Goal: Task Accomplishment & Management: Complete application form

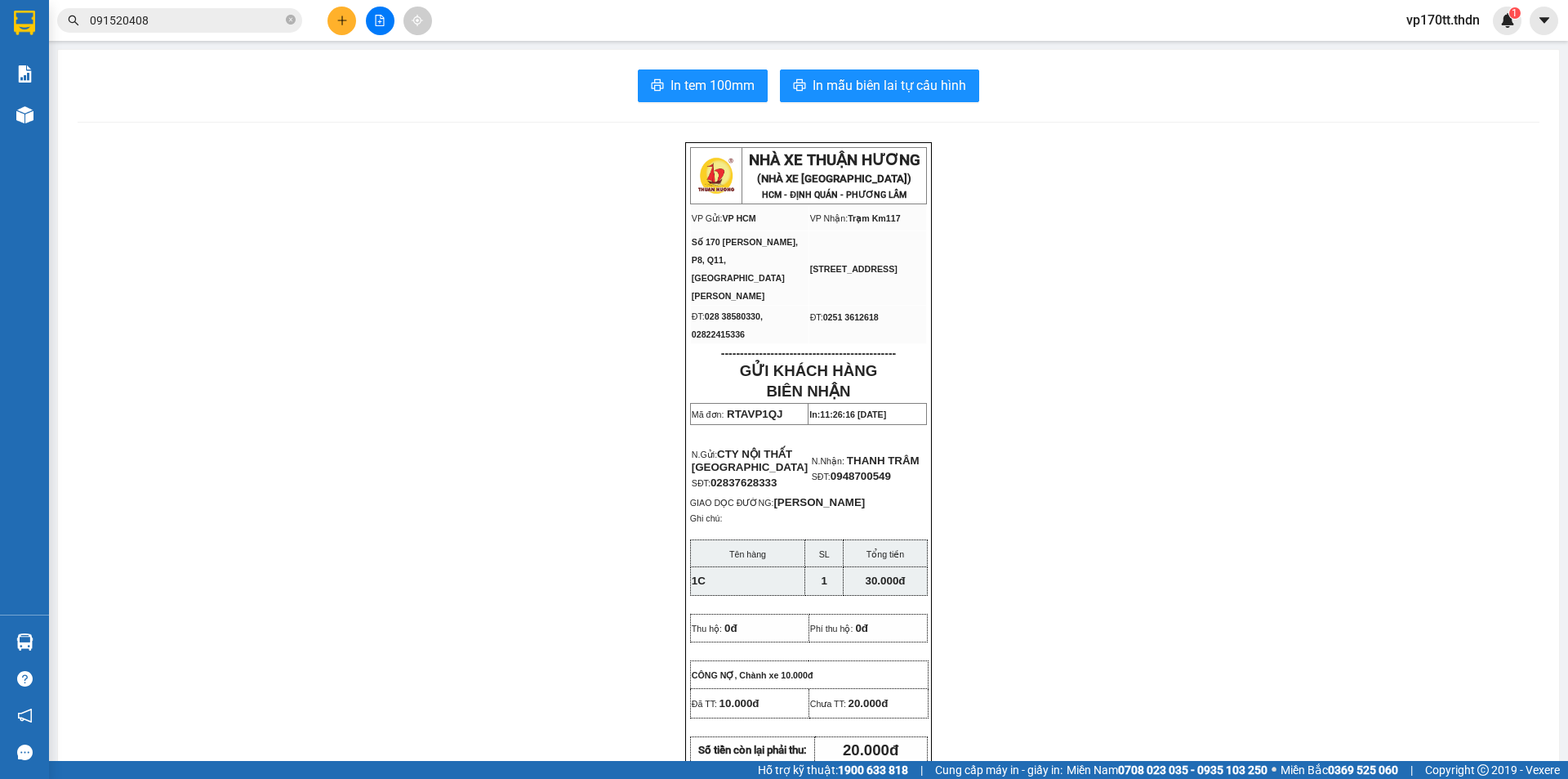
click at [333, 20] on button at bounding box center [341, 21] width 28 height 28
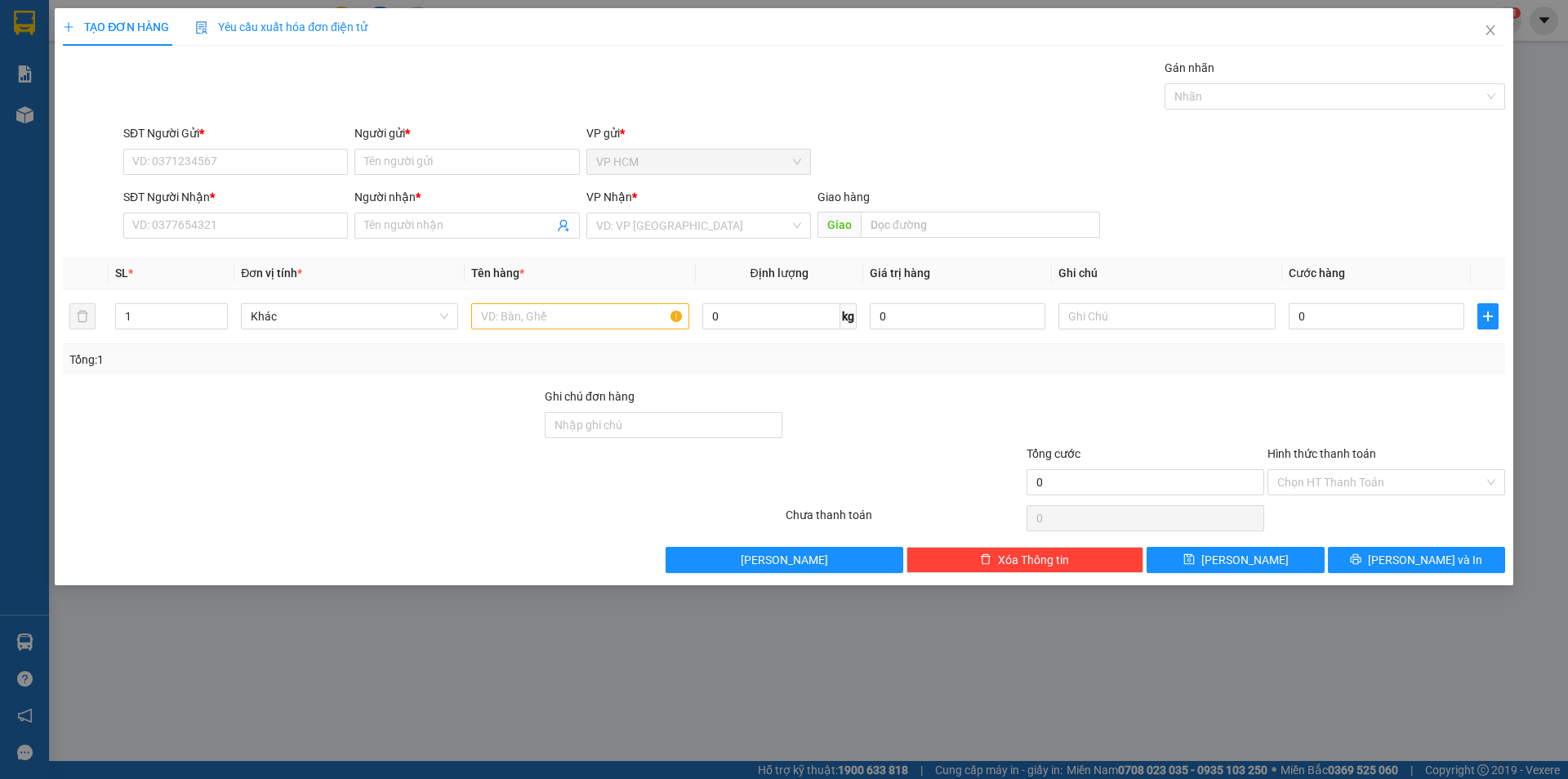
click at [184, 240] on div "SĐT Người Nhận * VD: 0377654321" at bounding box center [236, 217] width 225 height 57
click at [192, 227] on input "SĐT Người Nhận *" at bounding box center [236, 225] width 225 height 26
click at [286, 249] on div "0978353973 - [GEOGRAPHIC_DATA]" at bounding box center [236, 258] width 205 height 18
type input "0978353973"
type input "[PERSON_NAME]"
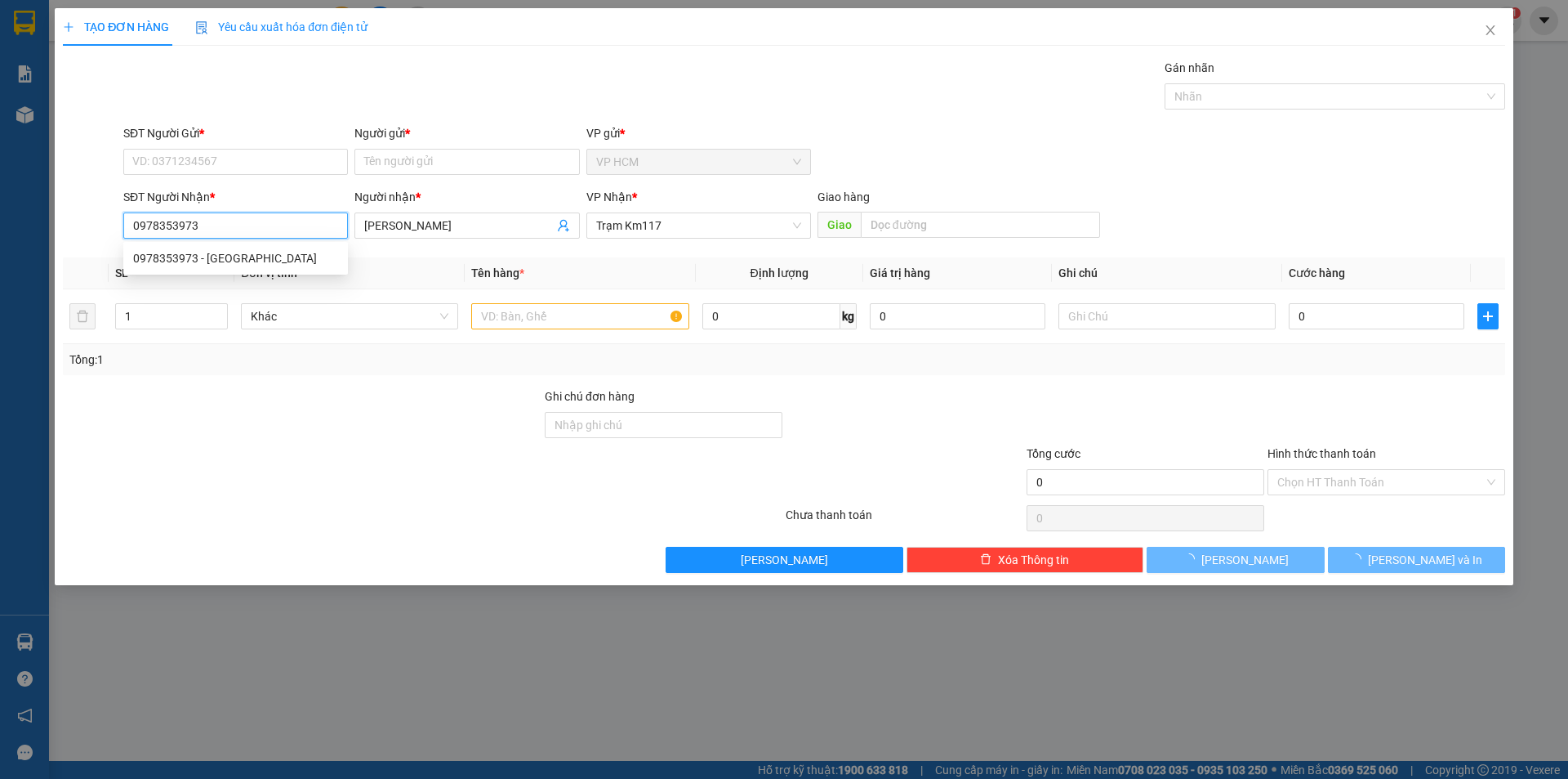
type input "60.000"
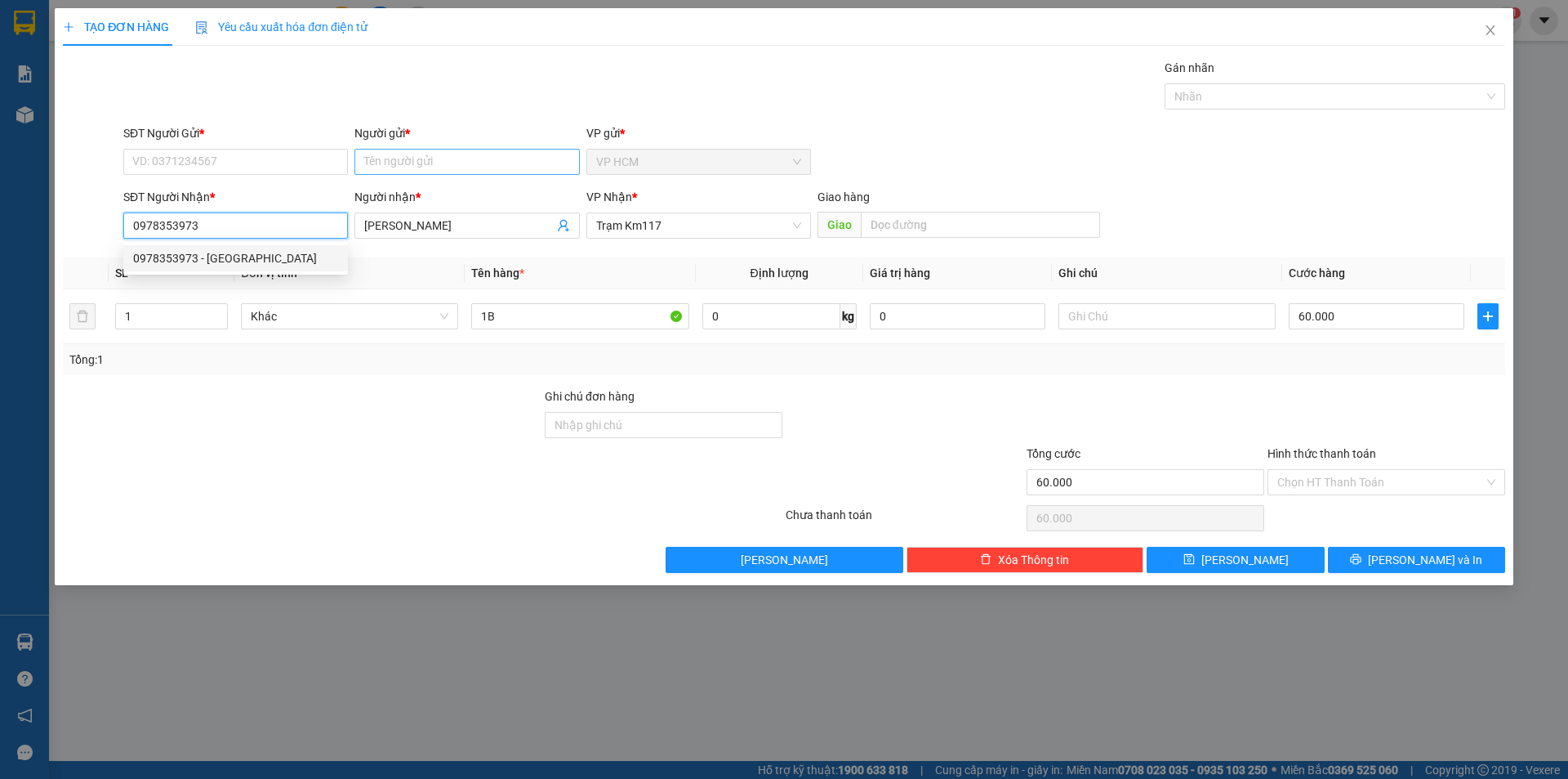
type input "0978353973"
click at [470, 162] on input "Người gửi *" at bounding box center [467, 162] width 225 height 26
type input "HẢI THÚY"
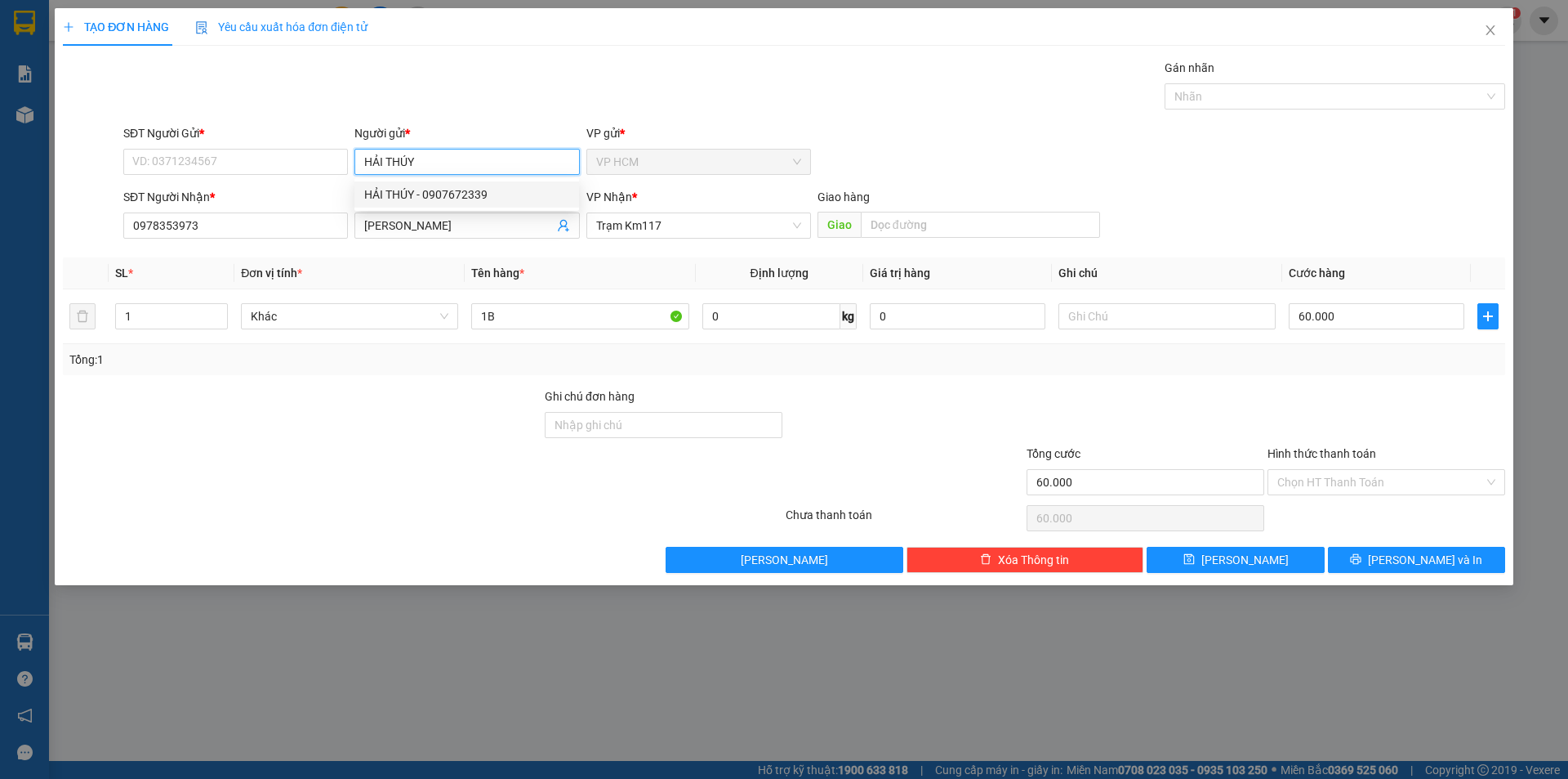
click at [490, 201] on div "HẢI THÚY - 0907672339" at bounding box center [466, 195] width 205 height 18
type input "0907672339"
drag, startPoint x: 1356, startPoint y: 107, endPoint x: 1329, endPoint y: 110, distance: 27.2
click at [1354, 106] on div "Nhãn" at bounding box center [1335, 96] width 341 height 26
type input "HẢI THÚY"
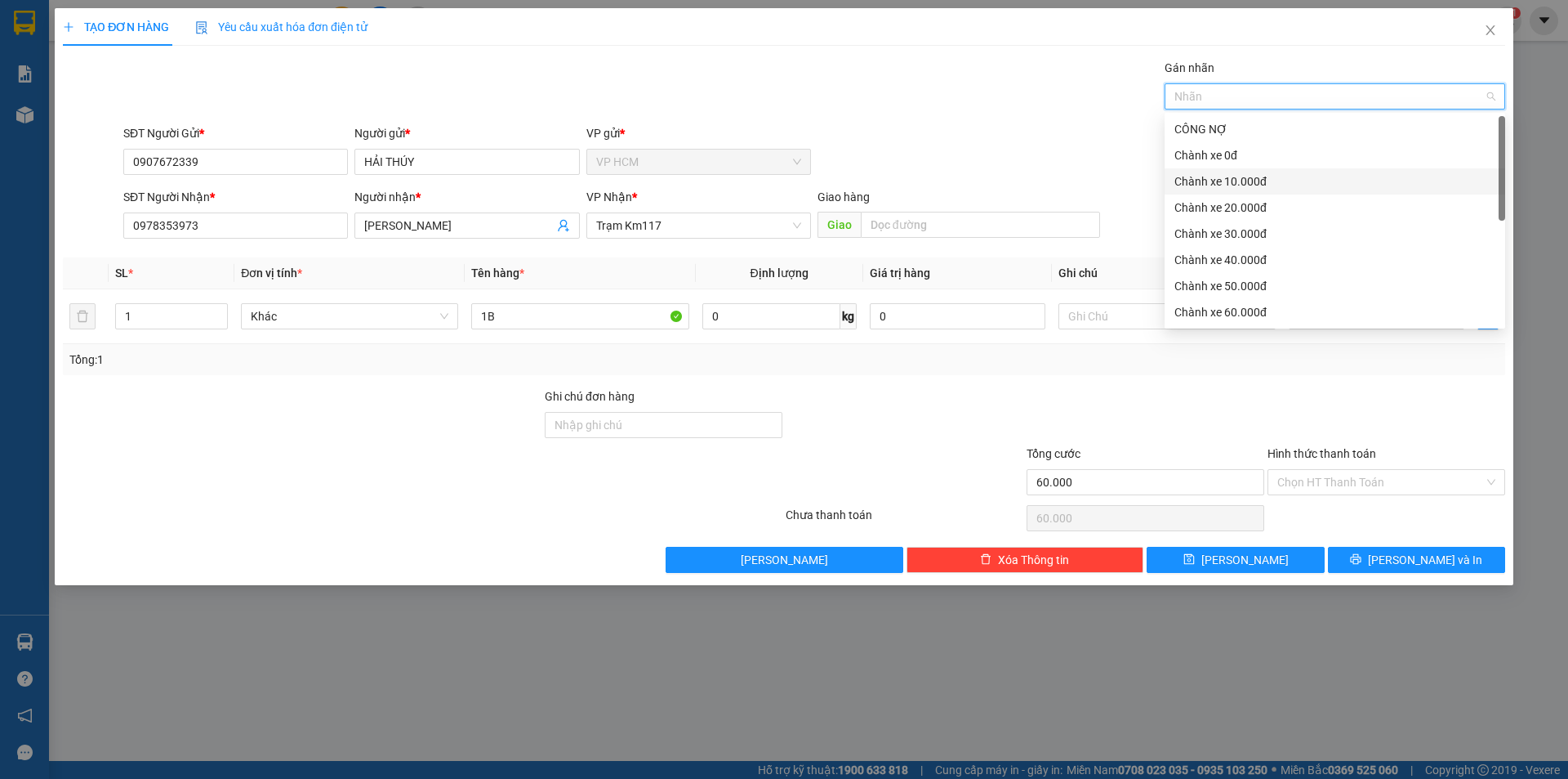
click at [1254, 182] on div "Chành xe 10.000đ" at bounding box center [1335, 182] width 321 height 18
drag, startPoint x: 749, startPoint y: 103, endPoint x: 864, endPoint y: 151, distance: 124.6
click at [759, 109] on div "Gán nhãn Nhãn" at bounding box center [814, 87] width 1389 height 57
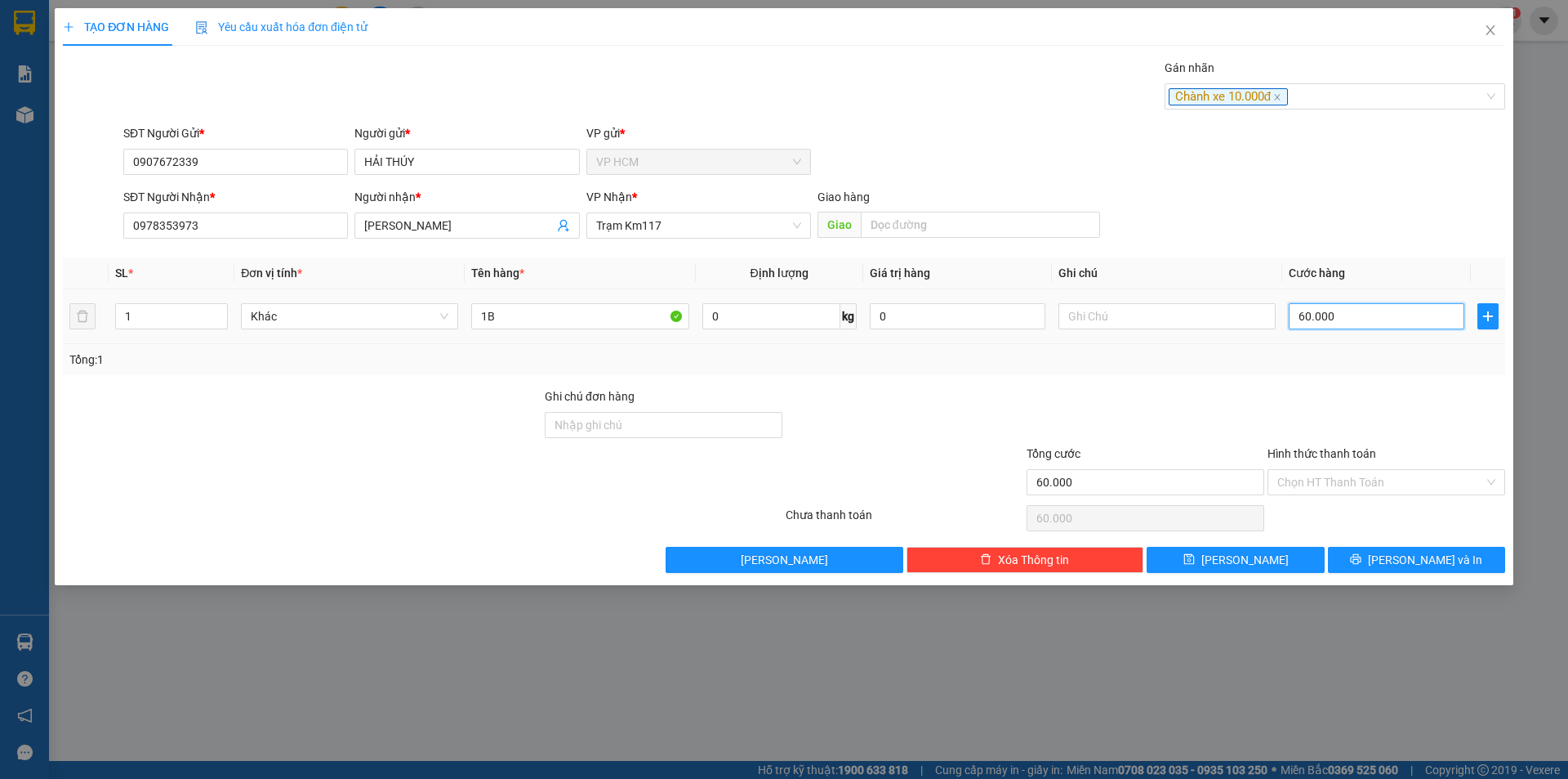
click at [1400, 305] on input "60.000" at bounding box center [1376, 316] width 176 height 26
type input "7"
type input "70"
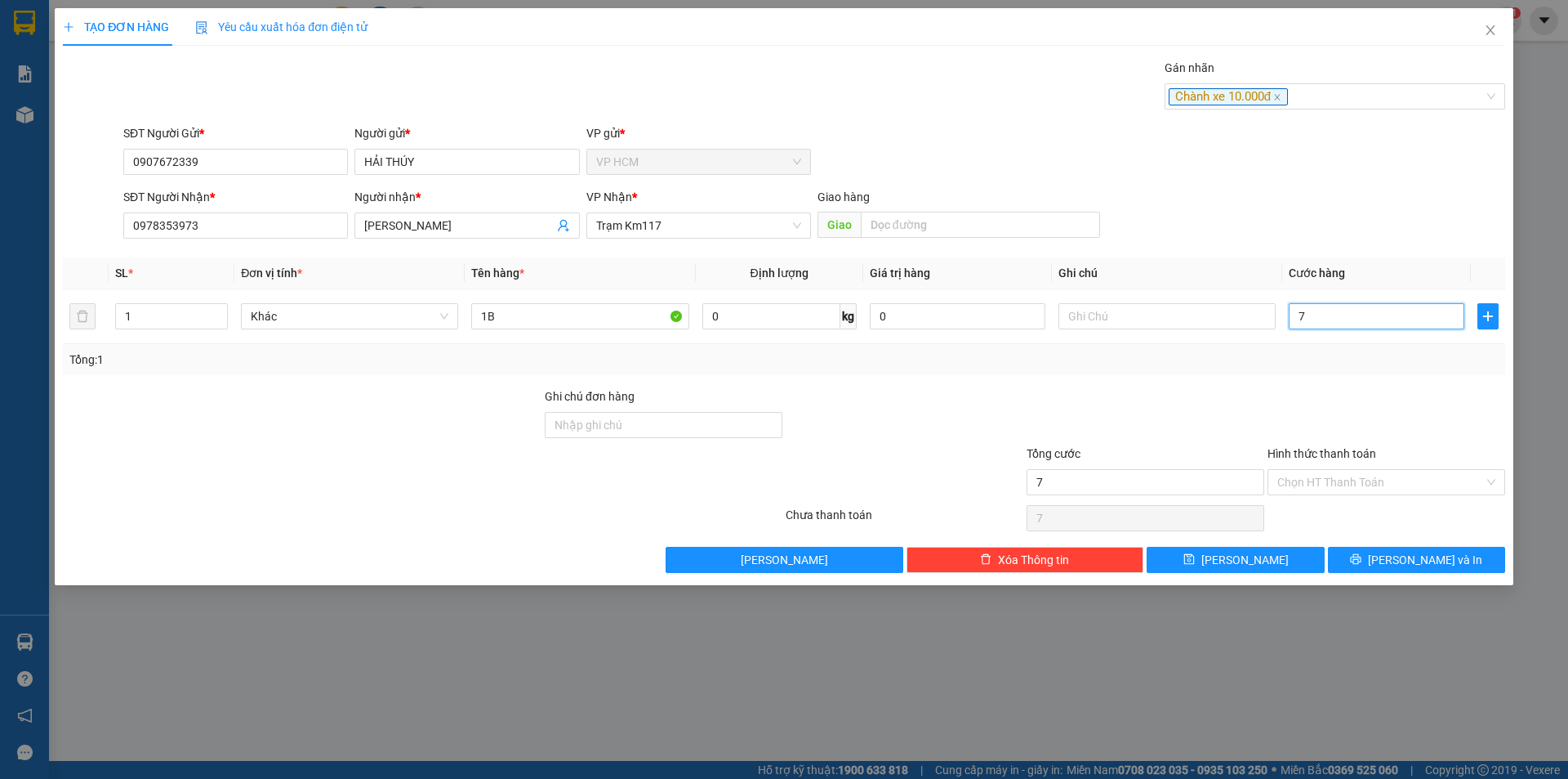
type input "70"
type input "70.000"
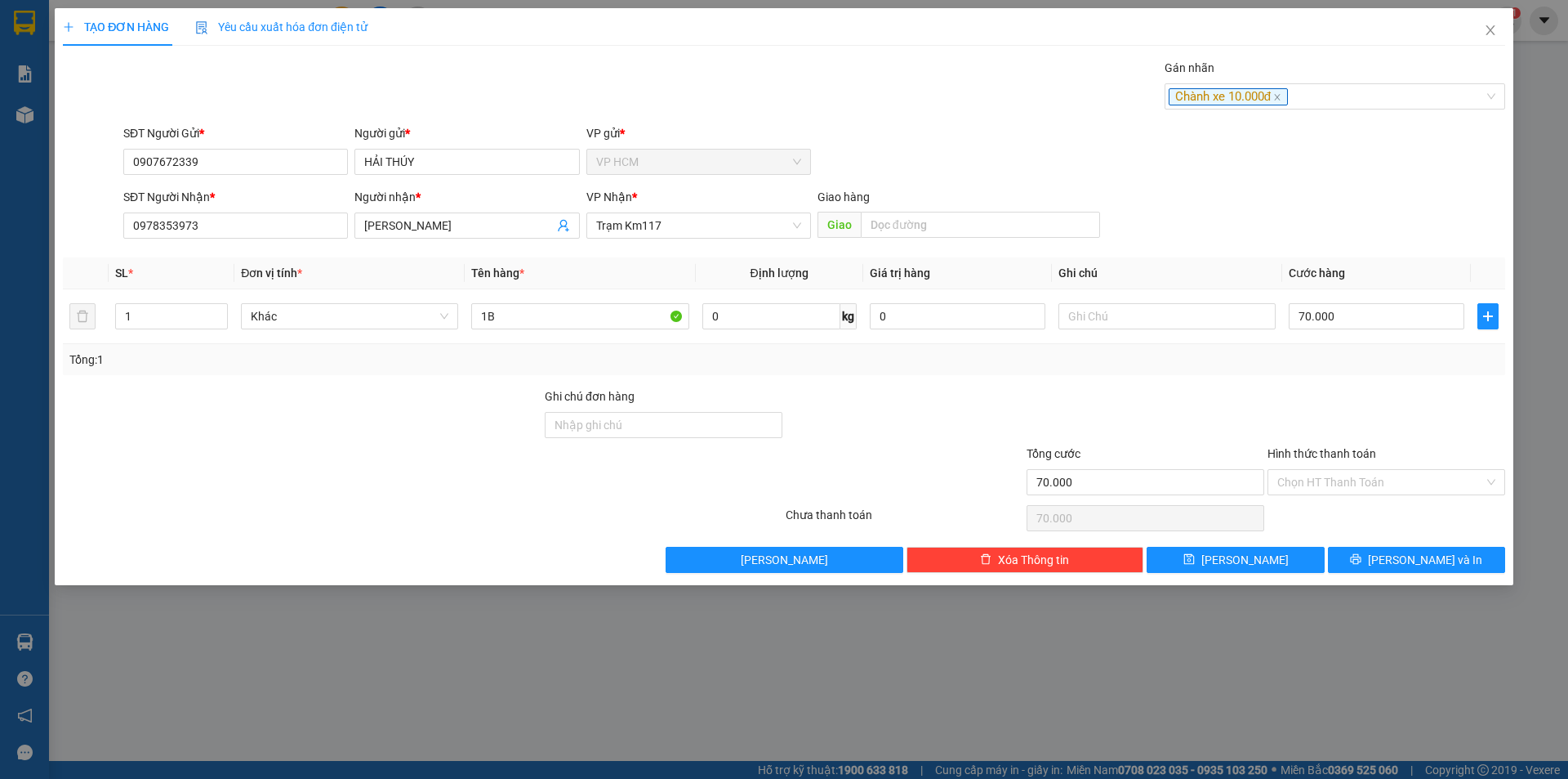
drag, startPoint x: 1370, startPoint y: 392, endPoint x: 1332, endPoint y: 463, distance: 80.5
click at [1370, 392] on div at bounding box center [1386, 416] width 241 height 57
click at [1320, 492] on input "Hình thức thanh toán" at bounding box center [1381, 482] width 207 height 24
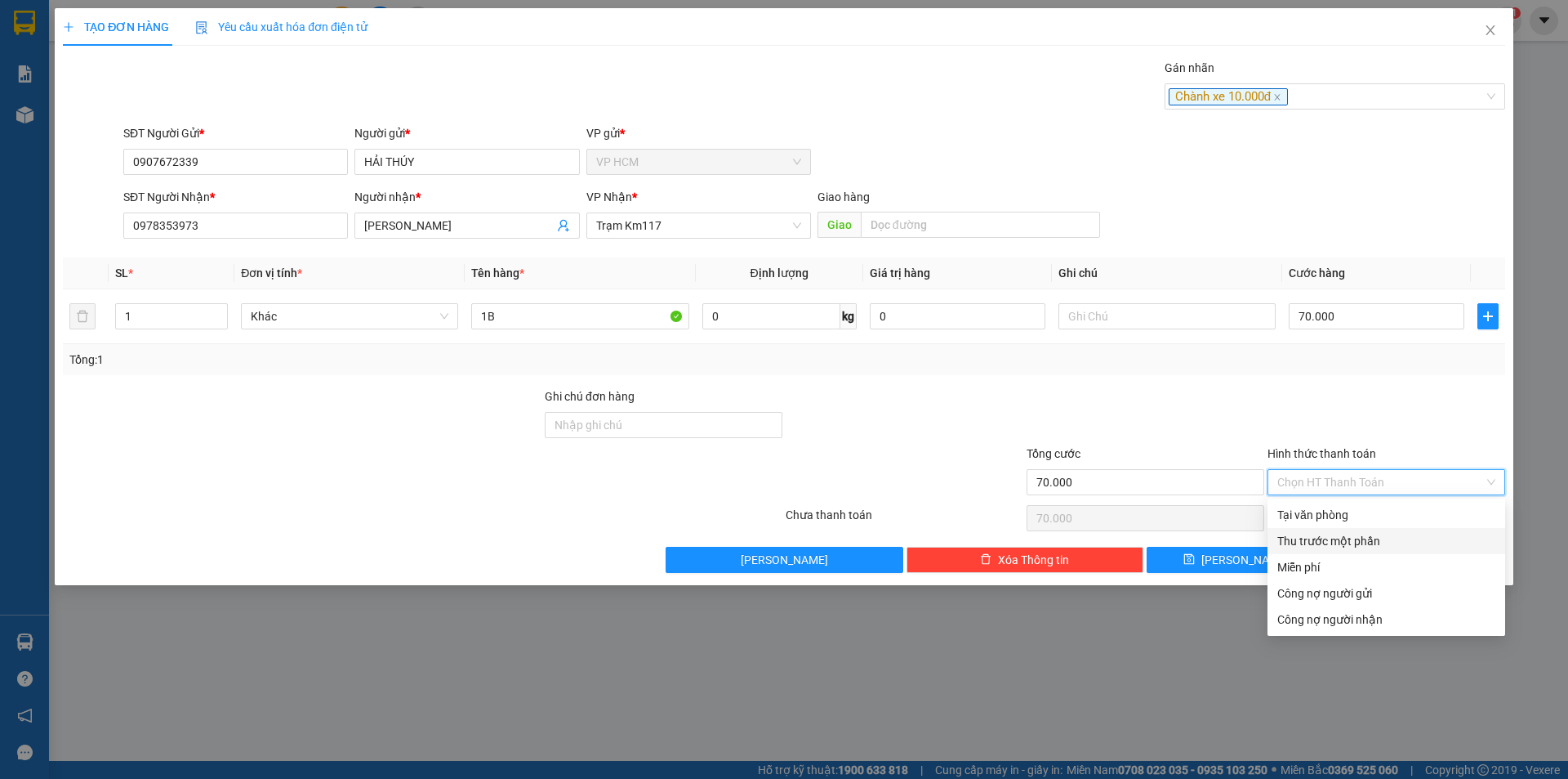
drag, startPoint x: 1315, startPoint y: 547, endPoint x: 1057, endPoint y: 516, distance: 259.9
click at [1314, 547] on div "Thu trước một phần" at bounding box center [1386, 542] width 218 height 18
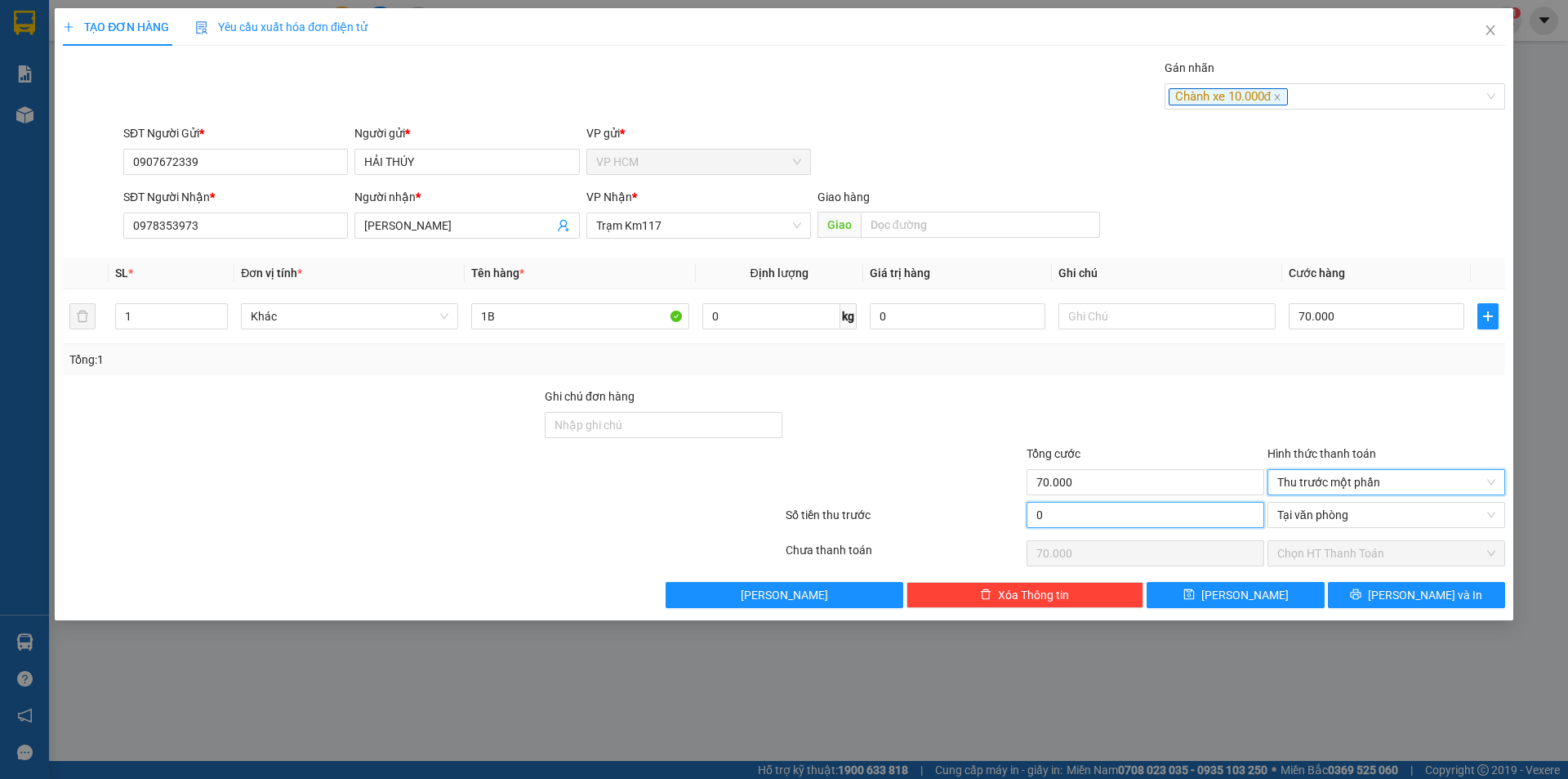
click at [1057, 516] on input "0" at bounding box center [1145, 514] width 237 height 26
type input "1"
type input "69.999"
type input "10"
type input "69.990"
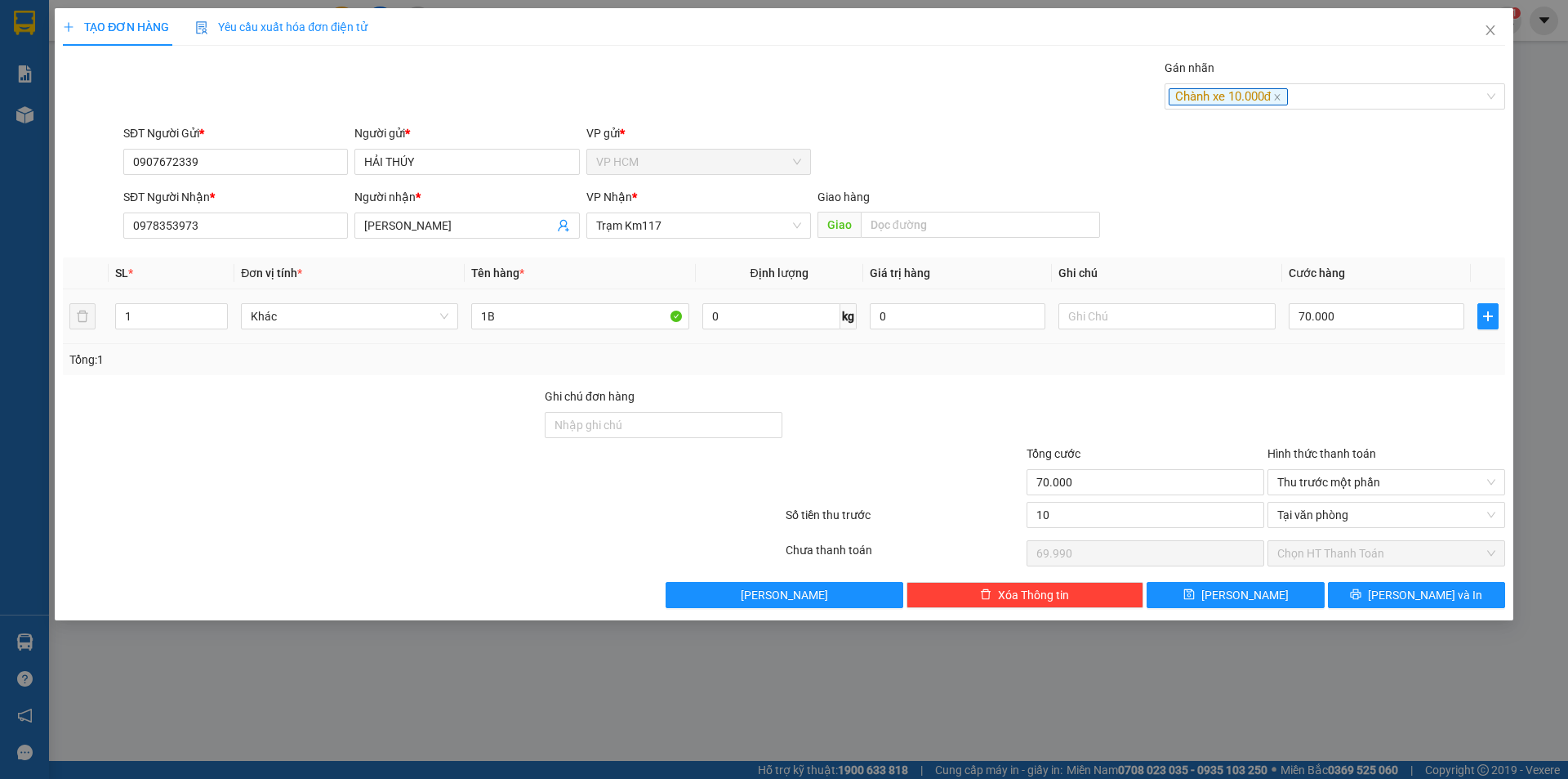
type input "10.000"
type input "60.000"
drag, startPoint x: 1207, startPoint y: 343, endPoint x: 1365, endPoint y: 552, distance: 262.0
click at [1207, 342] on td at bounding box center [1167, 317] width 231 height 55
click at [1394, 583] on button "[PERSON_NAME] và In" at bounding box center [1416, 594] width 177 height 26
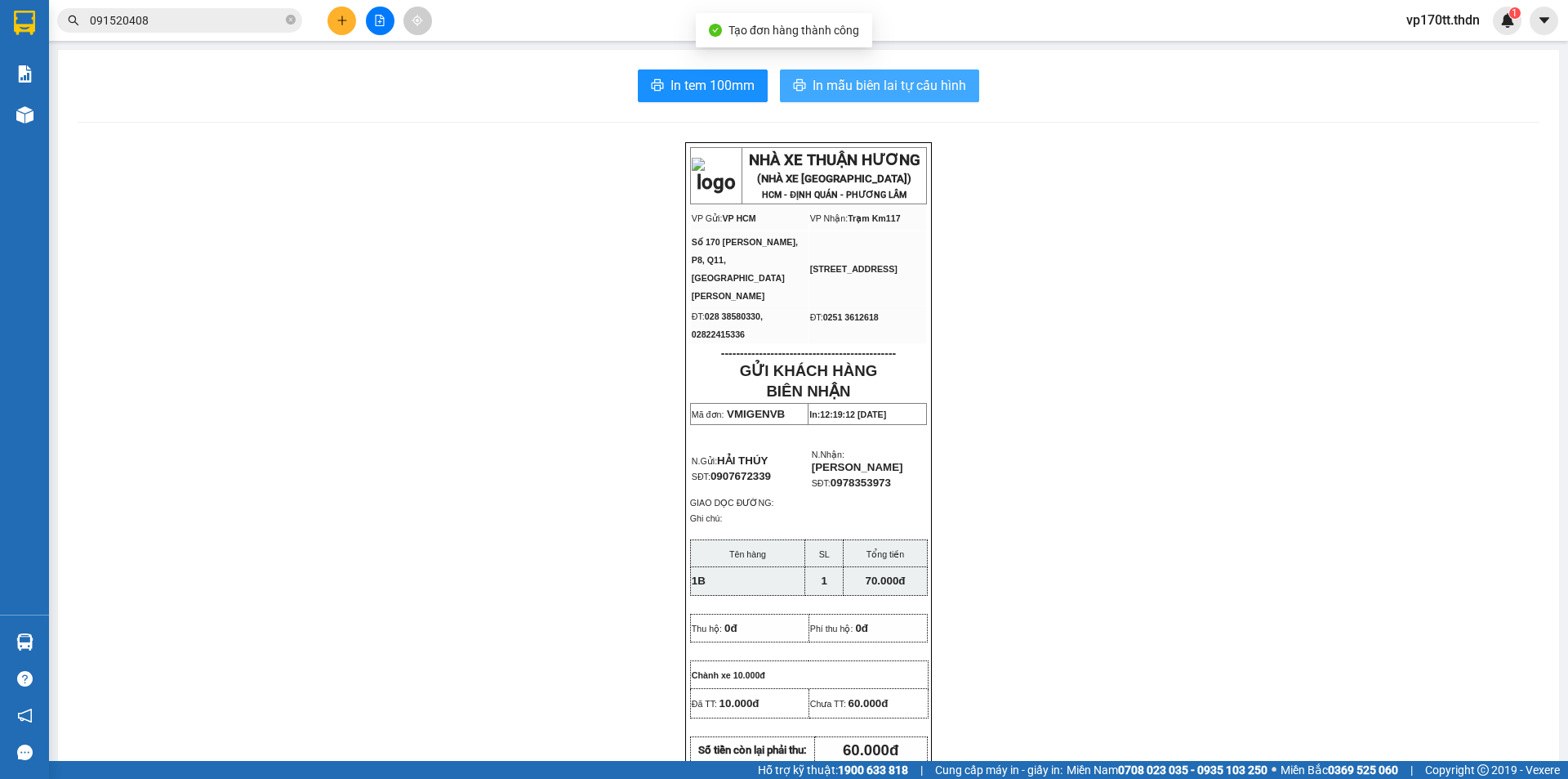
click at [926, 72] on button "In mẫu biên lai tự cấu hình" at bounding box center [879, 85] width 199 height 32
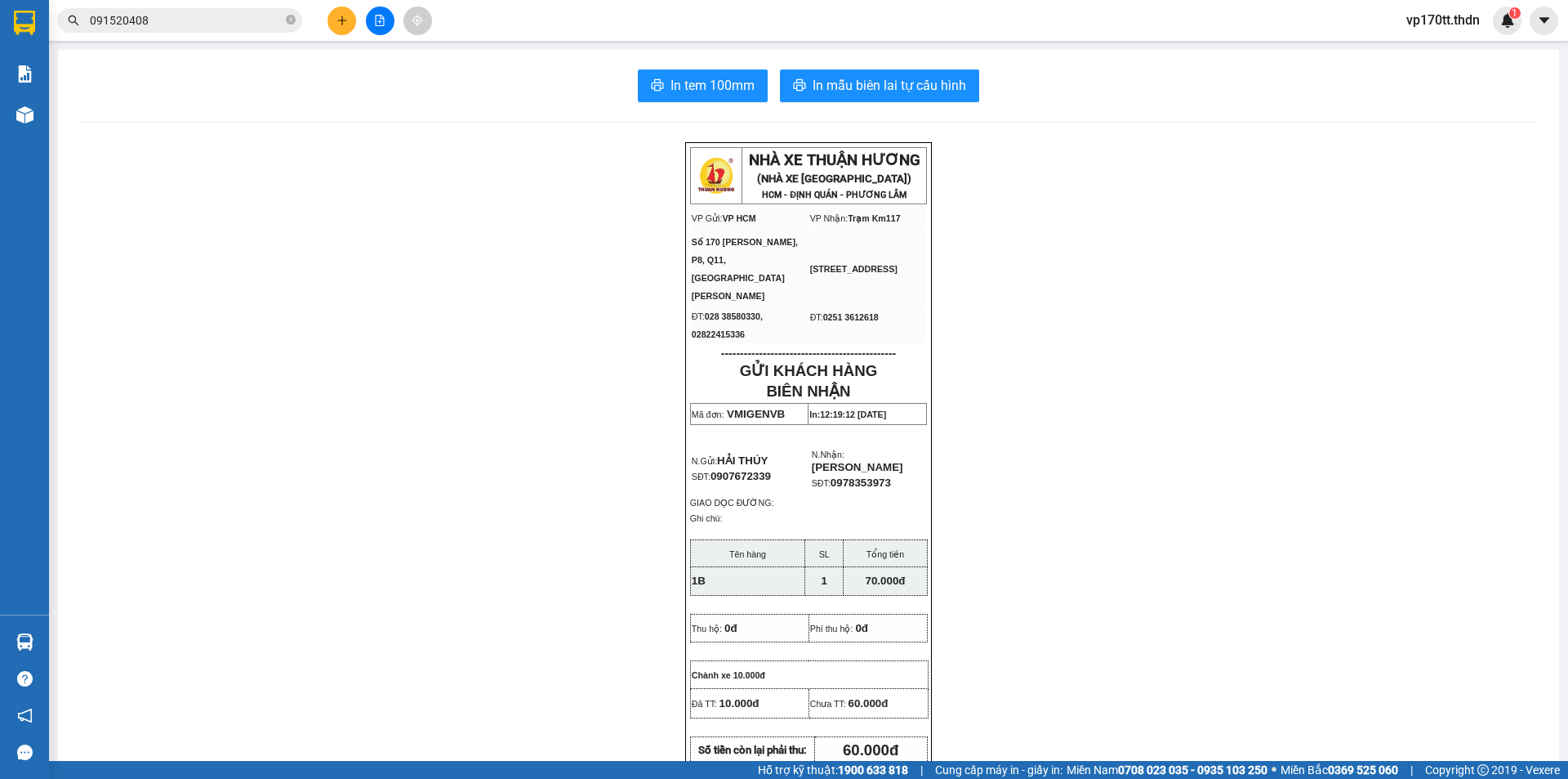
click at [189, 27] on input "091520408" at bounding box center [186, 21] width 192 height 18
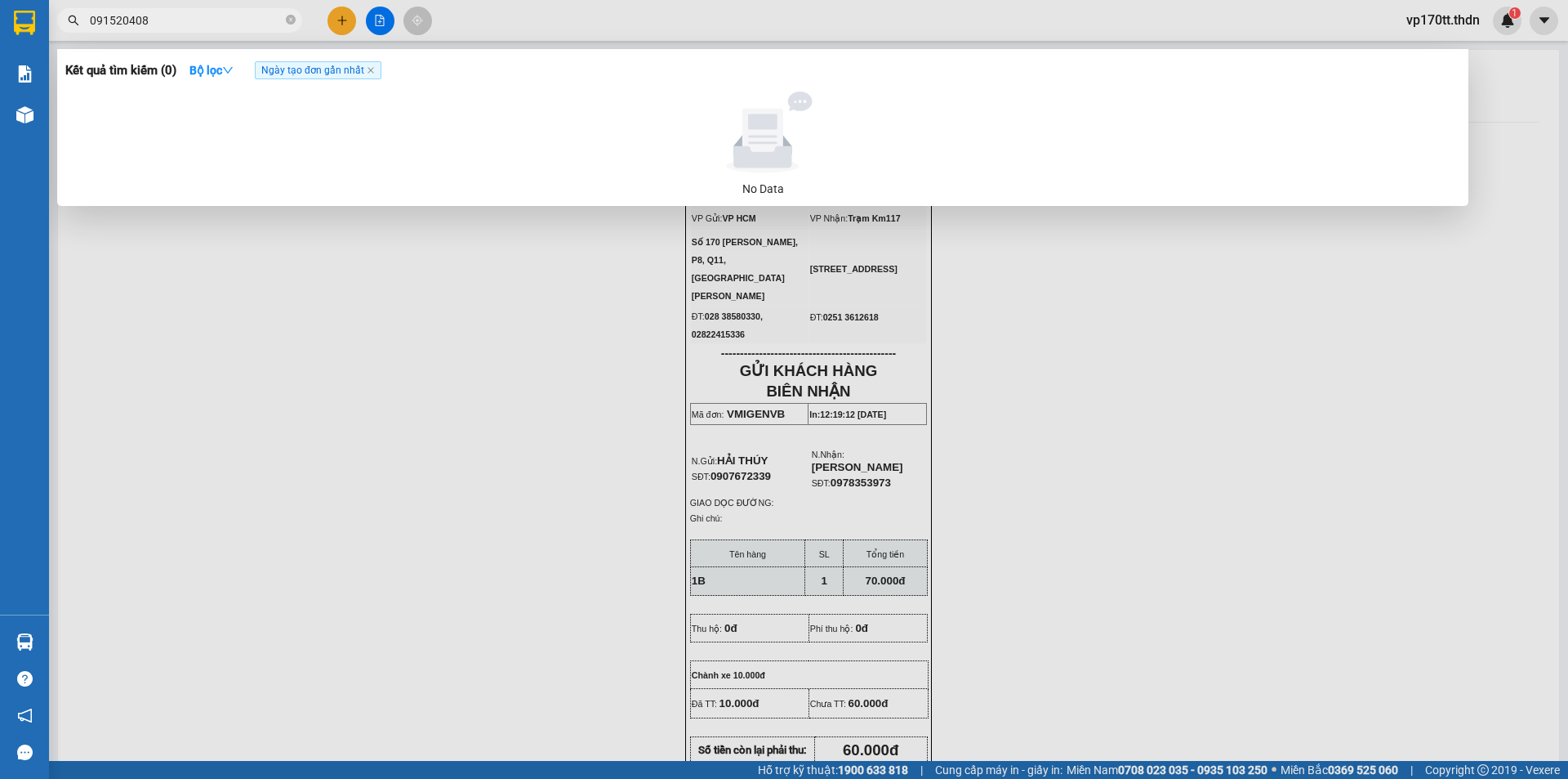
click at [189, 27] on input "091520408" at bounding box center [186, 21] width 192 height 18
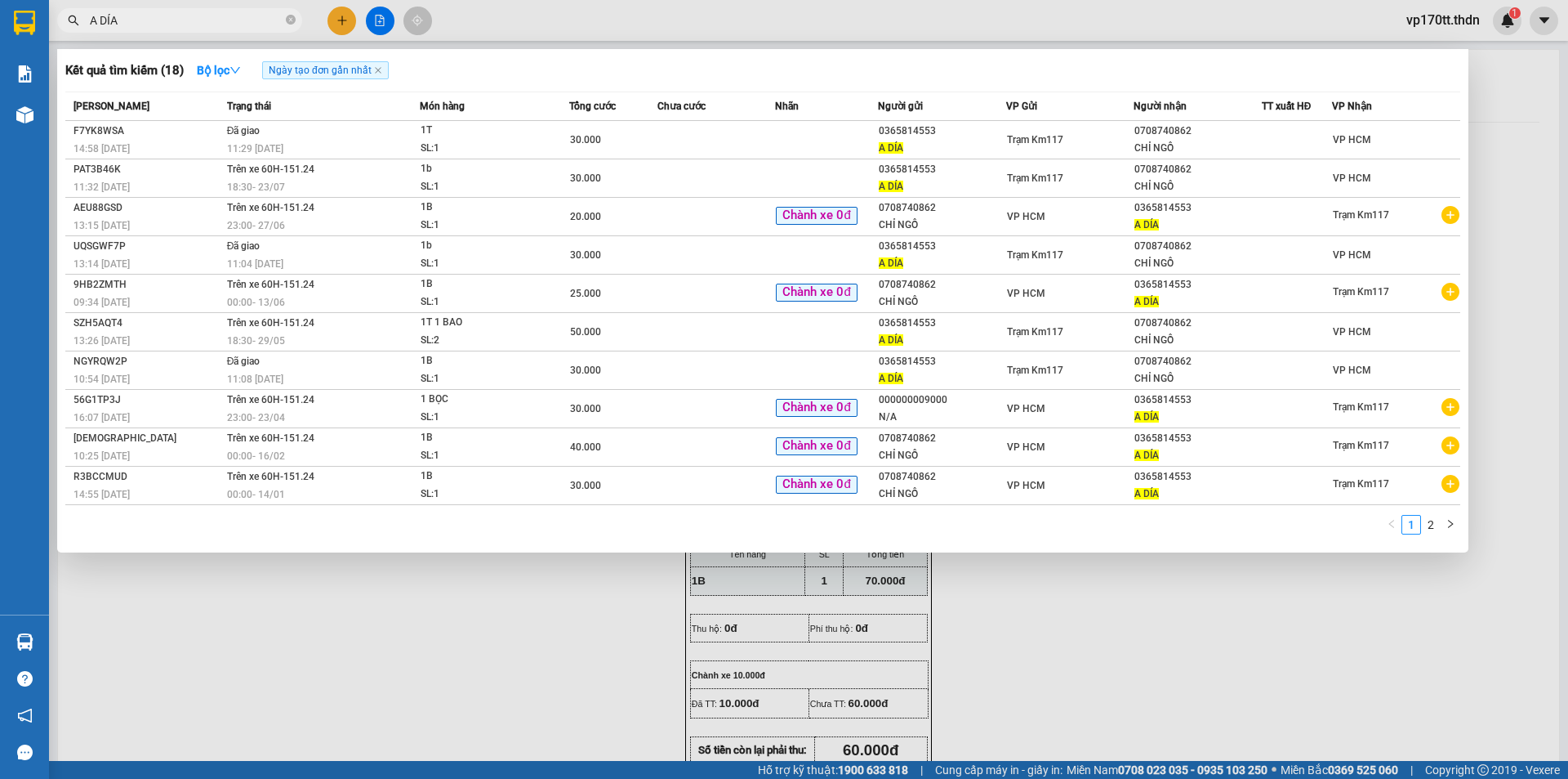
type input "A DÍA"
click at [340, 22] on div at bounding box center [784, 389] width 1568 height 779
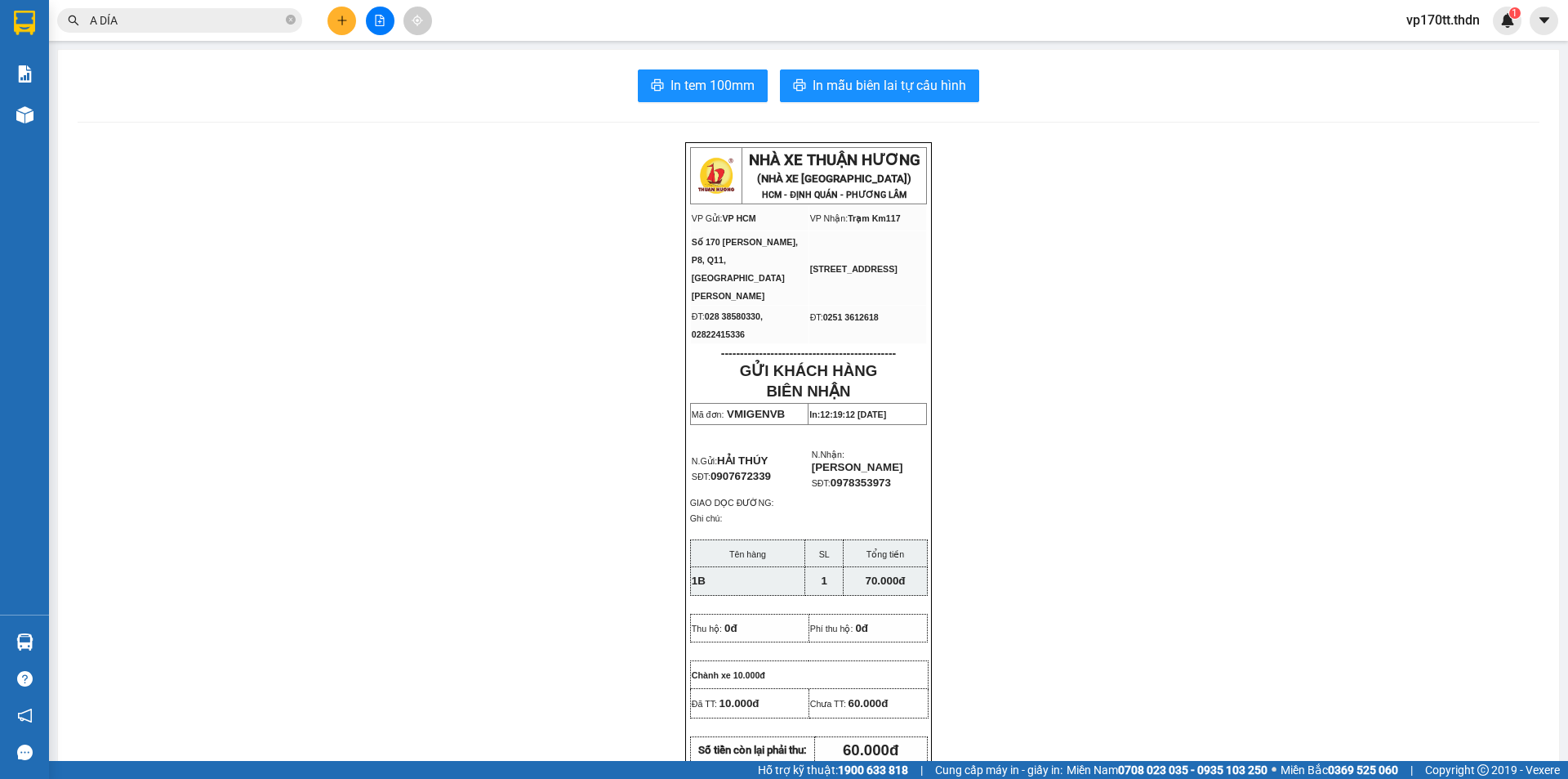
click at [340, 22] on icon "plus" at bounding box center [342, 21] width 12 height 12
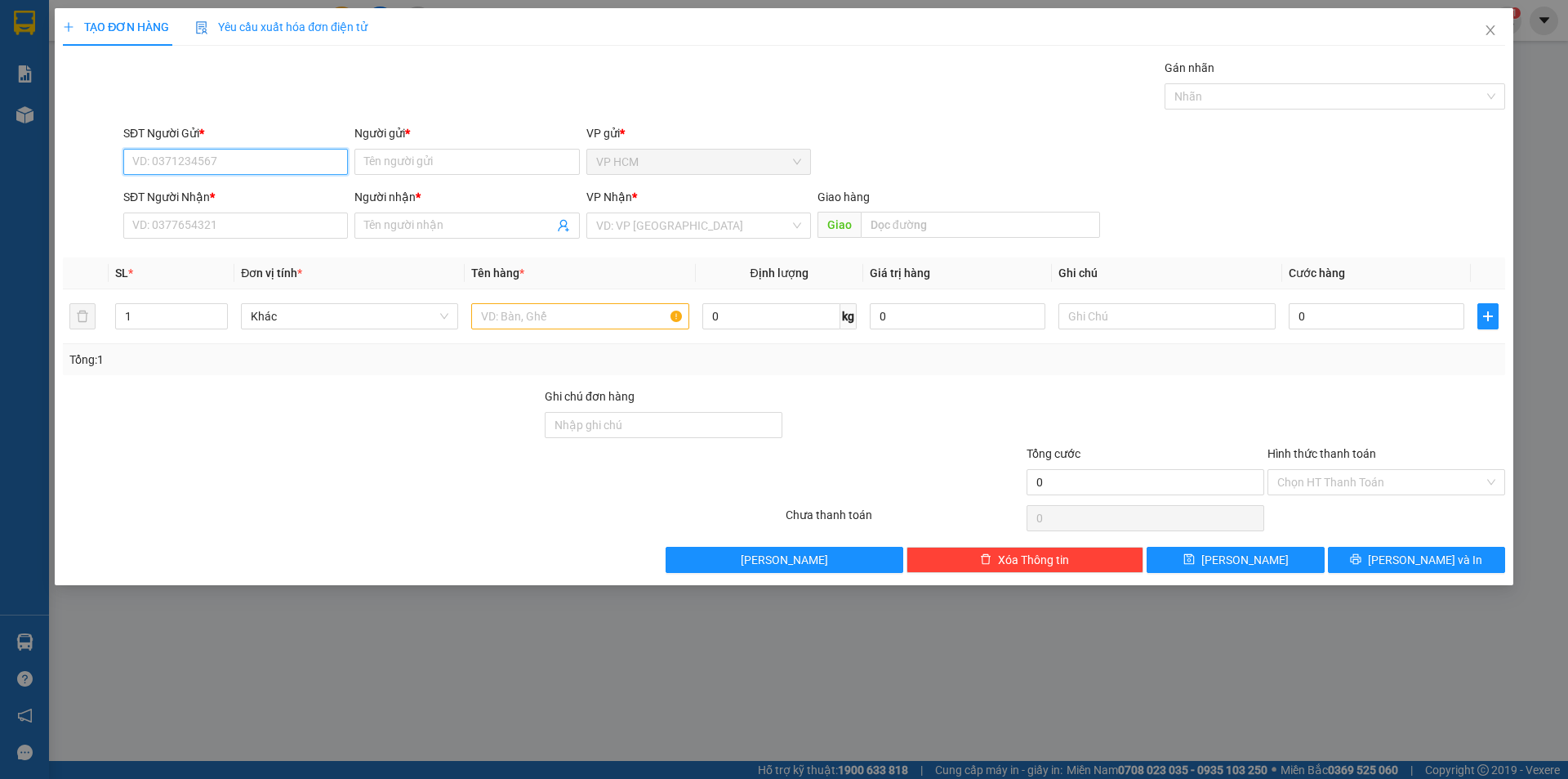
click at [193, 157] on input "SĐT Người Gửi *" at bounding box center [236, 162] width 225 height 26
click at [243, 202] on div "0862096896 - GARIS" at bounding box center [236, 195] width 205 height 18
type input "0862096896"
type input "GARIS"
type input "0948700549"
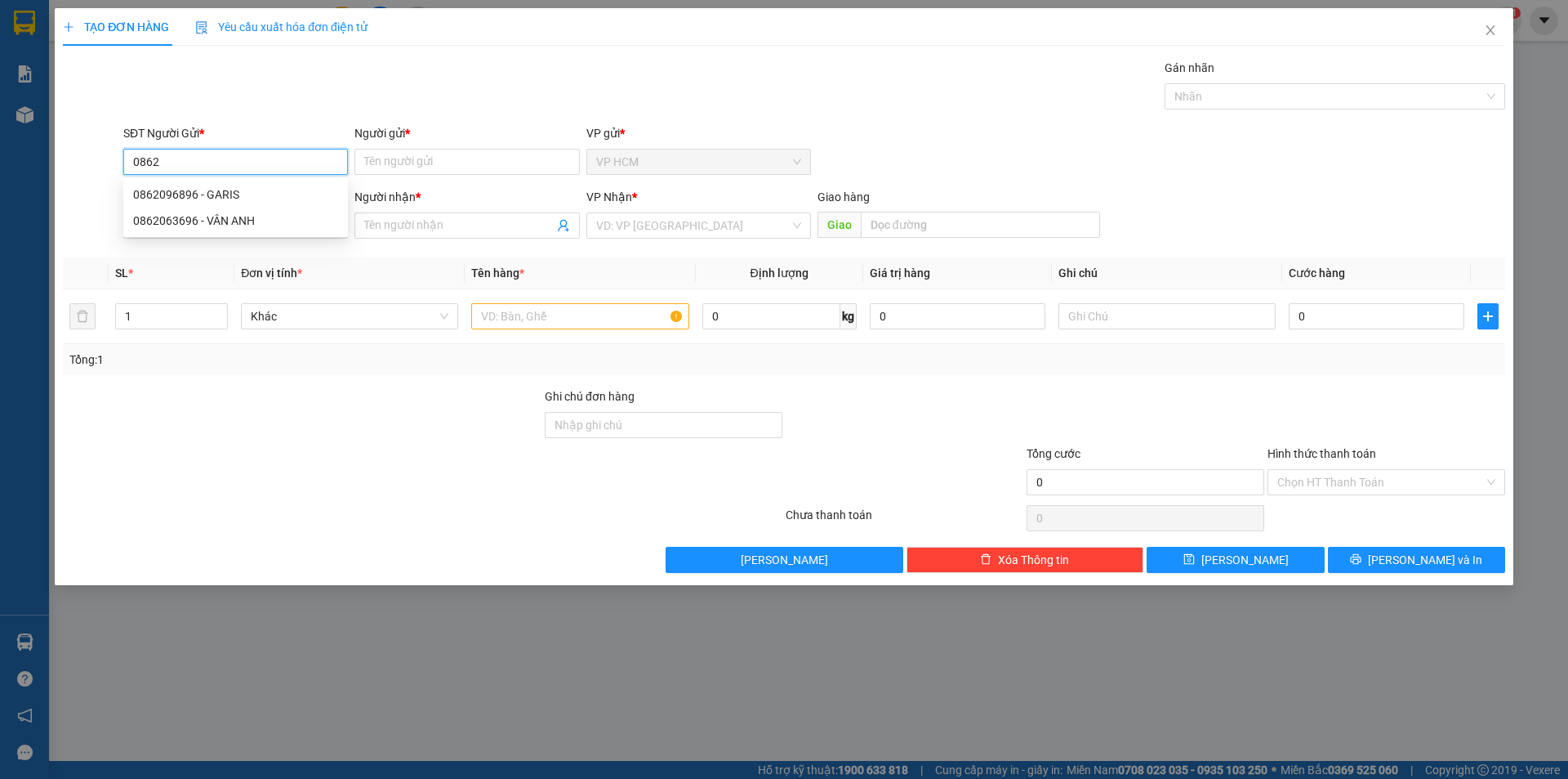
type input "THANH TRÂM"
type input "[PERSON_NAME]"
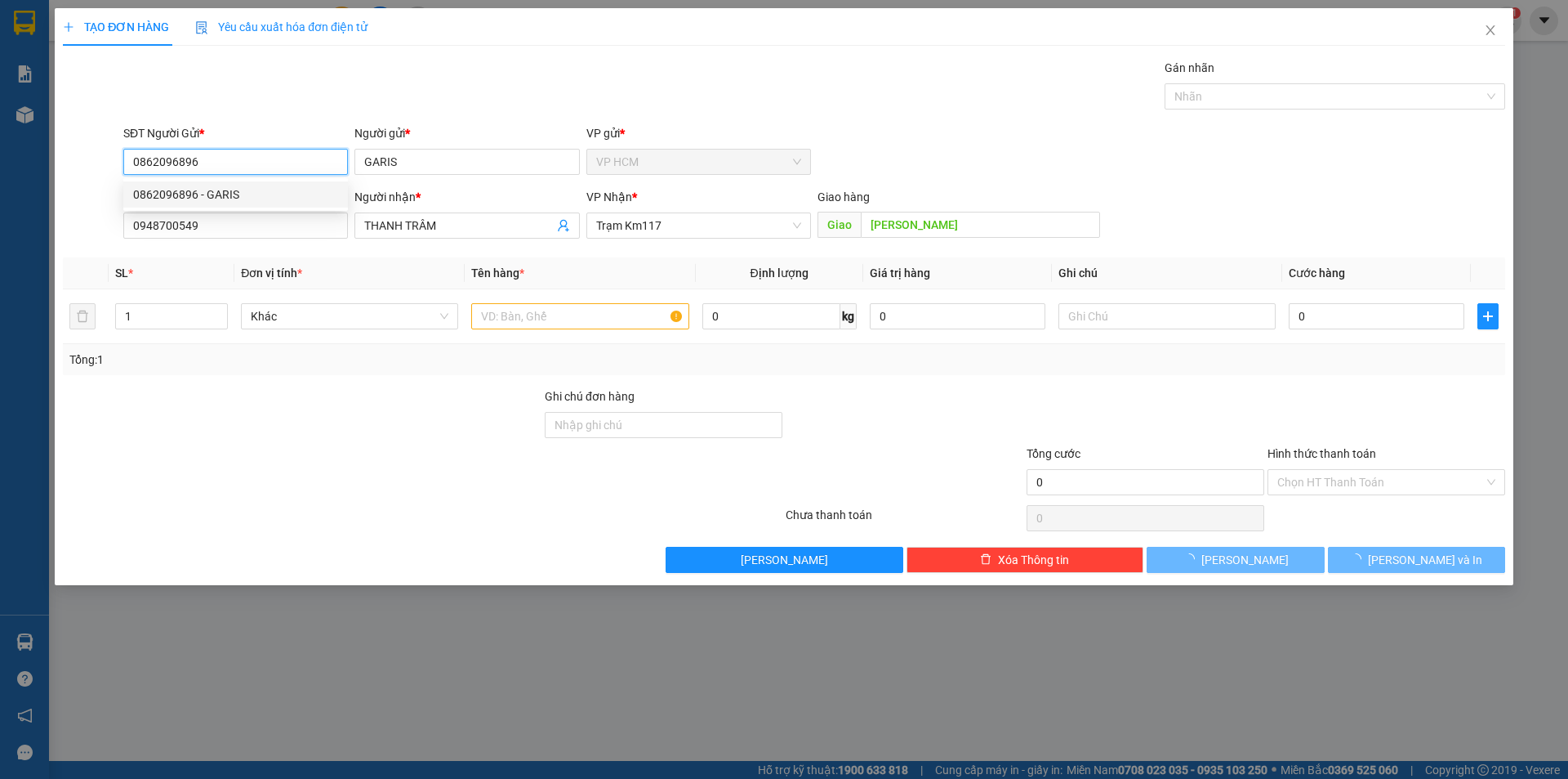
type input "220.000"
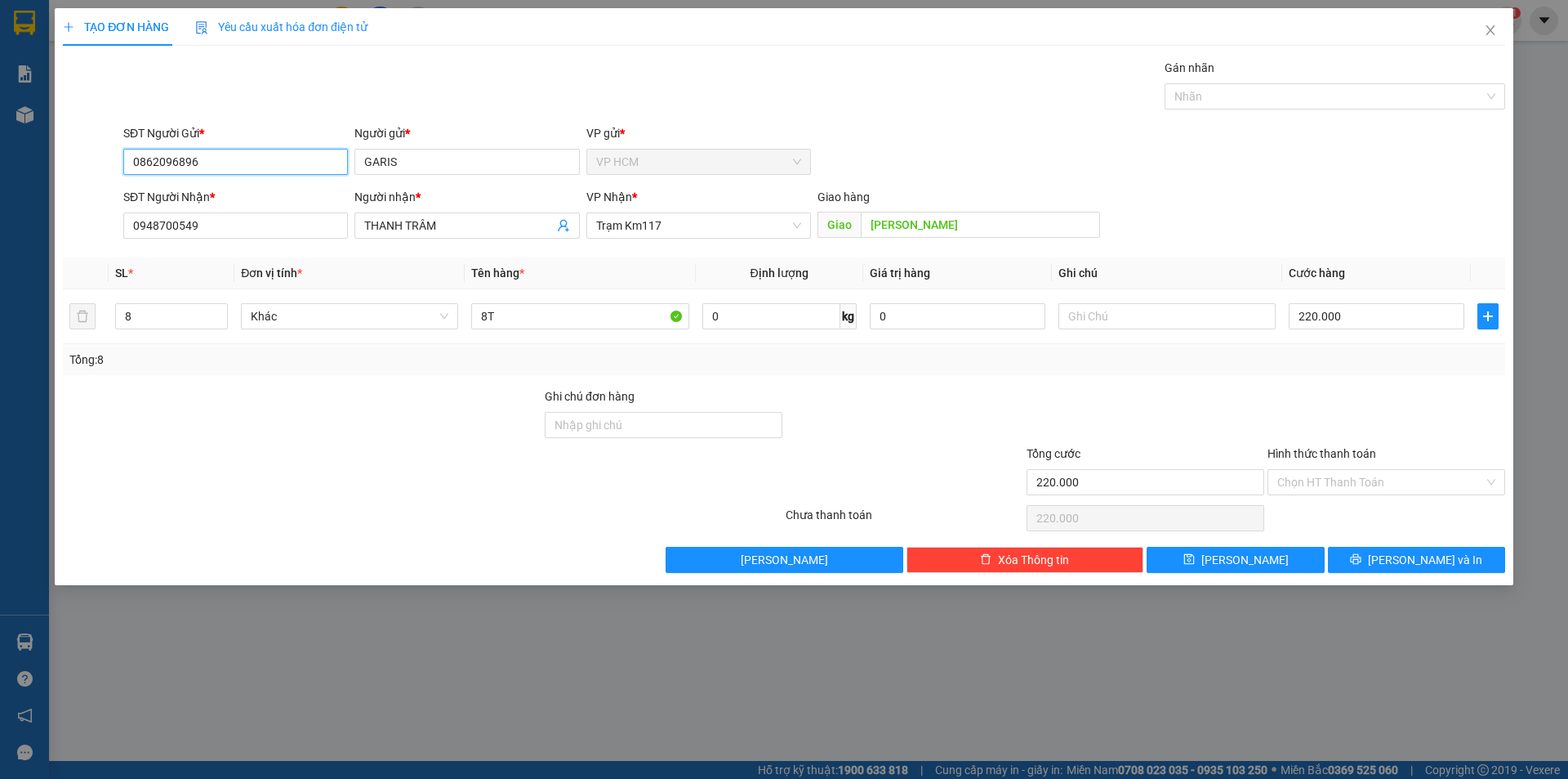
click at [264, 156] on input "0862096896" at bounding box center [236, 162] width 225 height 26
type input "0862"
click at [1501, 23] on span "Close" at bounding box center [1491, 31] width 46 height 46
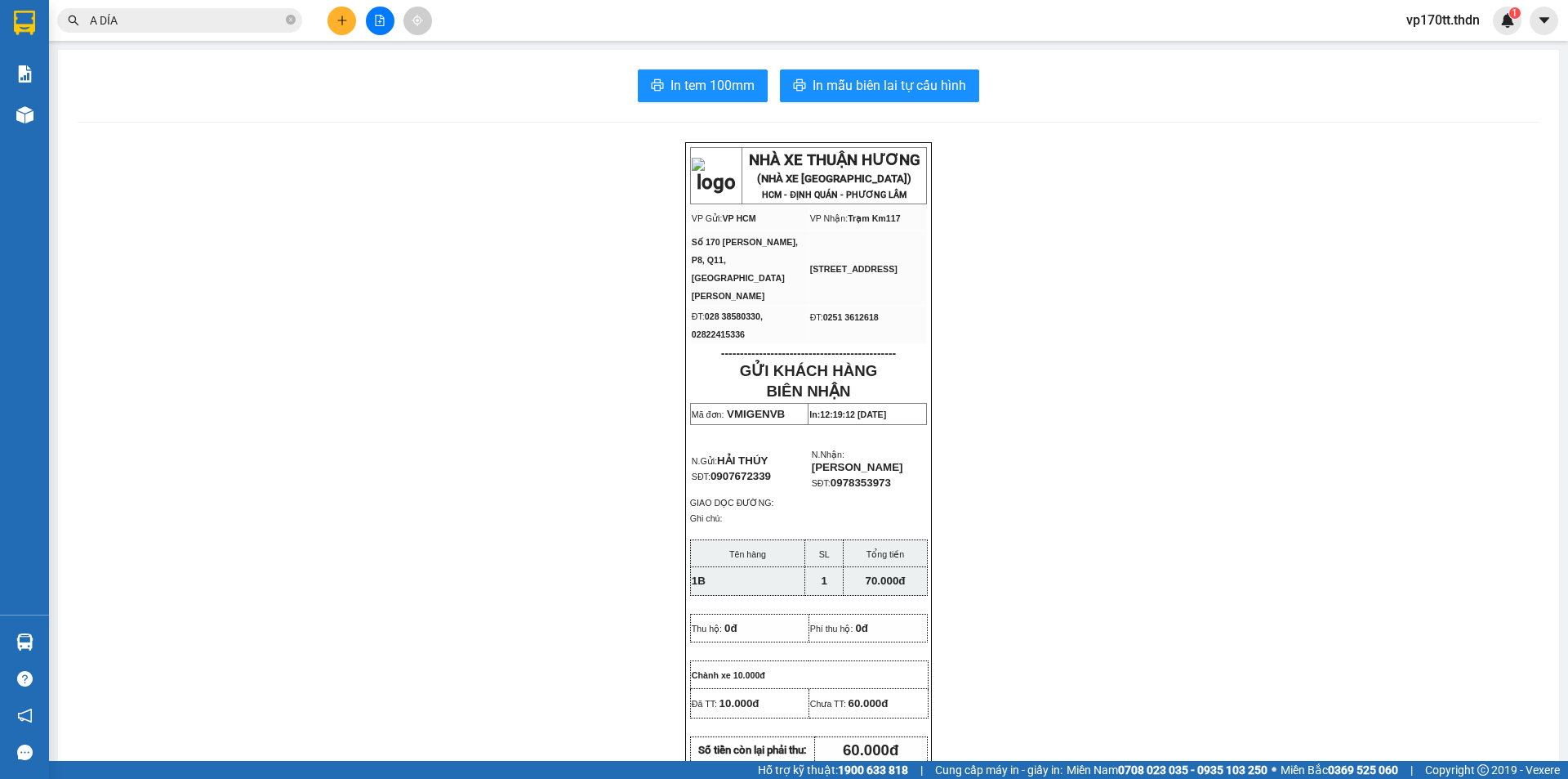
click at [252, 29] on span "A DÍA" at bounding box center [180, 20] width 245 height 24
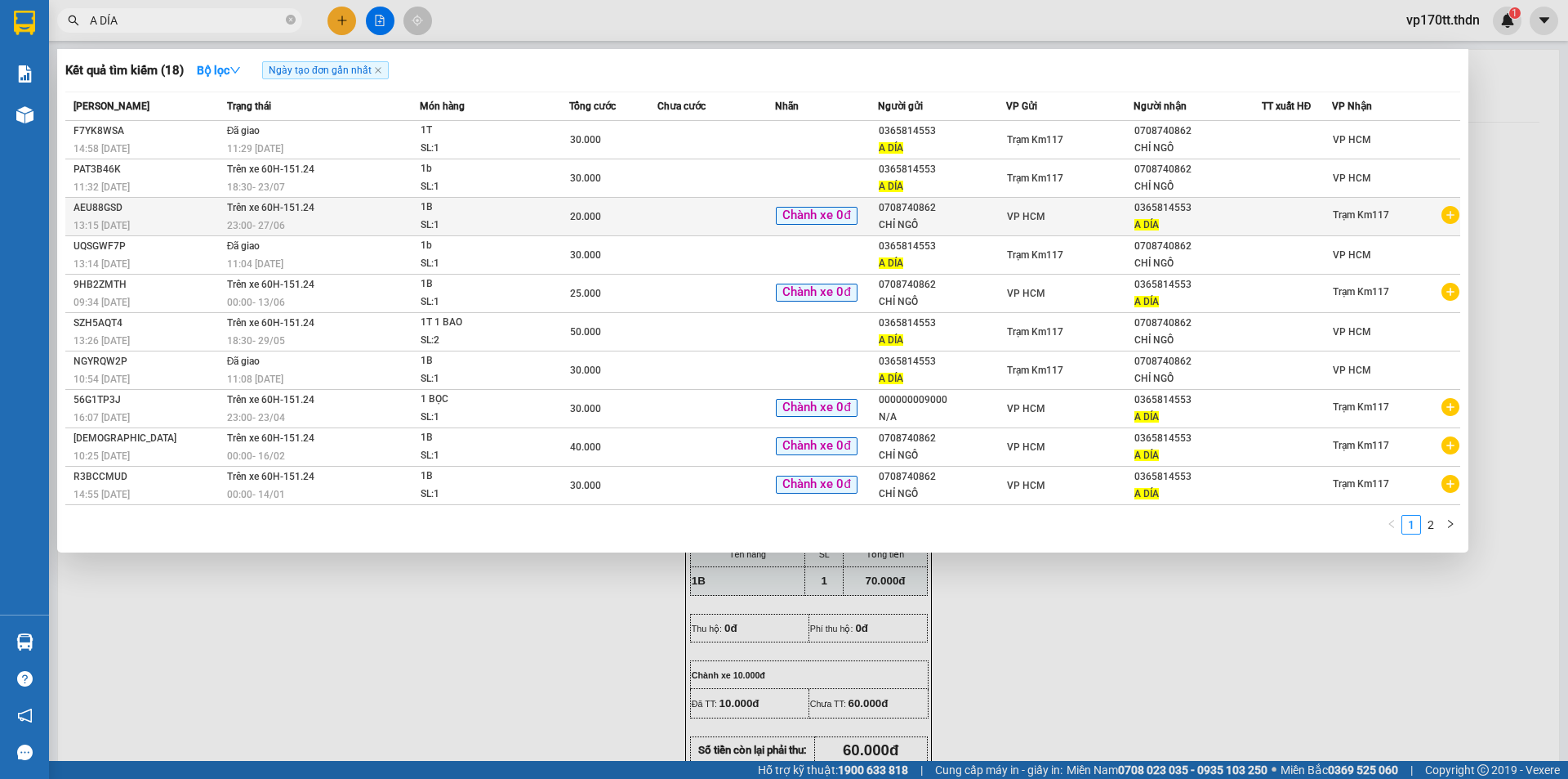
click at [1074, 210] on div "VP HCM" at bounding box center [1070, 217] width 127 height 18
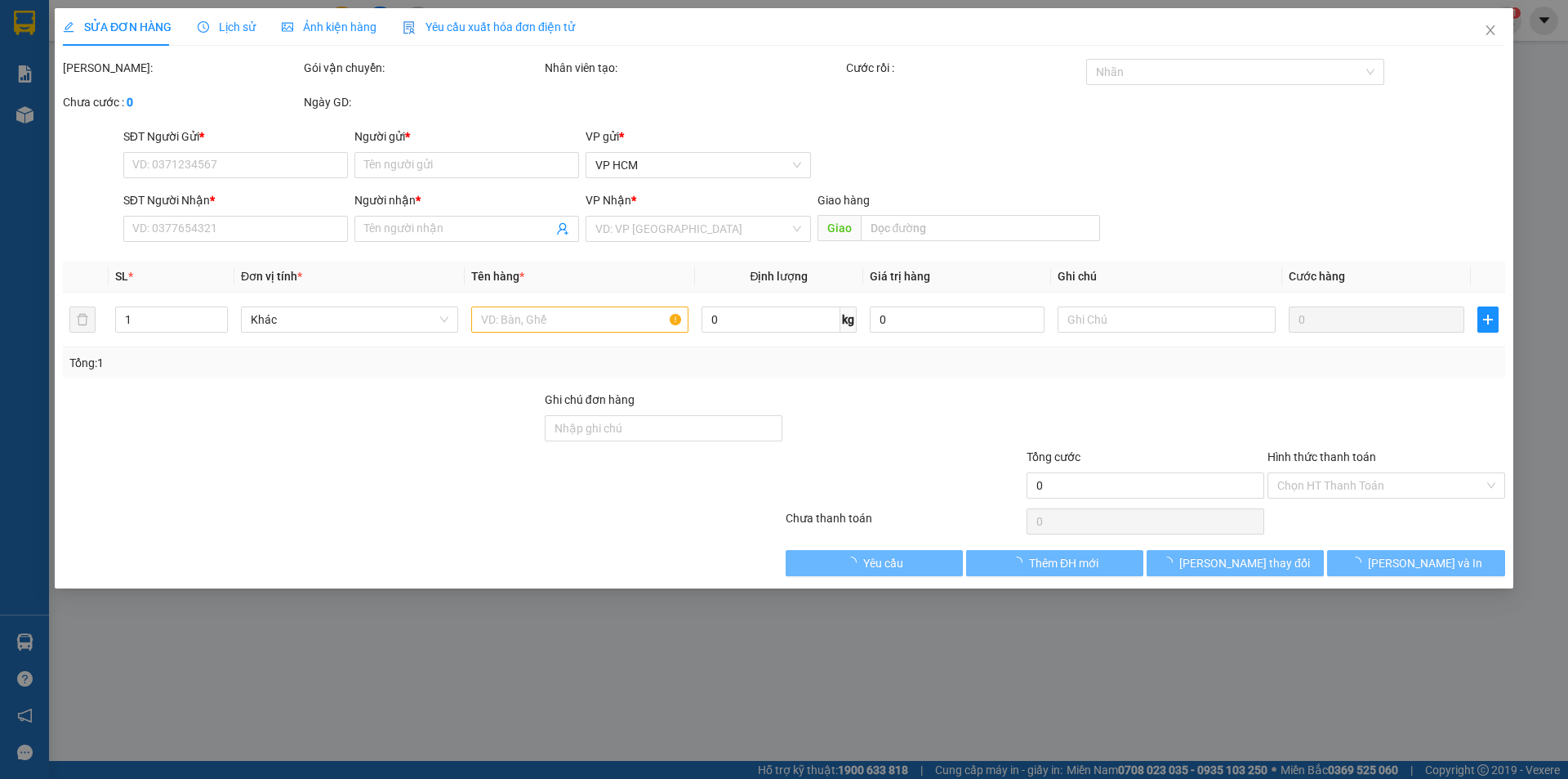
type input "0708740862"
type input "CHỈ NGỒ"
type input "0365814553"
type input "A DÍA"
type input "20.000"
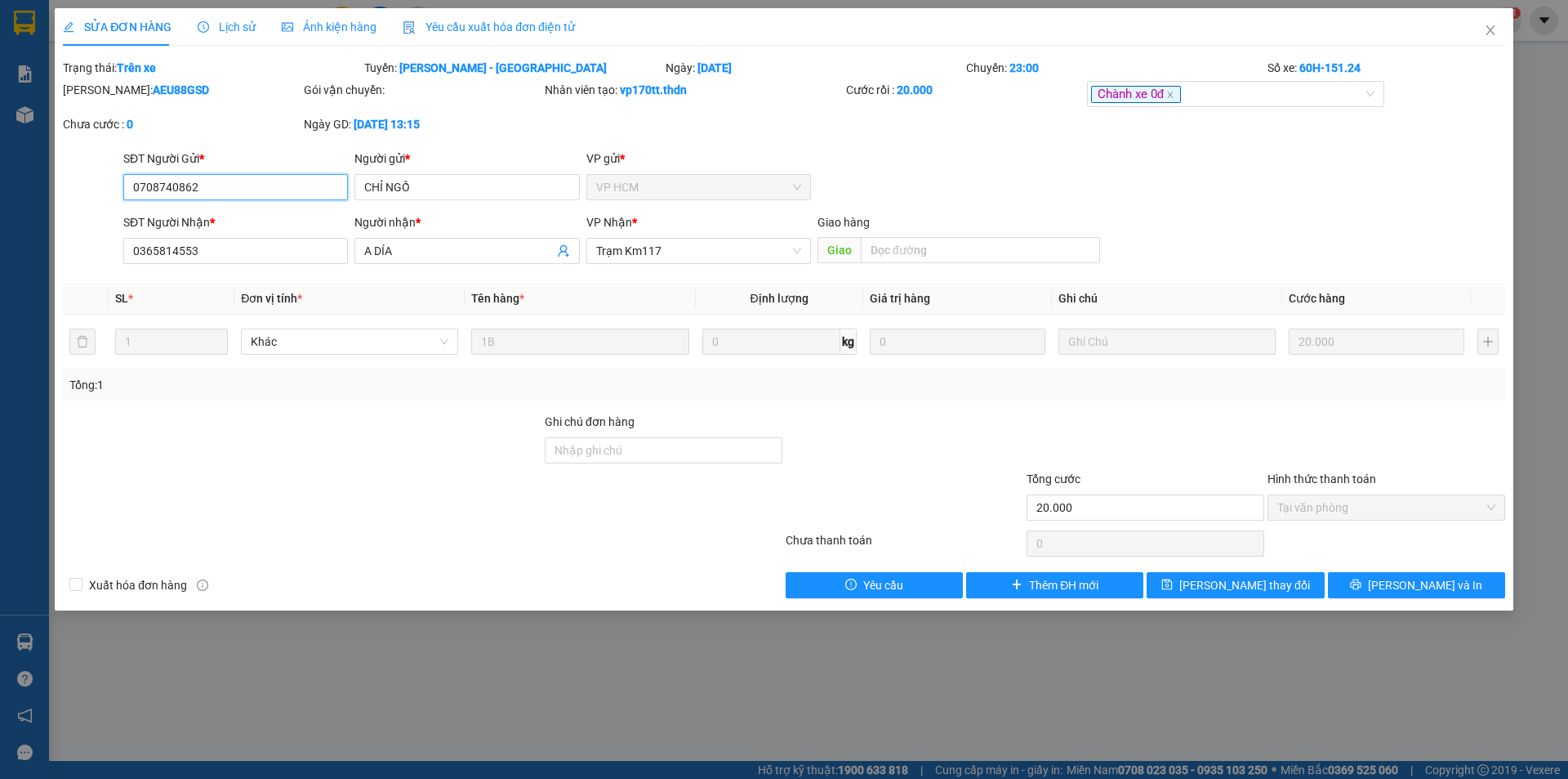
click at [272, 186] on input "0708740862" at bounding box center [236, 187] width 225 height 26
click at [1491, 32] on icon "close" at bounding box center [1490, 30] width 9 height 10
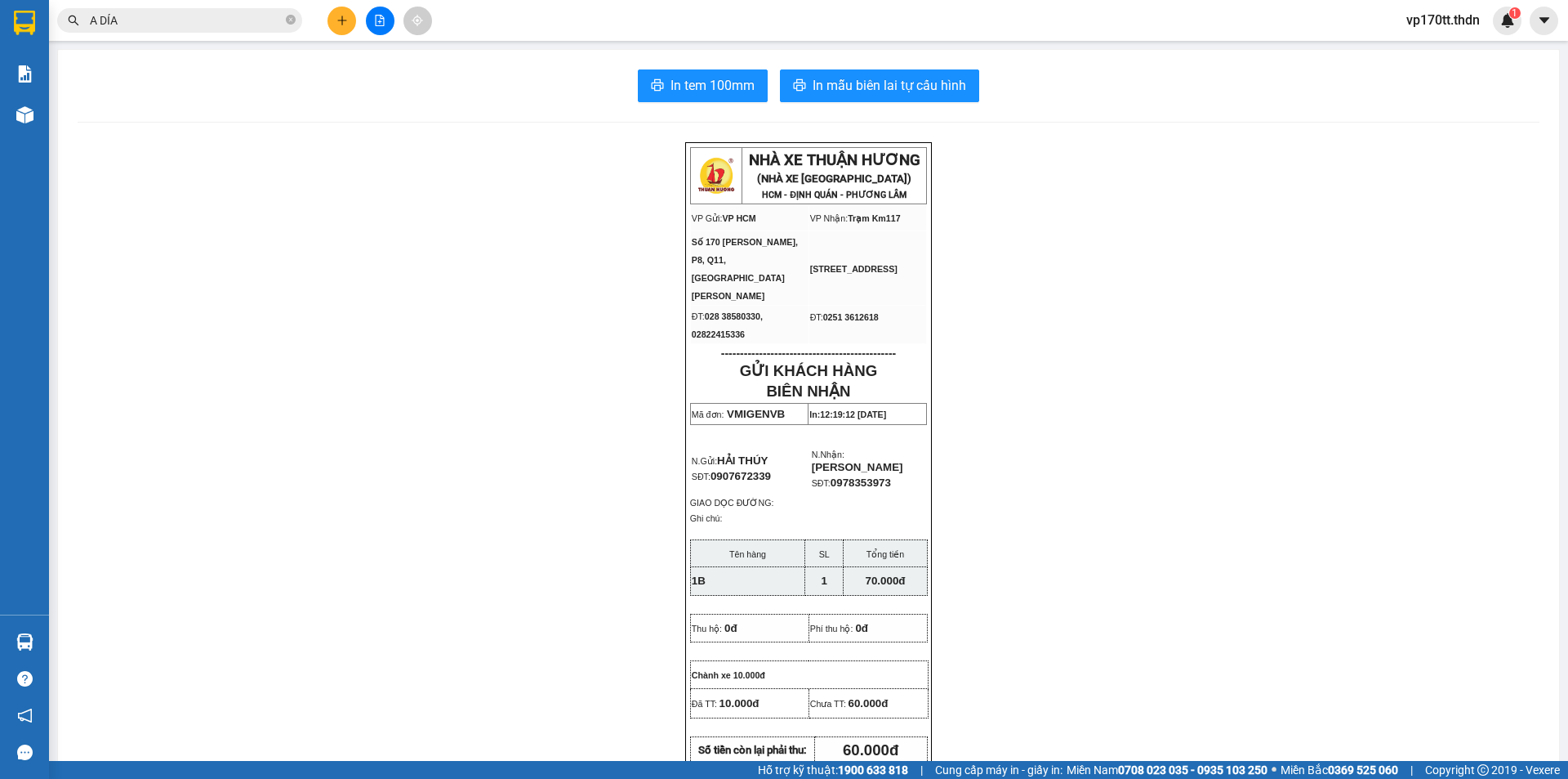
click at [348, 27] on button at bounding box center [341, 21] width 28 height 28
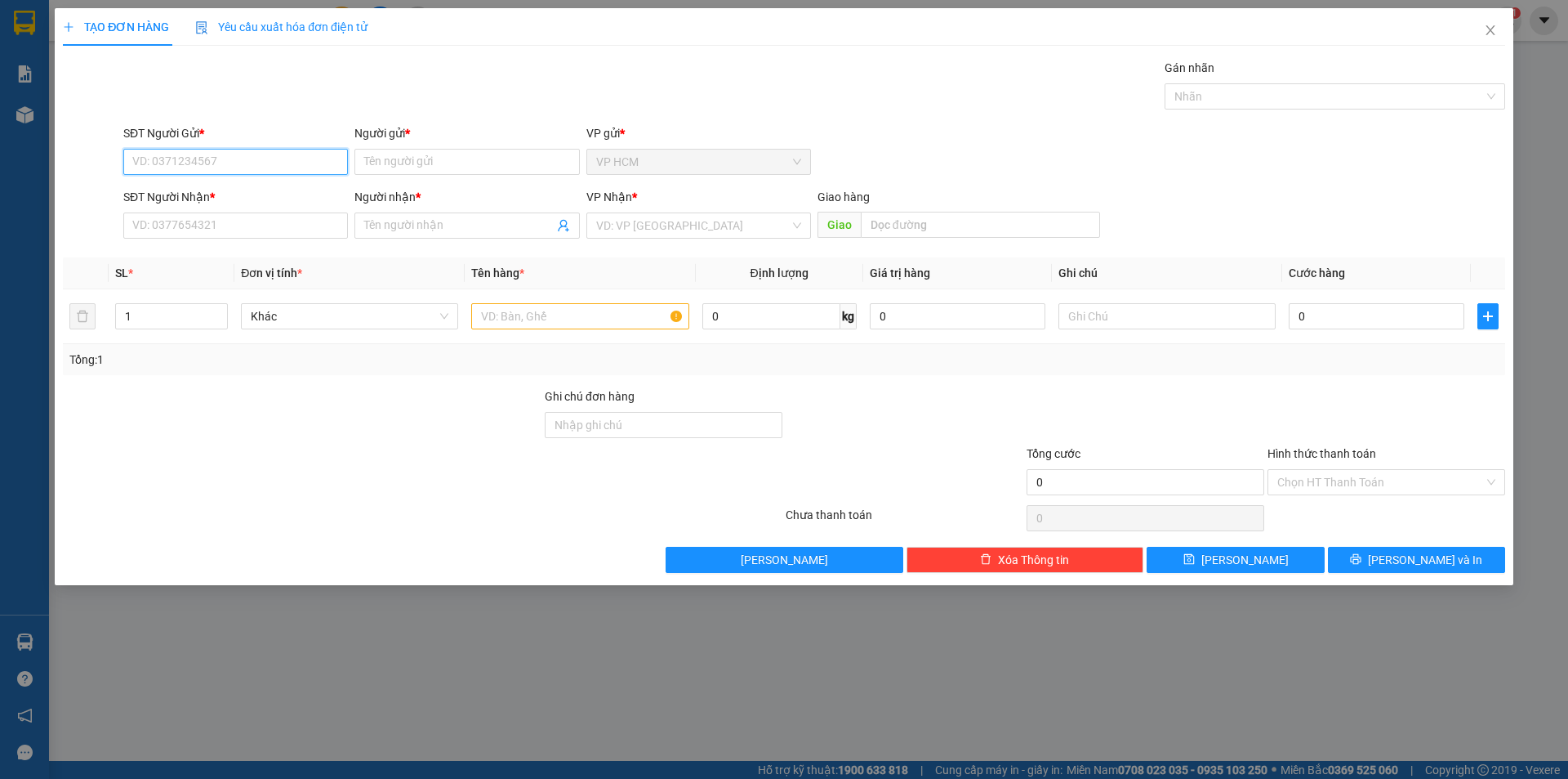
click at [273, 159] on input "SĐT Người Gửi *" at bounding box center [236, 162] width 225 height 26
paste input "0708740862"
type input "0708740862"
click at [278, 192] on div "0708740862 - CHỈ NGỒ" at bounding box center [236, 195] width 205 height 18
type input "CHỈ NGỒ"
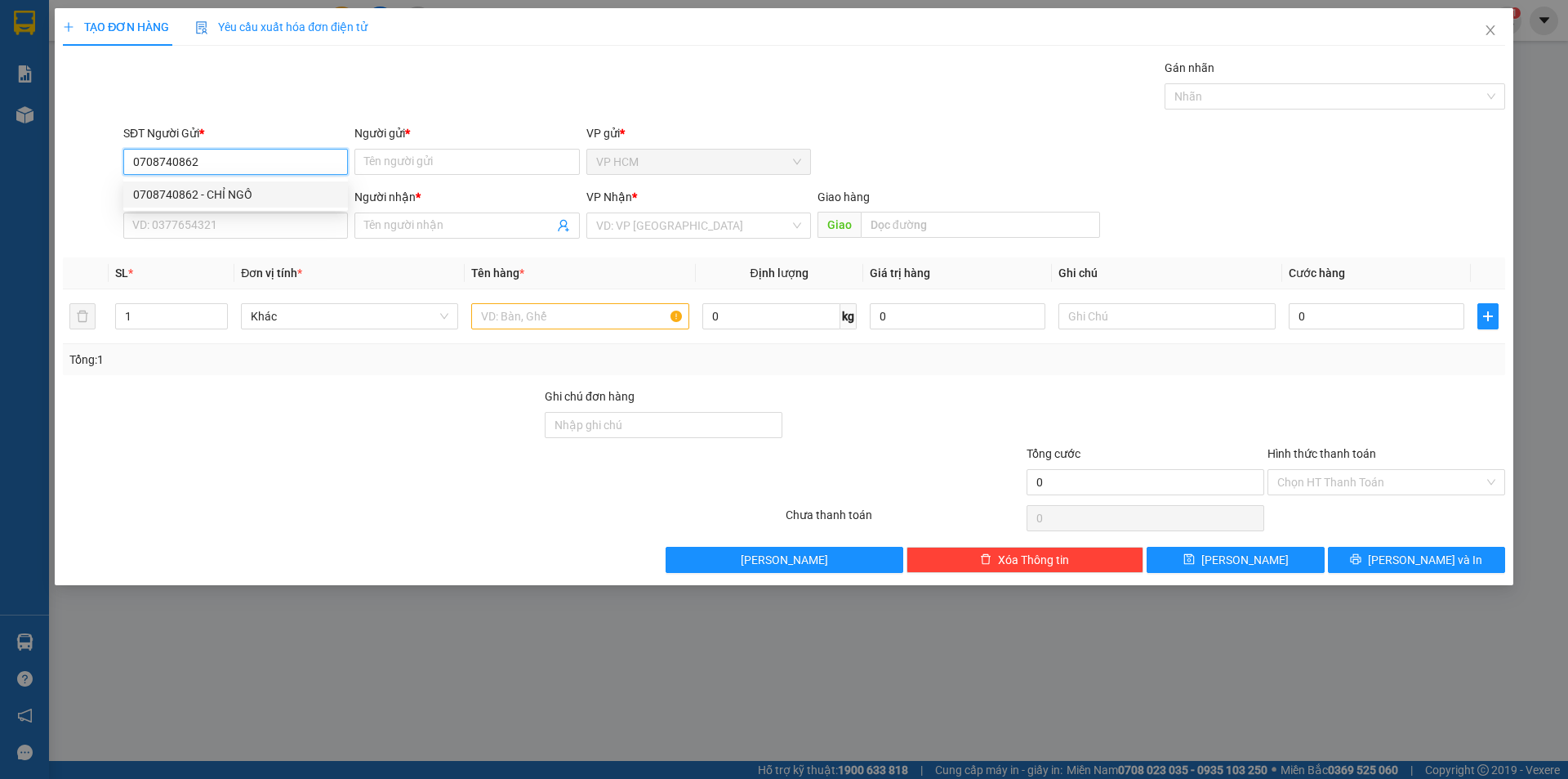
type input "0365814553"
type input "A DÍA"
type input "20.000"
click at [1280, 107] on div "Nhãn" at bounding box center [1335, 96] width 341 height 26
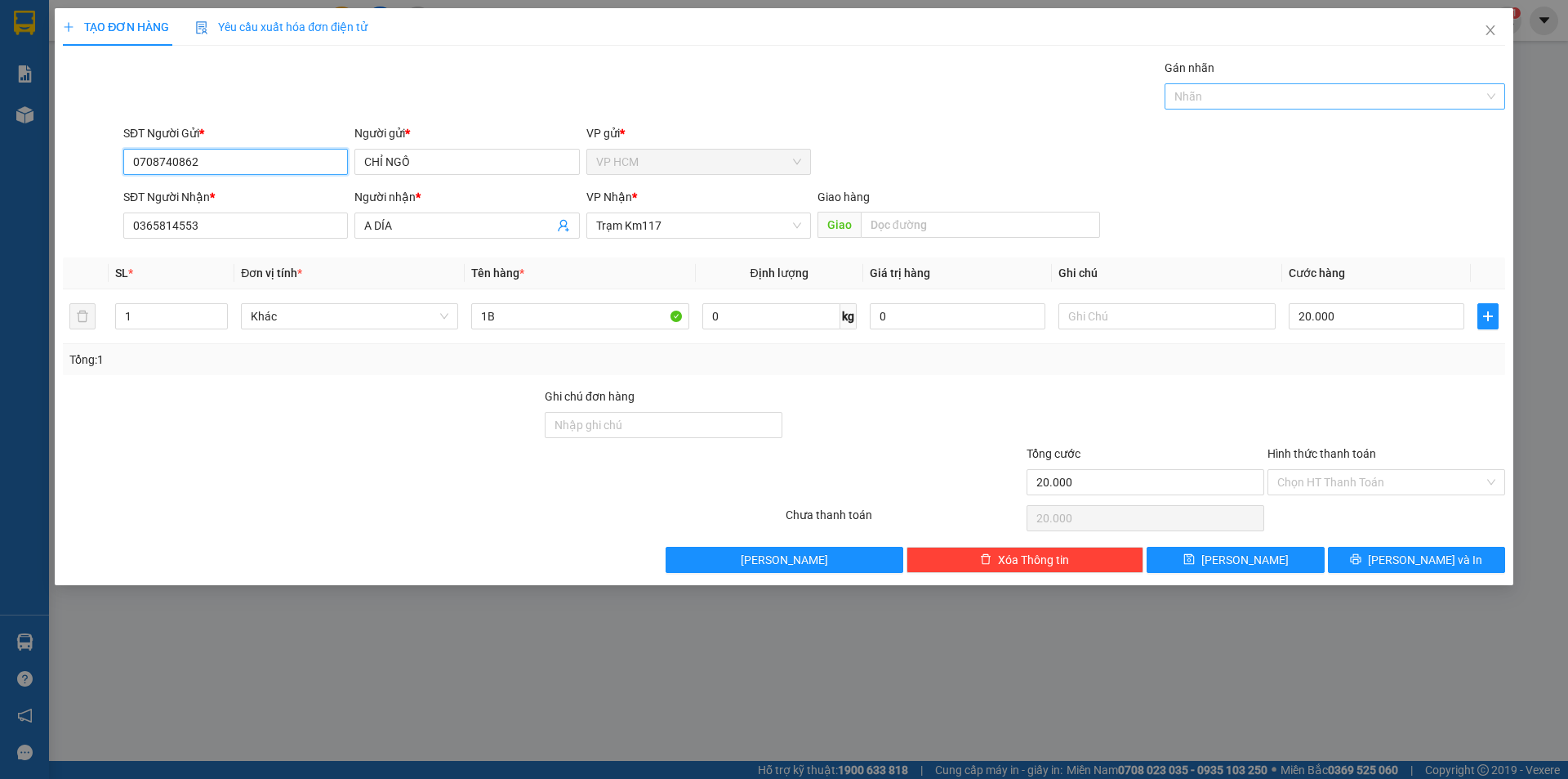
type input "0708740862"
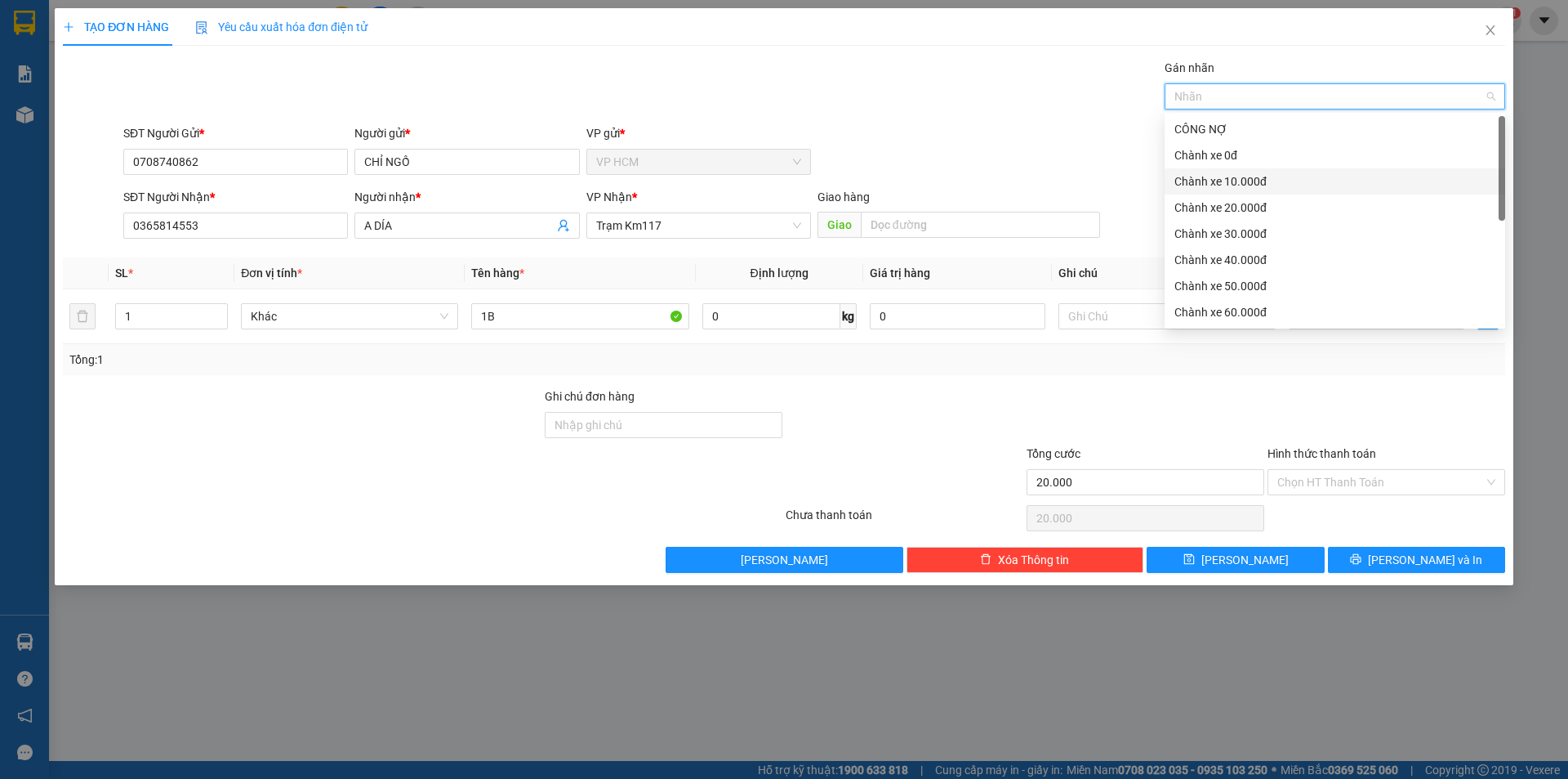
click at [1305, 177] on div "Chành xe 10.000đ" at bounding box center [1335, 182] width 321 height 18
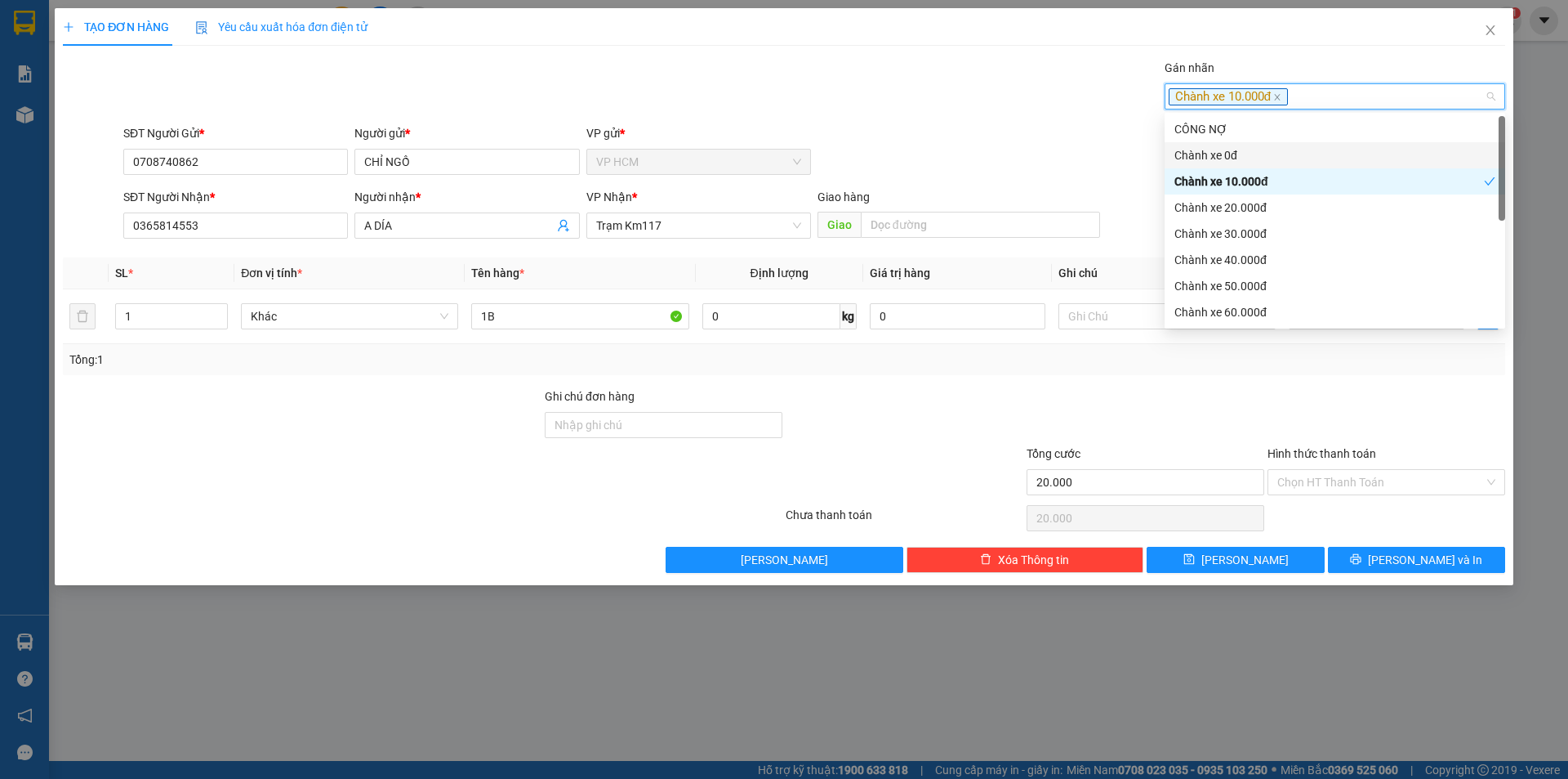
drag, startPoint x: 874, startPoint y: 88, endPoint x: 1398, endPoint y: 347, distance: 584.5
click at [880, 93] on div "Gán nhãn Chành xe 10.000đ" at bounding box center [814, 87] width 1389 height 57
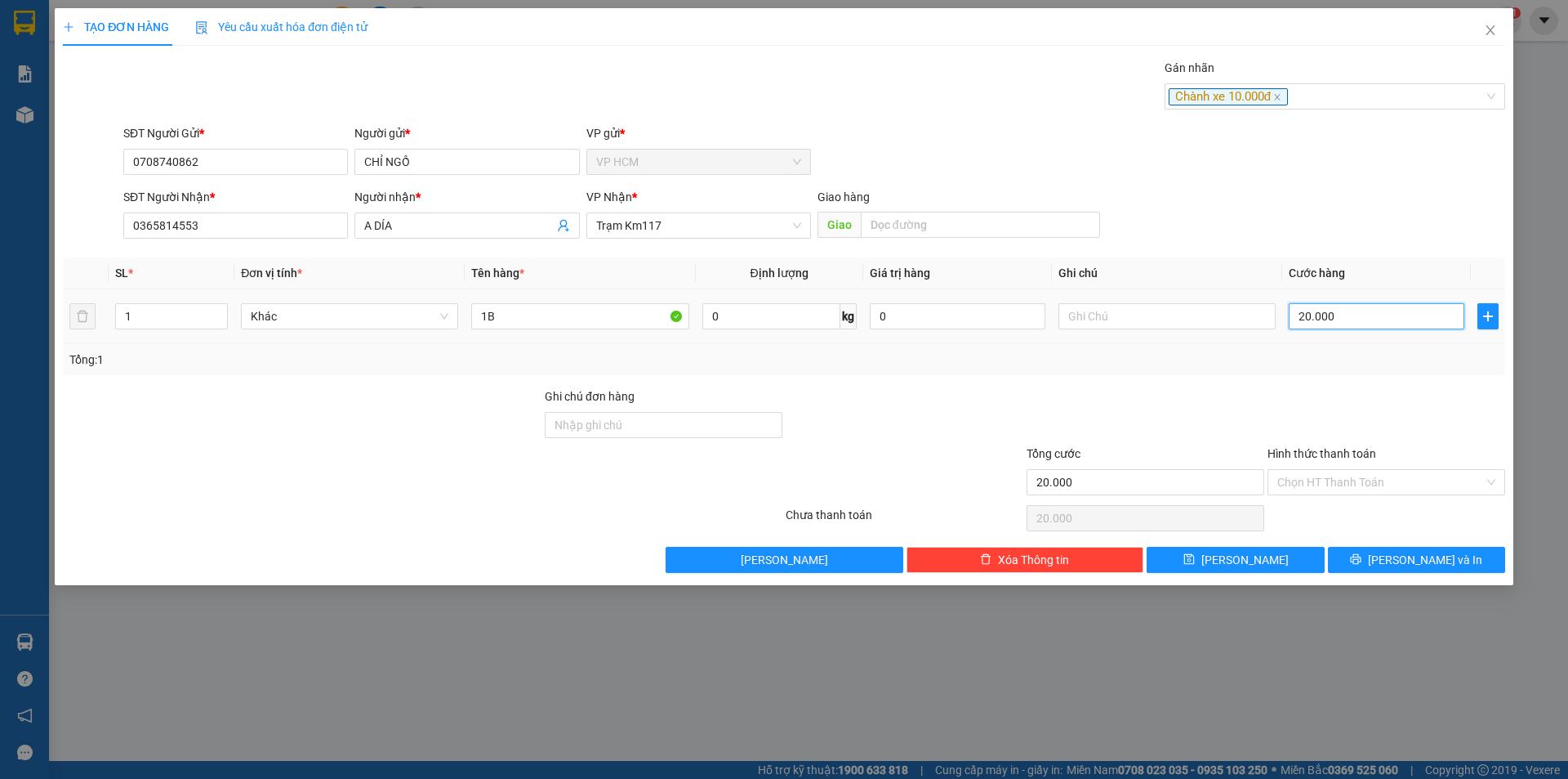
click at [1414, 320] on input "20.000" at bounding box center [1376, 316] width 176 height 26
click at [1320, 111] on div "Gán nhãn Chành xe 10.000đ" at bounding box center [1335, 87] width 341 height 57
click at [1321, 102] on div "Chành xe 10.000đ" at bounding box center [1327, 97] width 316 height 20
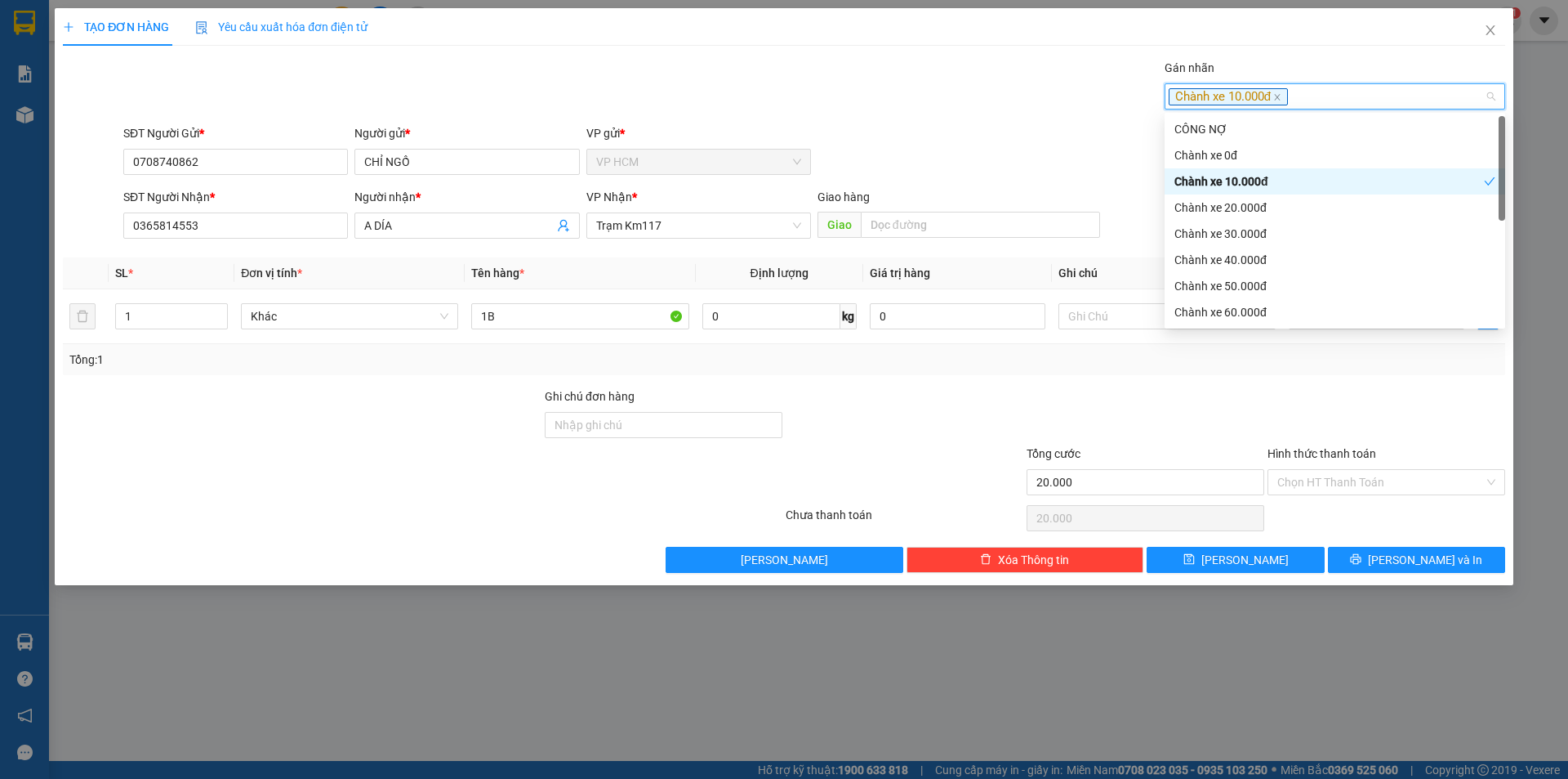
click at [1293, 170] on div "Chành xe 10.000đ" at bounding box center [1335, 181] width 341 height 26
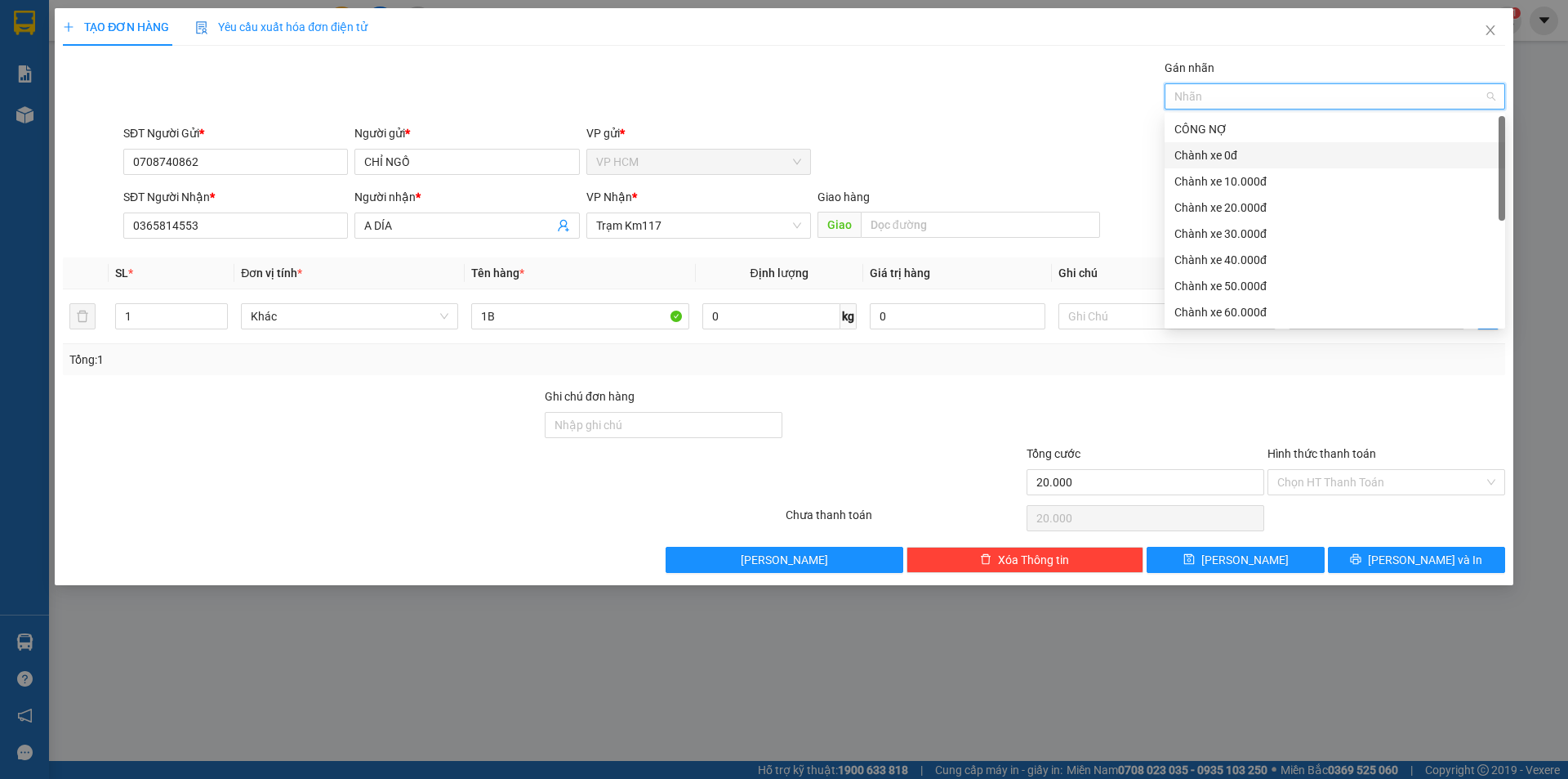
click at [1286, 154] on div "Chành xe 0đ" at bounding box center [1335, 156] width 321 height 18
click at [848, 101] on div "Gán nhãn Chành xe 0đ" at bounding box center [814, 87] width 1389 height 57
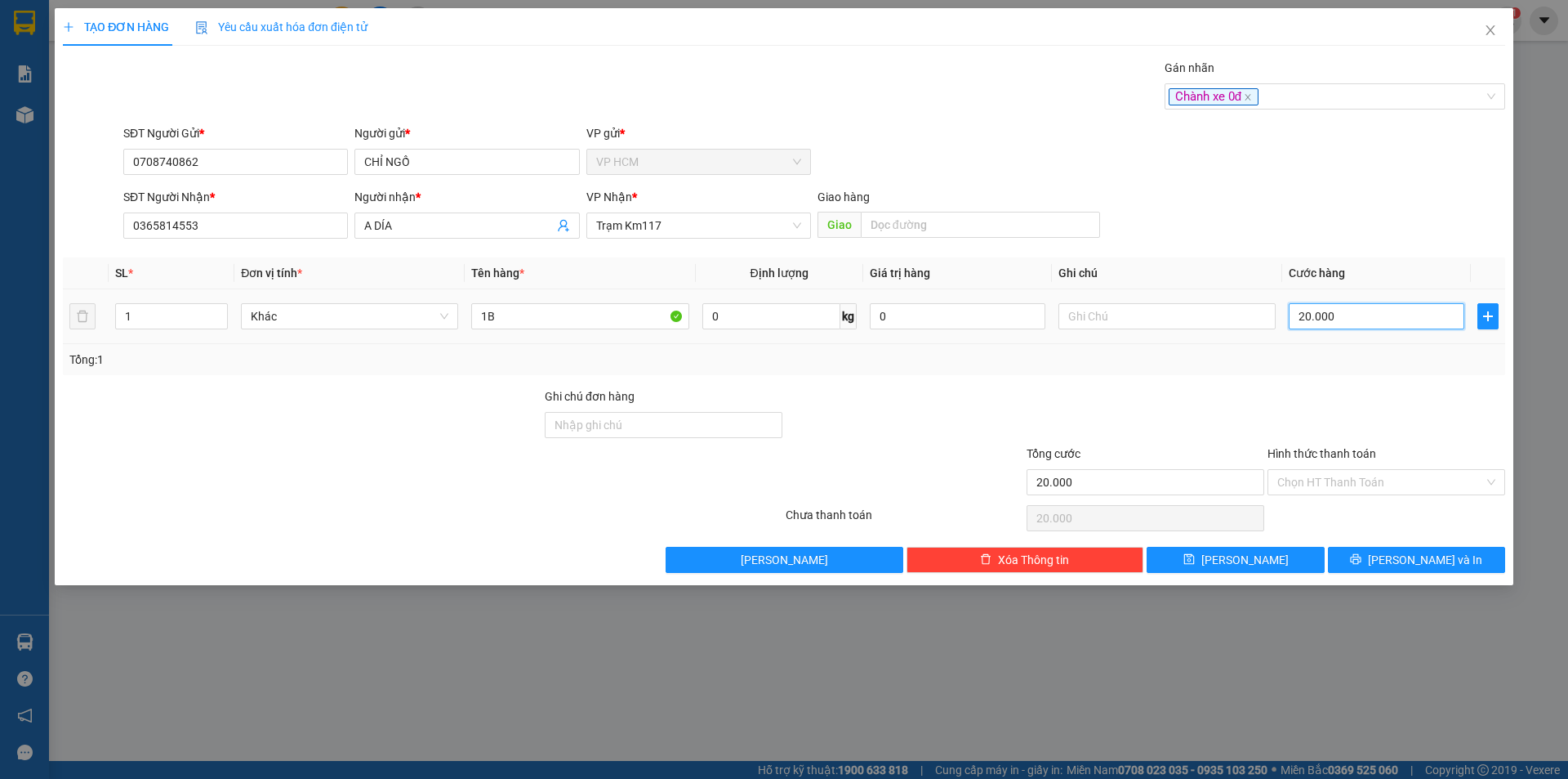
click at [1313, 316] on input "20.000" at bounding box center [1376, 316] width 176 height 26
type input "3"
type input "30"
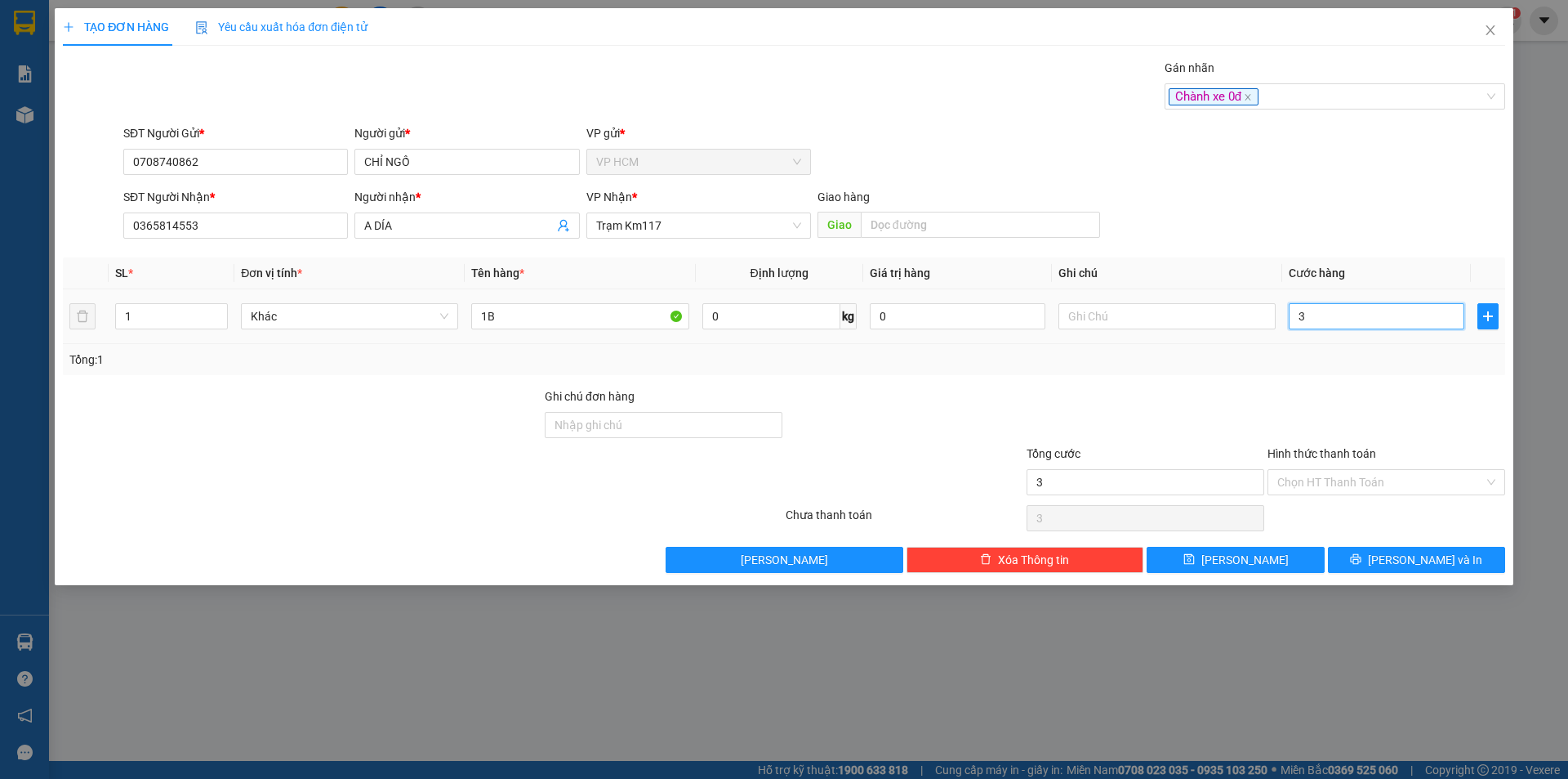
type input "30"
type input "30.000"
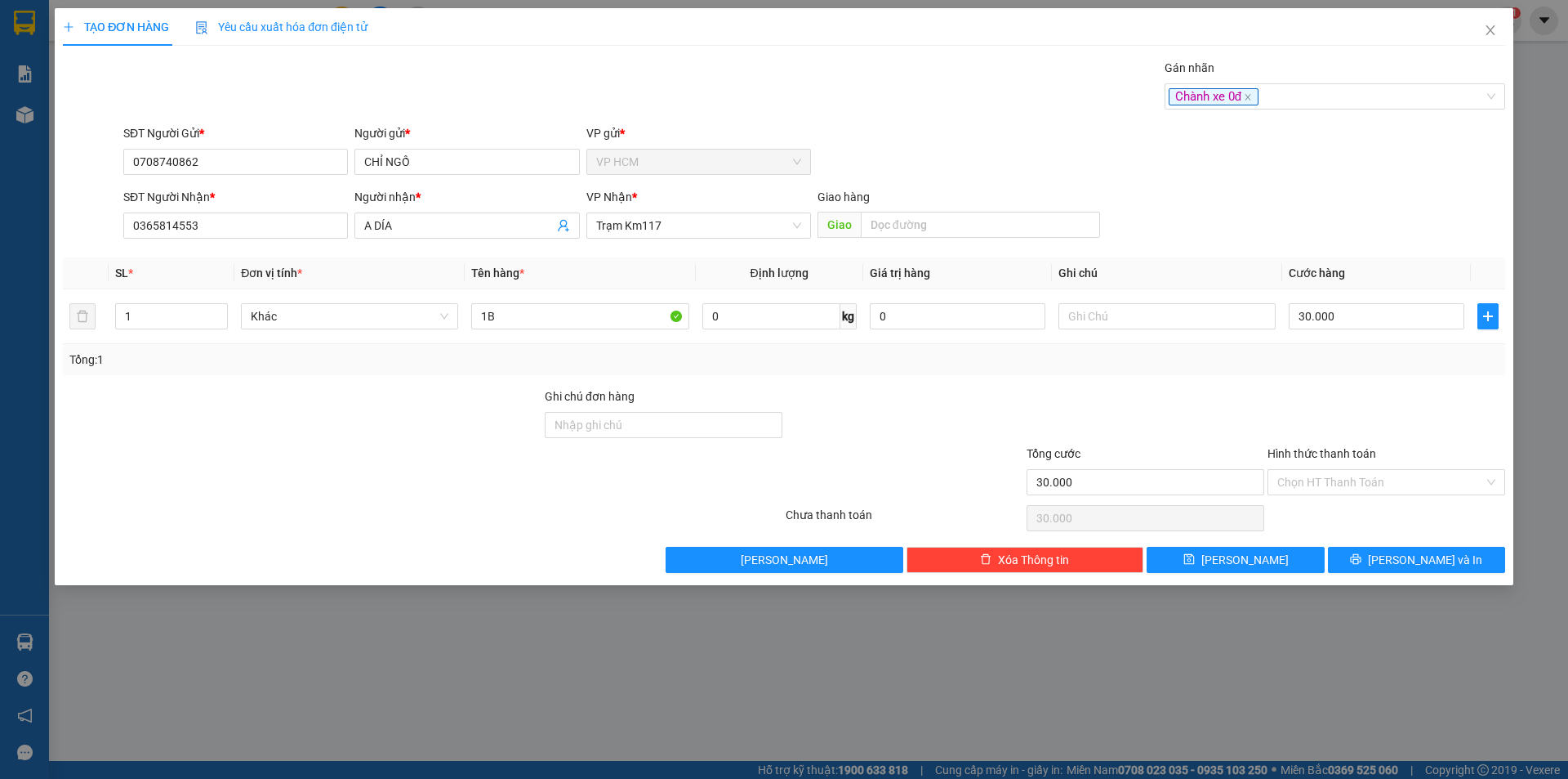
click at [1352, 390] on div at bounding box center [1386, 416] width 241 height 57
click at [1411, 319] on input "30.000" at bounding box center [1376, 316] width 176 height 26
type input "3"
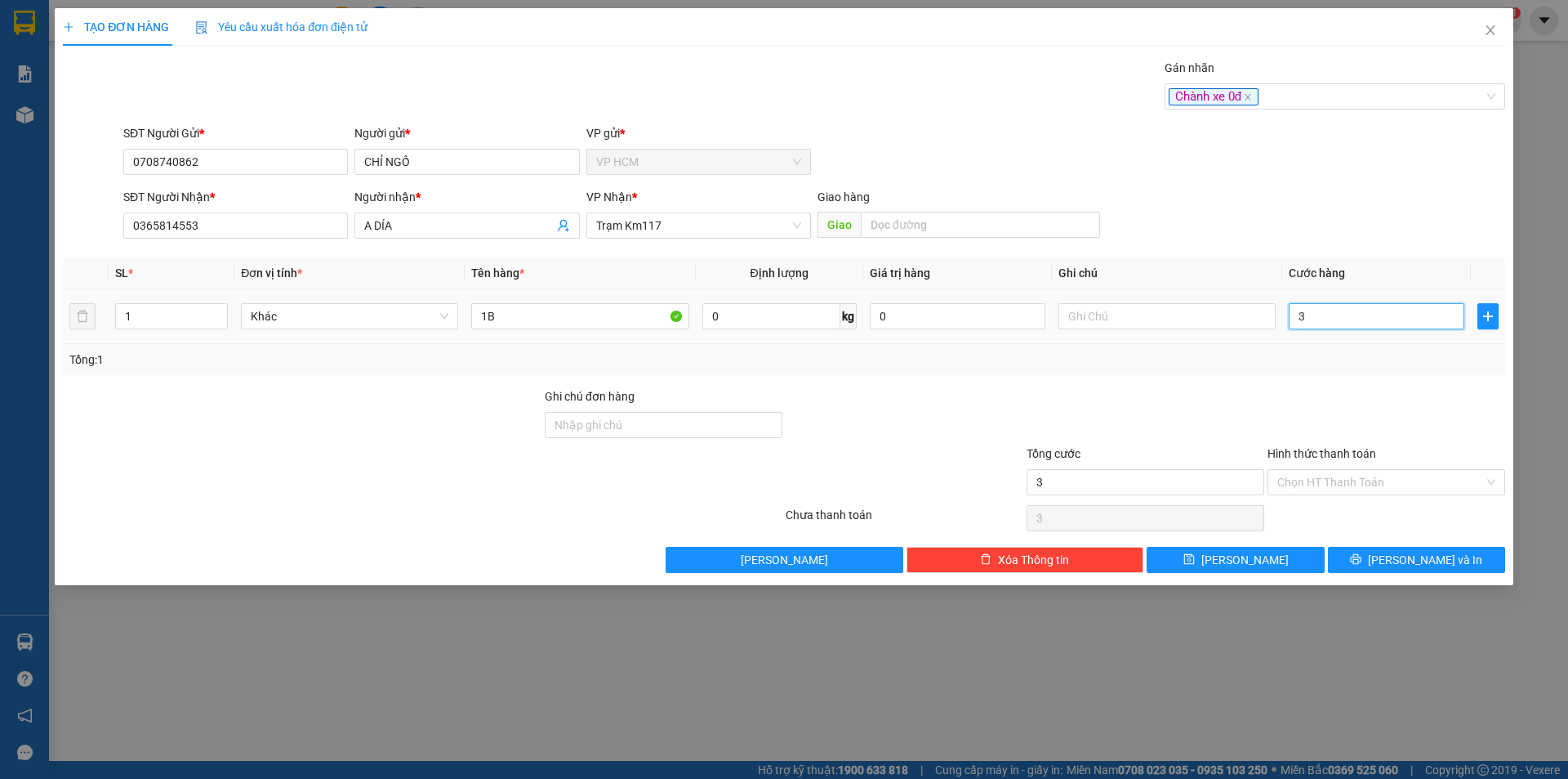
type input "35"
type input "35.000"
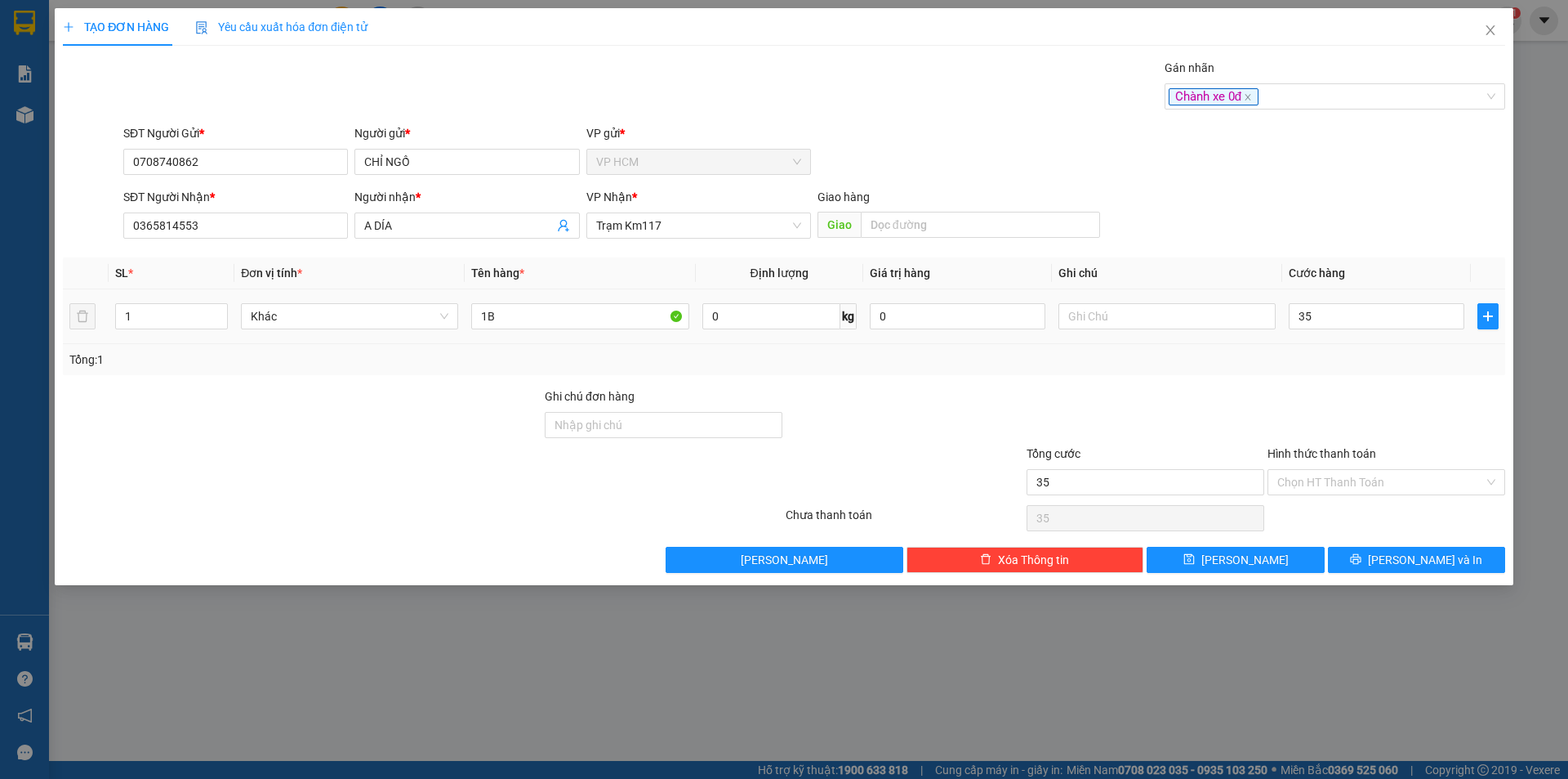
type input "35.000"
click at [1351, 404] on div at bounding box center [1386, 416] width 241 height 57
click at [1318, 477] on input "Hình thức thanh toán" at bounding box center [1381, 482] width 207 height 24
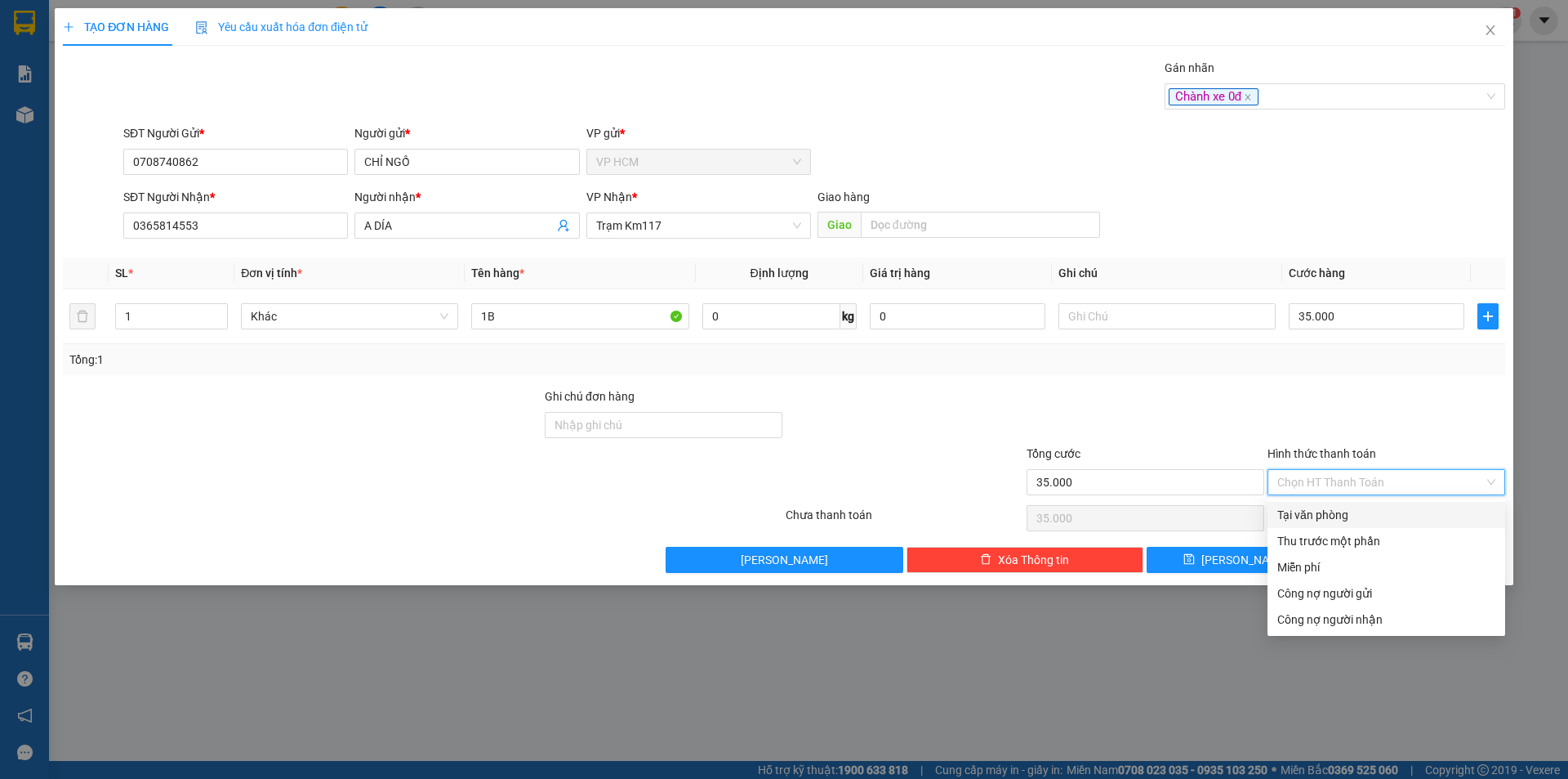
click at [1324, 512] on div "Tại văn phòng" at bounding box center [1386, 515] width 218 height 18
type input "0"
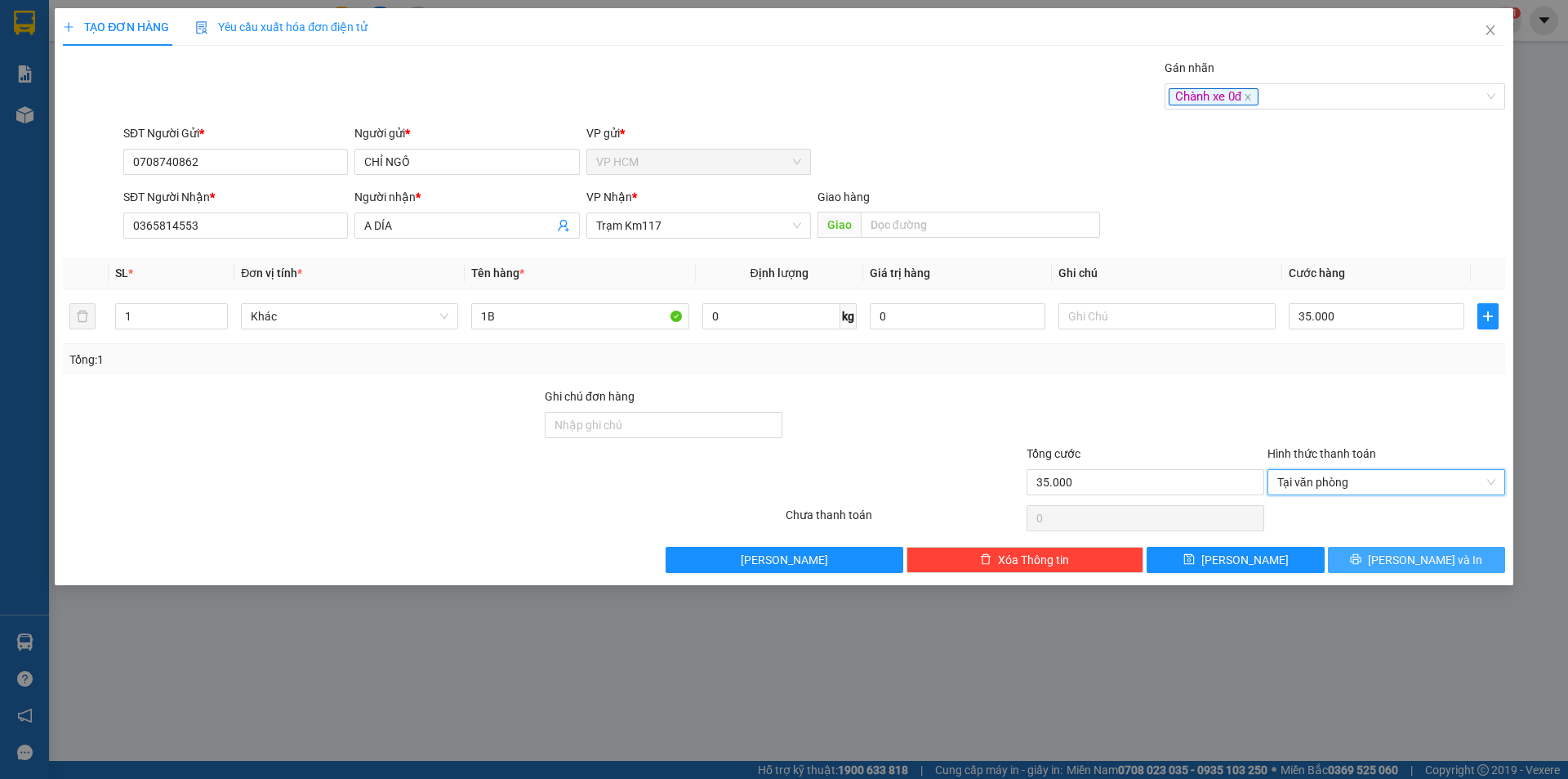
click at [1361, 559] on icon "printer" at bounding box center [1356, 559] width 12 height 12
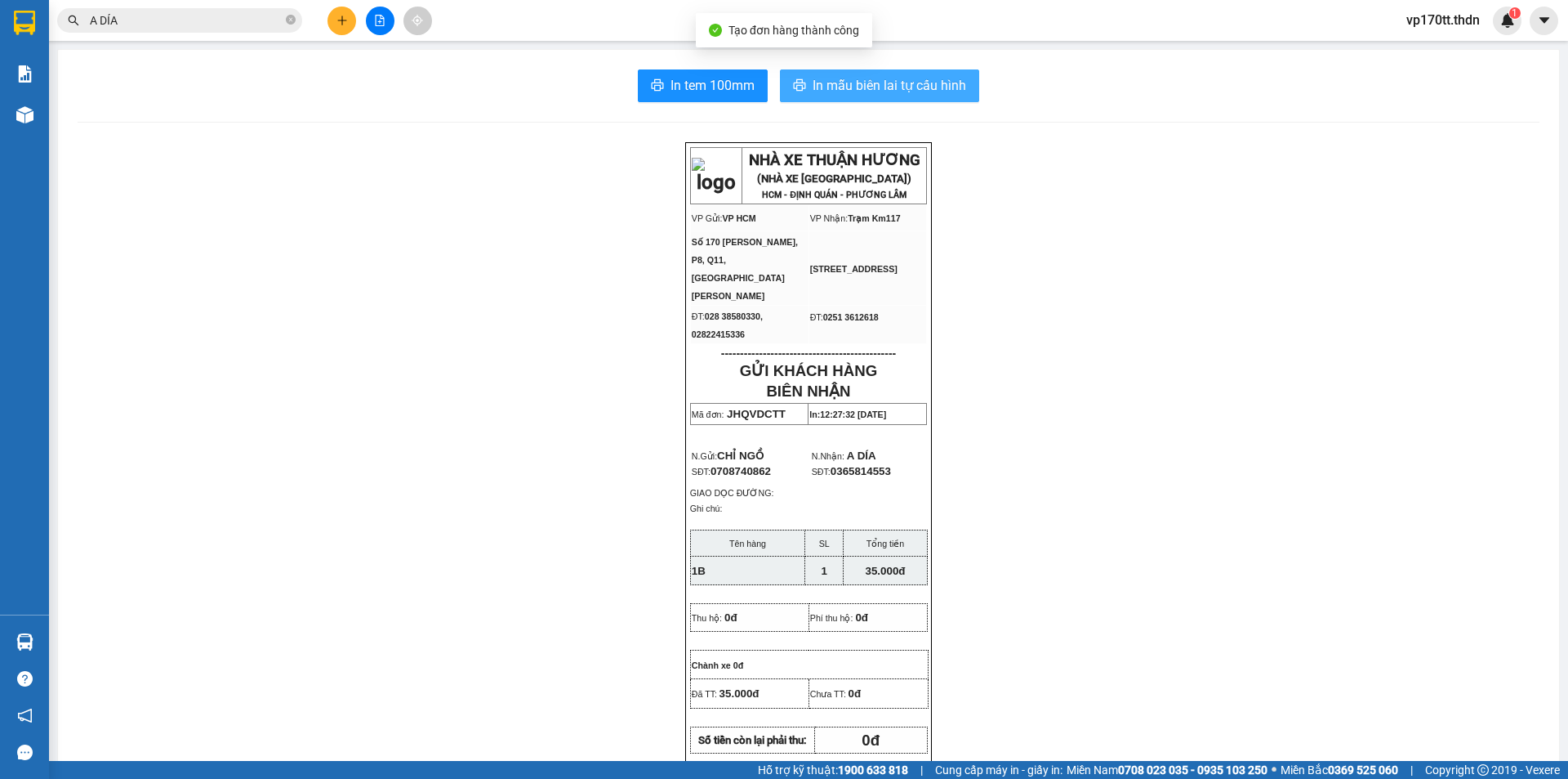
click at [895, 88] on span "In mẫu biên lai tự cấu hình" at bounding box center [889, 85] width 153 height 21
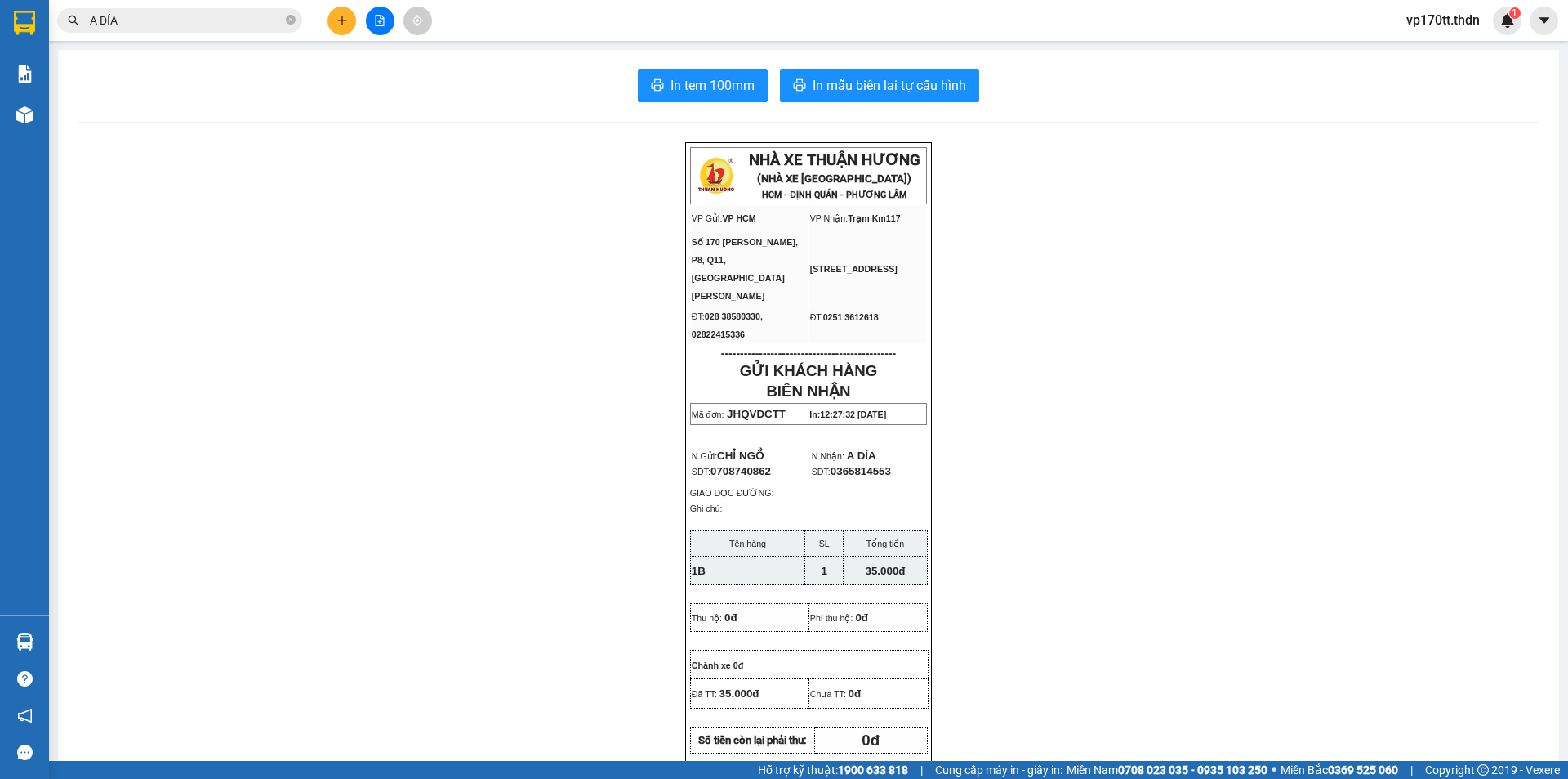
click at [349, 29] on button at bounding box center [341, 21] width 28 height 28
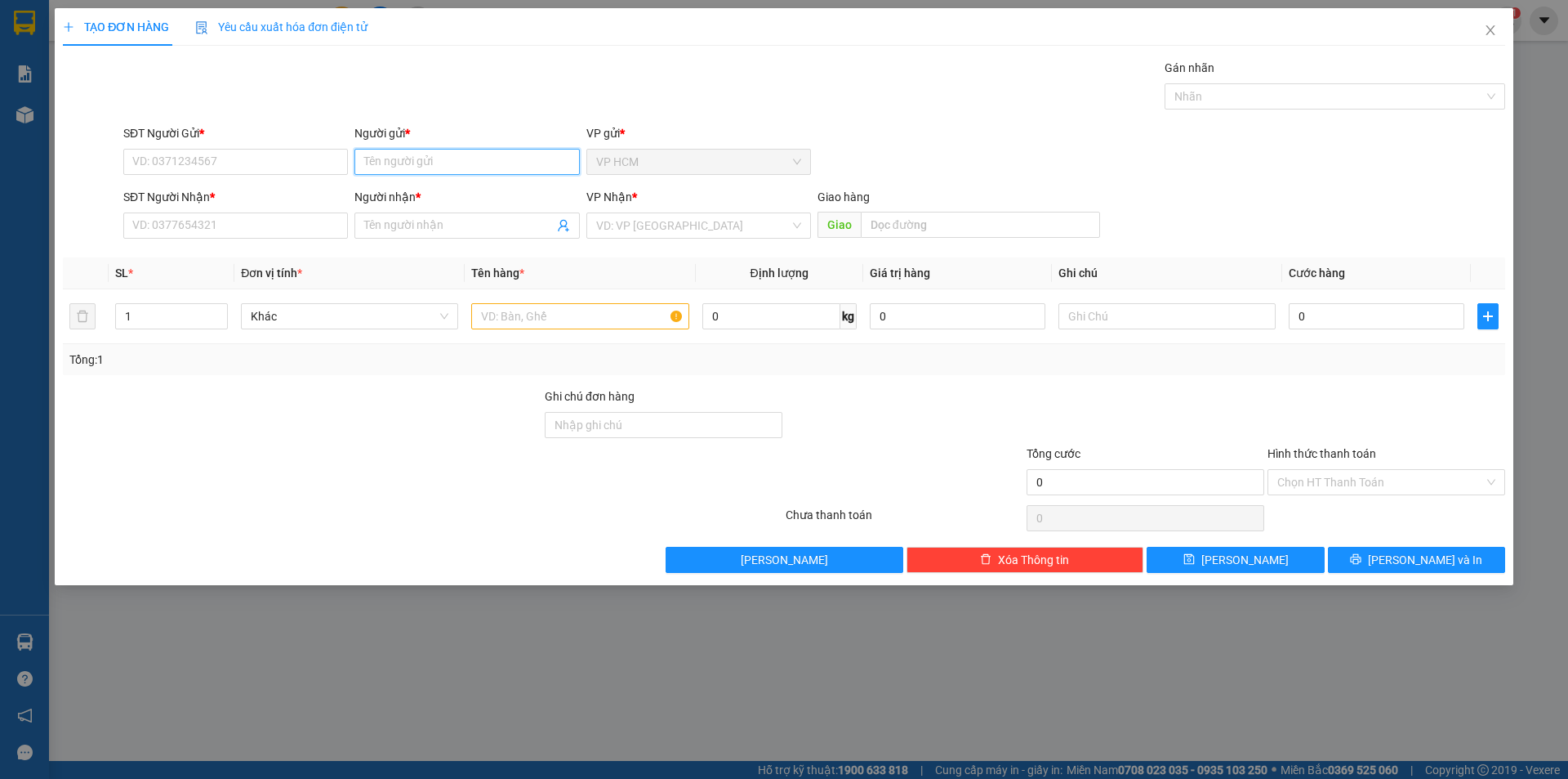
click at [385, 161] on input "Người gửi *" at bounding box center [467, 162] width 225 height 26
type input "HOANG BAN GA"
click at [470, 192] on div "HOÀNG BÁN GÀ - 0916368718" at bounding box center [466, 195] width 205 height 18
type input "0916368718"
type input "HOÀNG BÁN GÀ"
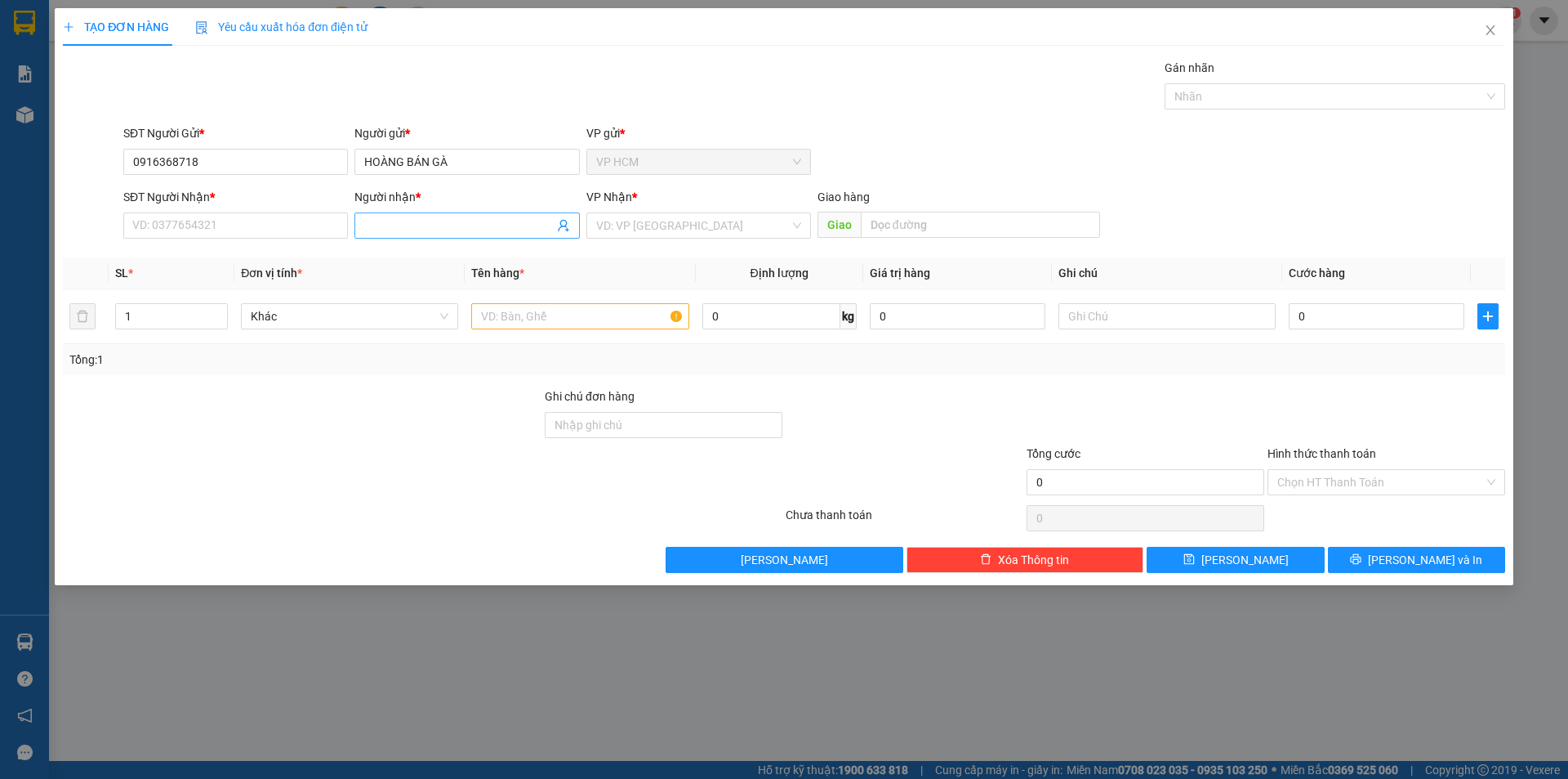
click at [560, 225] on icon "user-add" at bounding box center [564, 226] width 13 height 13
click at [588, 171] on span "THÚ Y ĐÔN" at bounding box center [596, 167] width 58 height 13
type input "0982852101"
type input "THÚ Y ĐÔN"
drag, startPoint x: 166, startPoint y: 320, endPoint x: 8, endPoint y: 318, distance: 158.0
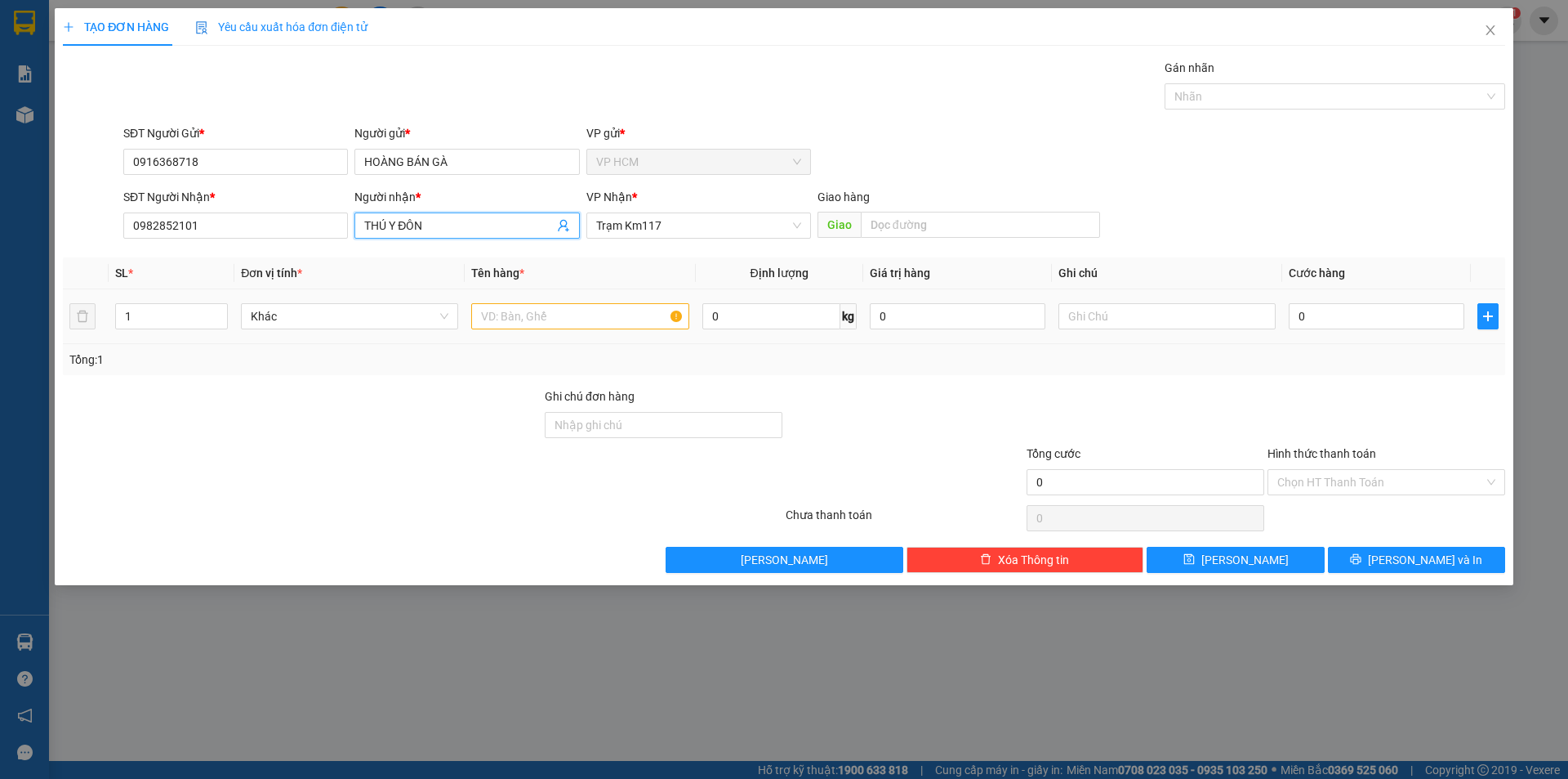
click at [6, 320] on div "TẠO ĐƠN HÀNG Yêu cầu xuất hóa đơn điện tử Transit Pickup Surcharge Ids Transit …" at bounding box center [784, 389] width 1568 height 779
type input "3"
click at [540, 329] on div at bounding box center [580, 316] width 217 height 32
click at [535, 309] on input "text" at bounding box center [580, 316] width 217 height 26
type input "3B"
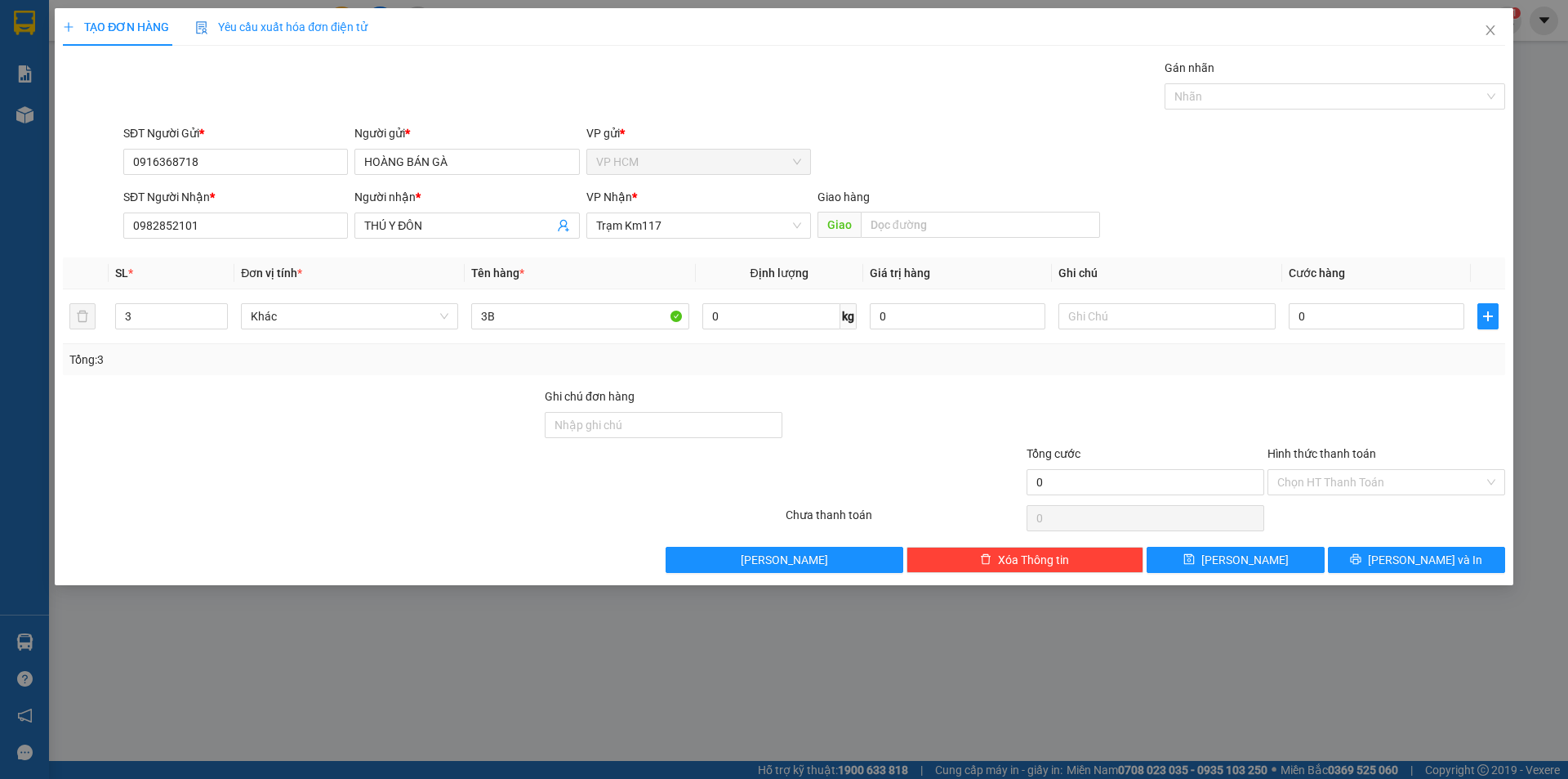
click at [1280, 116] on div "Transit Pickup Surcharge Ids Transit Deliver Surcharge Ids Transit Deliver Surc…" at bounding box center [784, 316] width 1442 height 514
click at [1294, 95] on div at bounding box center [1327, 97] width 316 height 20
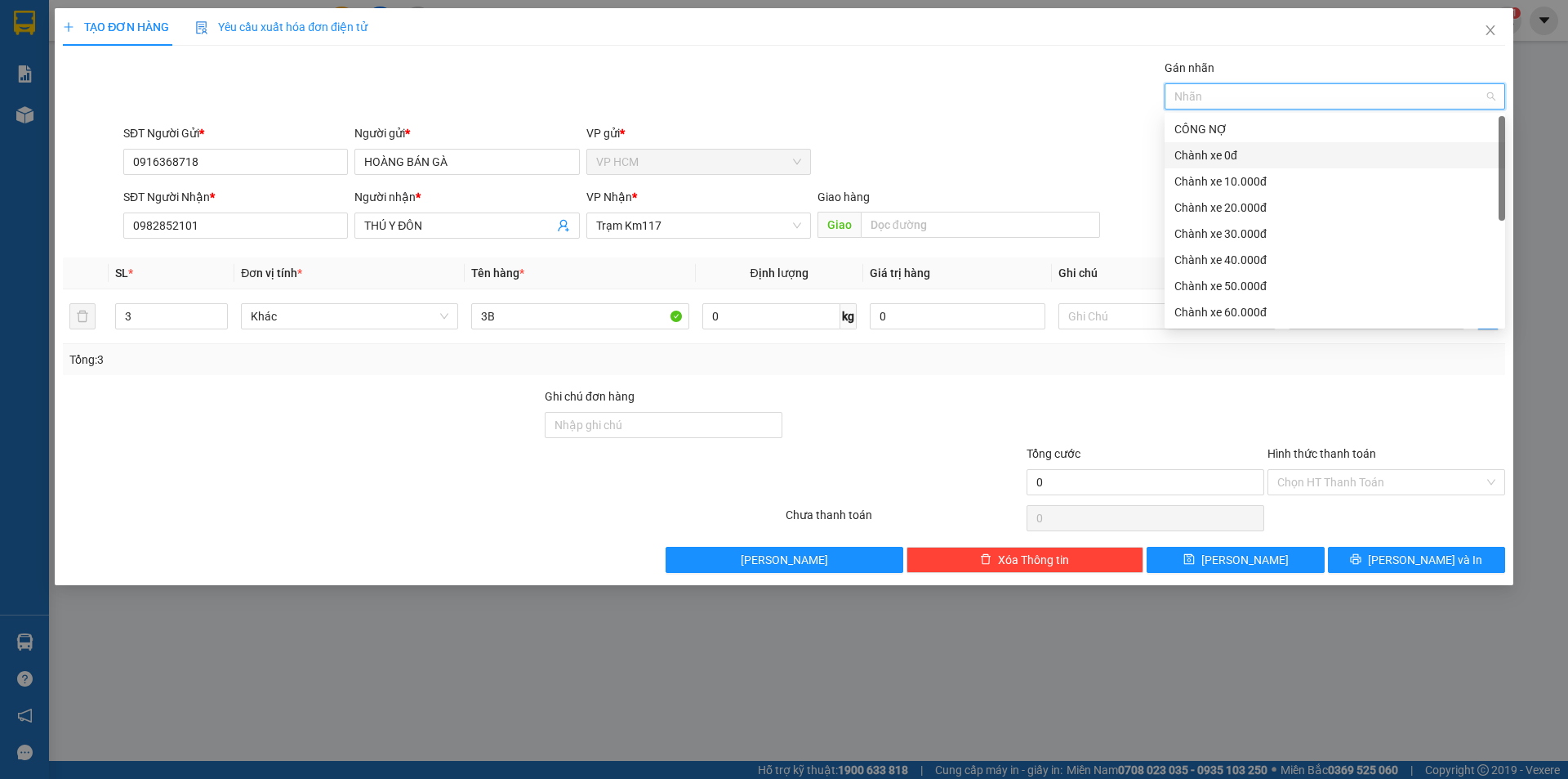
click at [1256, 157] on div "Chành xe 0đ" at bounding box center [1335, 156] width 321 height 18
click at [968, 140] on div "SĐT Người Gửi * 0916368718 Người gửi * HOÀNG BÁN GÀ VP gửi * VP HCM" at bounding box center [814, 152] width 1389 height 57
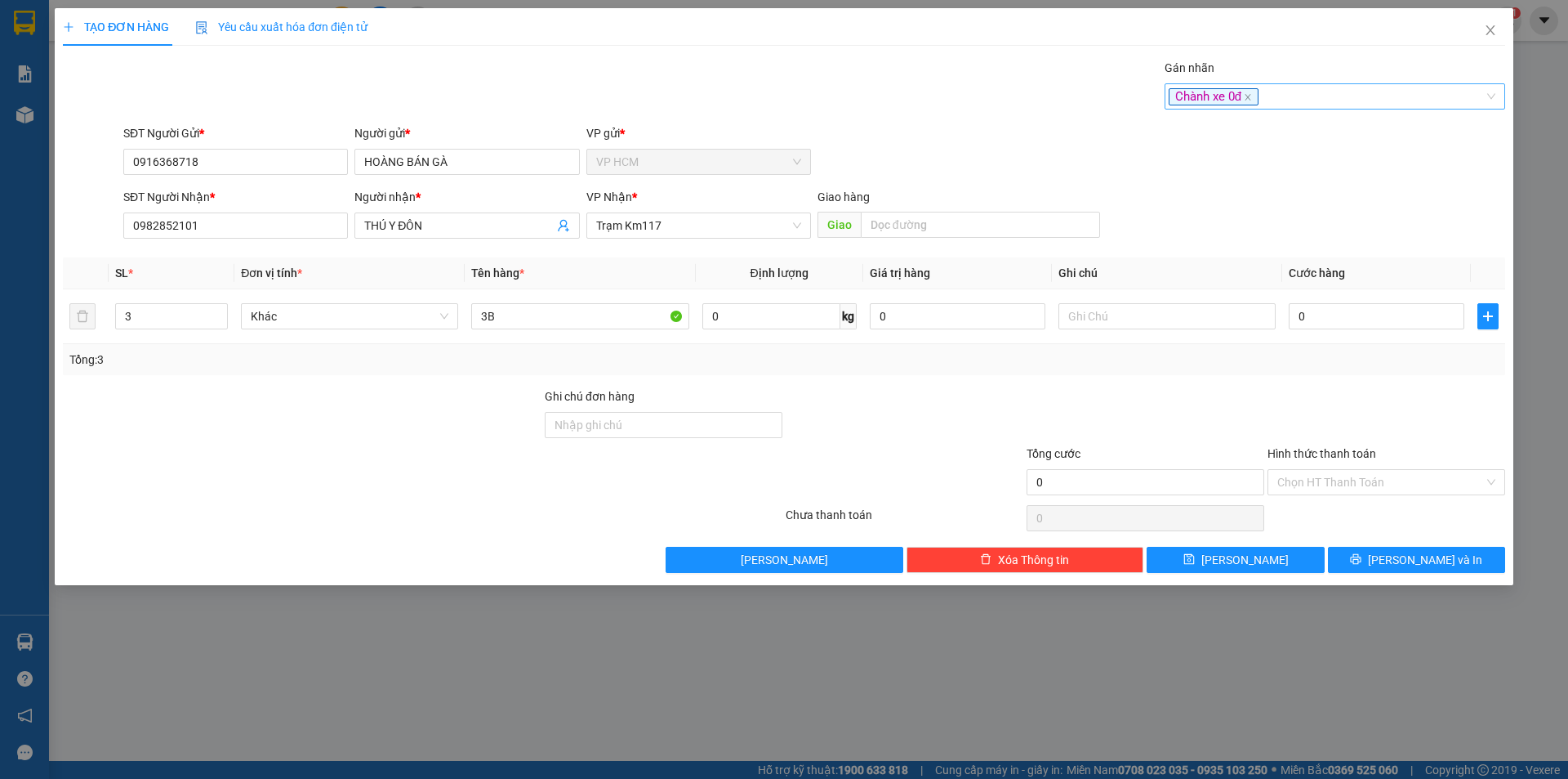
click at [1286, 97] on div "Chành xe 0đ" at bounding box center [1327, 97] width 316 height 20
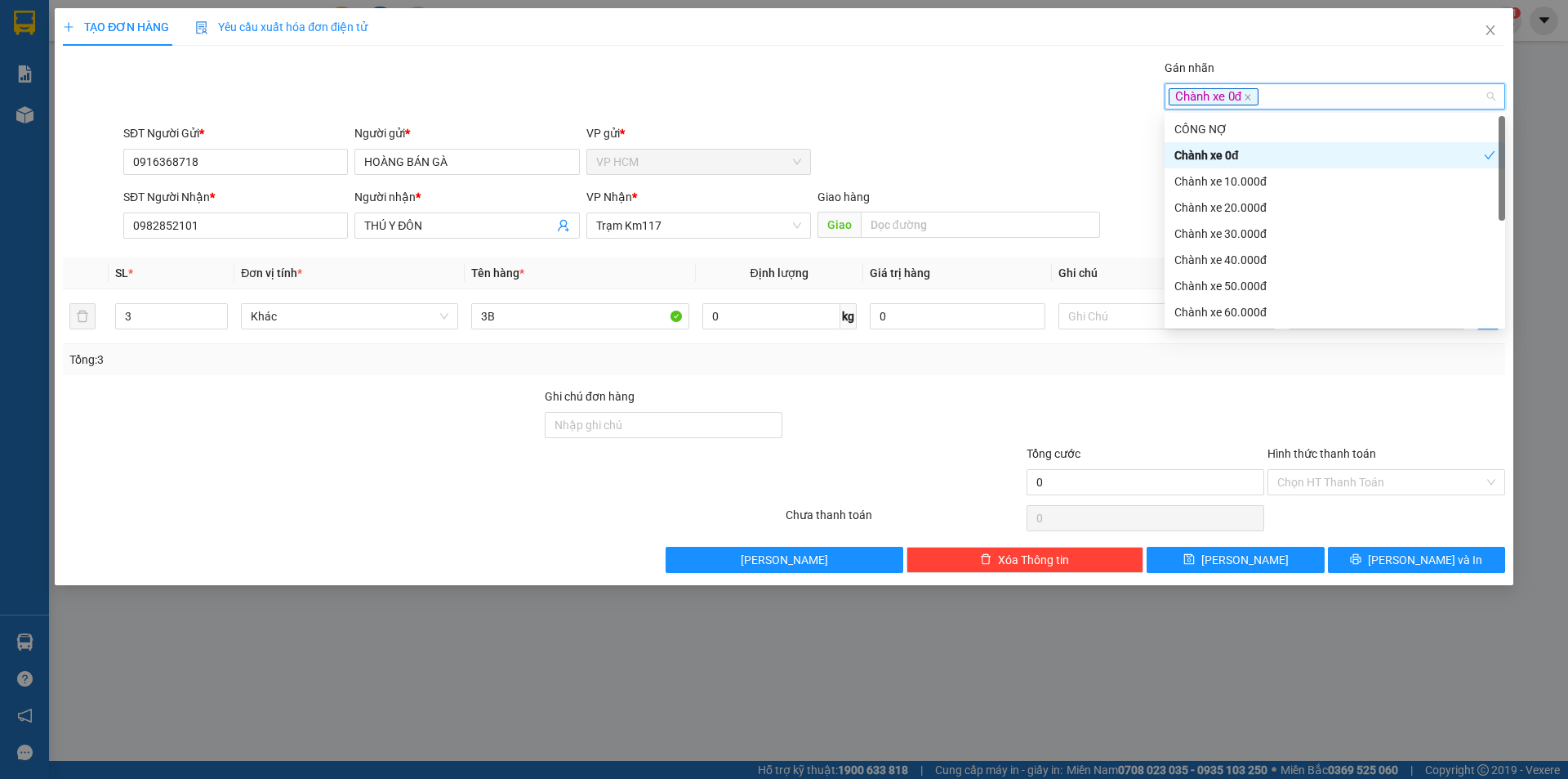
click at [1254, 147] on div "Chành xe 0đ" at bounding box center [1330, 156] width 310 height 18
click at [1257, 220] on div "Chành xe 20.000đ" at bounding box center [1335, 207] width 341 height 26
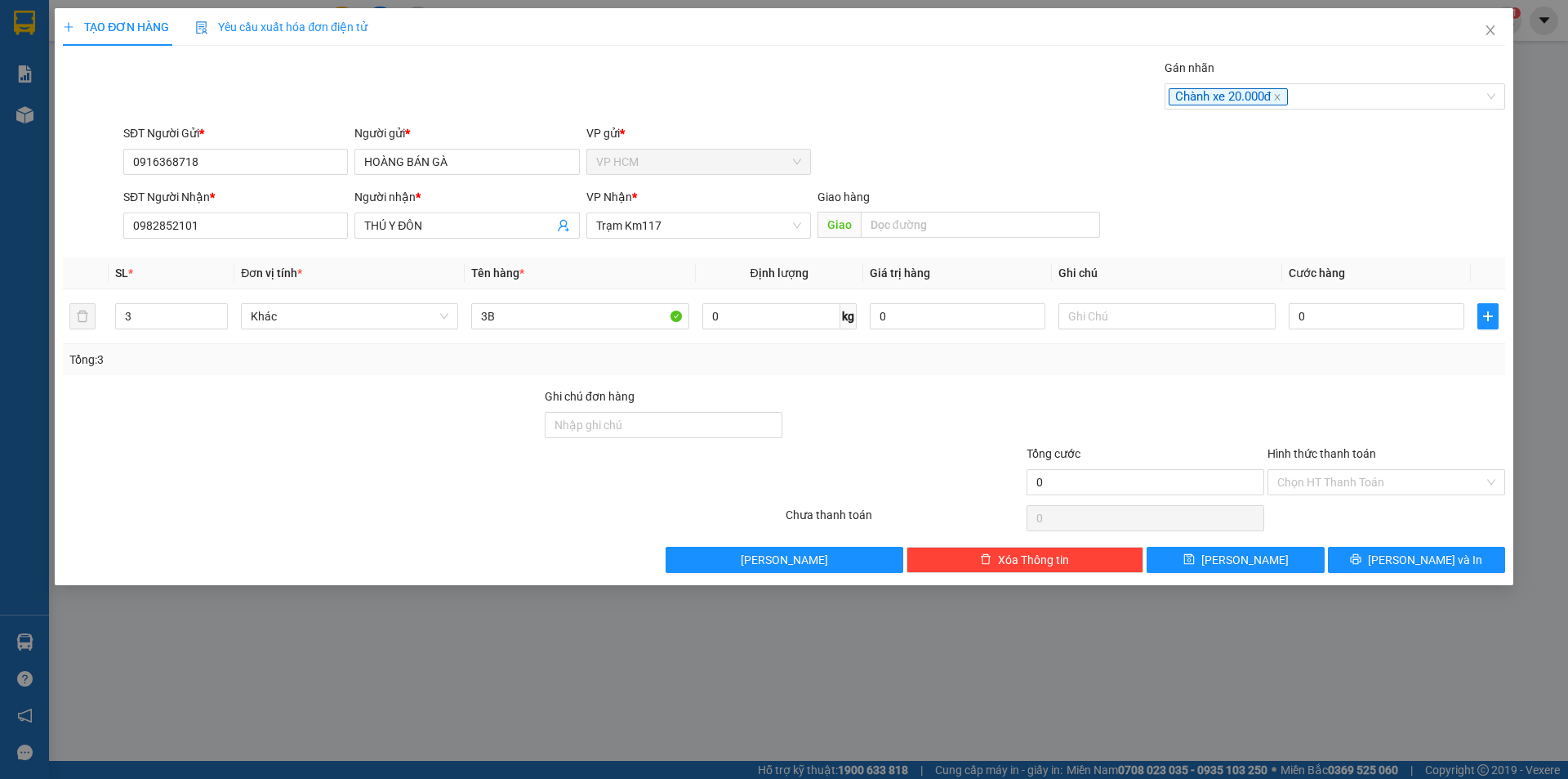
click at [953, 107] on div "Gán nhãn Chành xe 20.000đ" at bounding box center [814, 87] width 1389 height 57
click at [1373, 82] on div "Gán nhãn" at bounding box center [1335, 71] width 341 height 24
click at [1339, 108] on div "Chành xe 20.000đ" at bounding box center [1335, 96] width 341 height 26
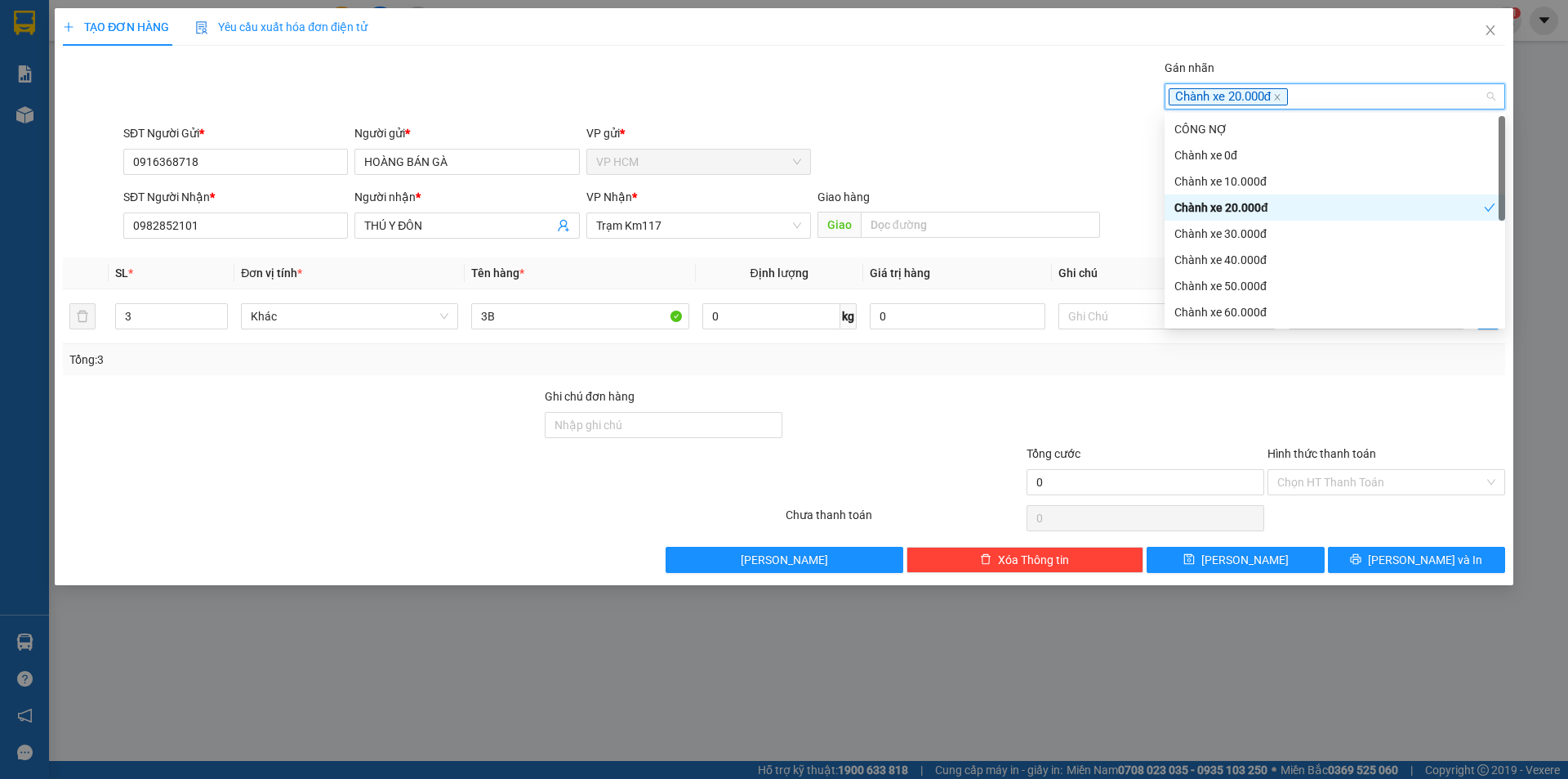
click at [1282, 201] on div "Chành xe 20.000đ" at bounding box center [1330, 207] width 310 height 18
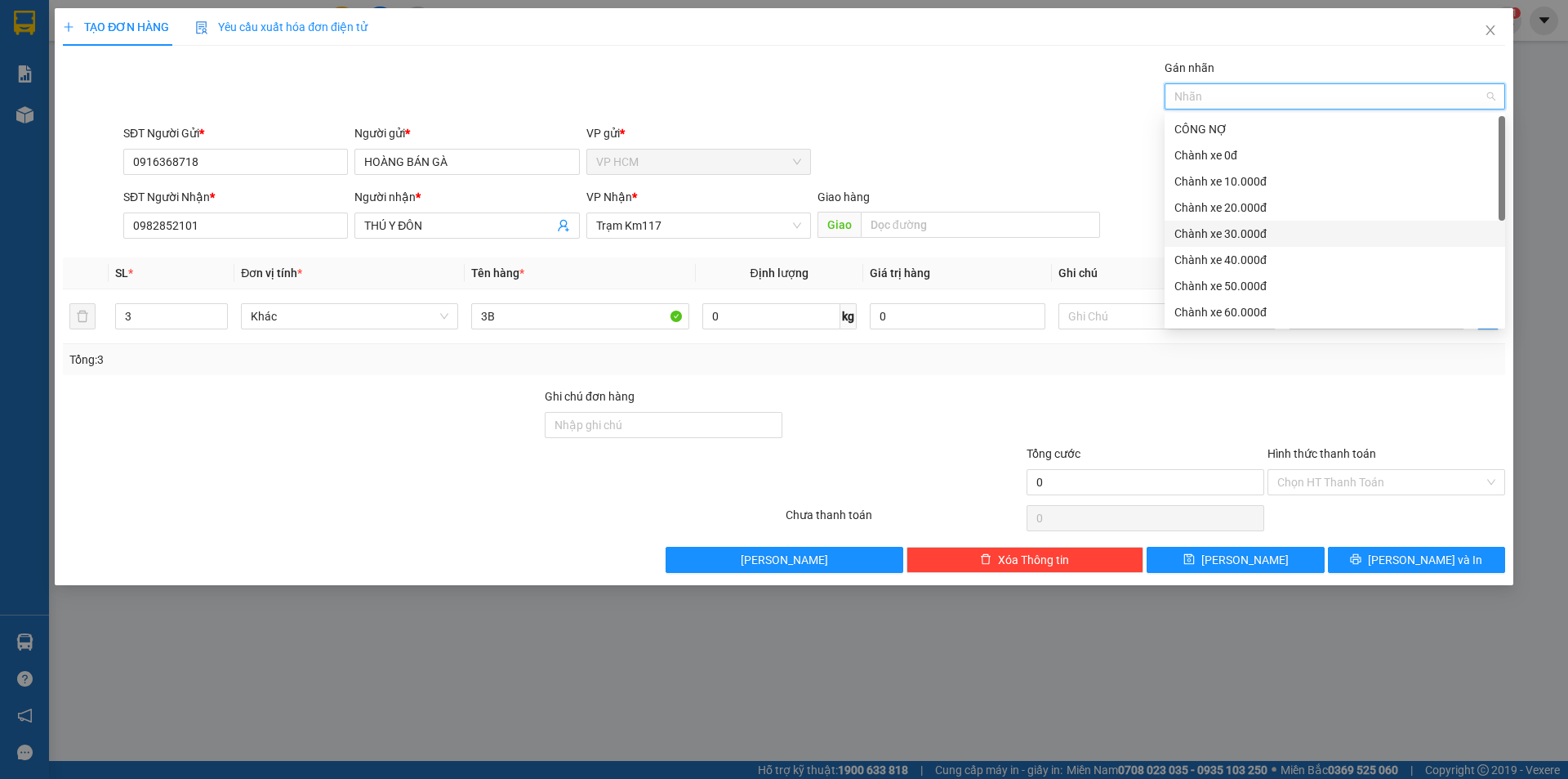
click at [1270, 237] on div "Chành xe 30.000đ" at bounding box center [1335, 234] width 321 height 18
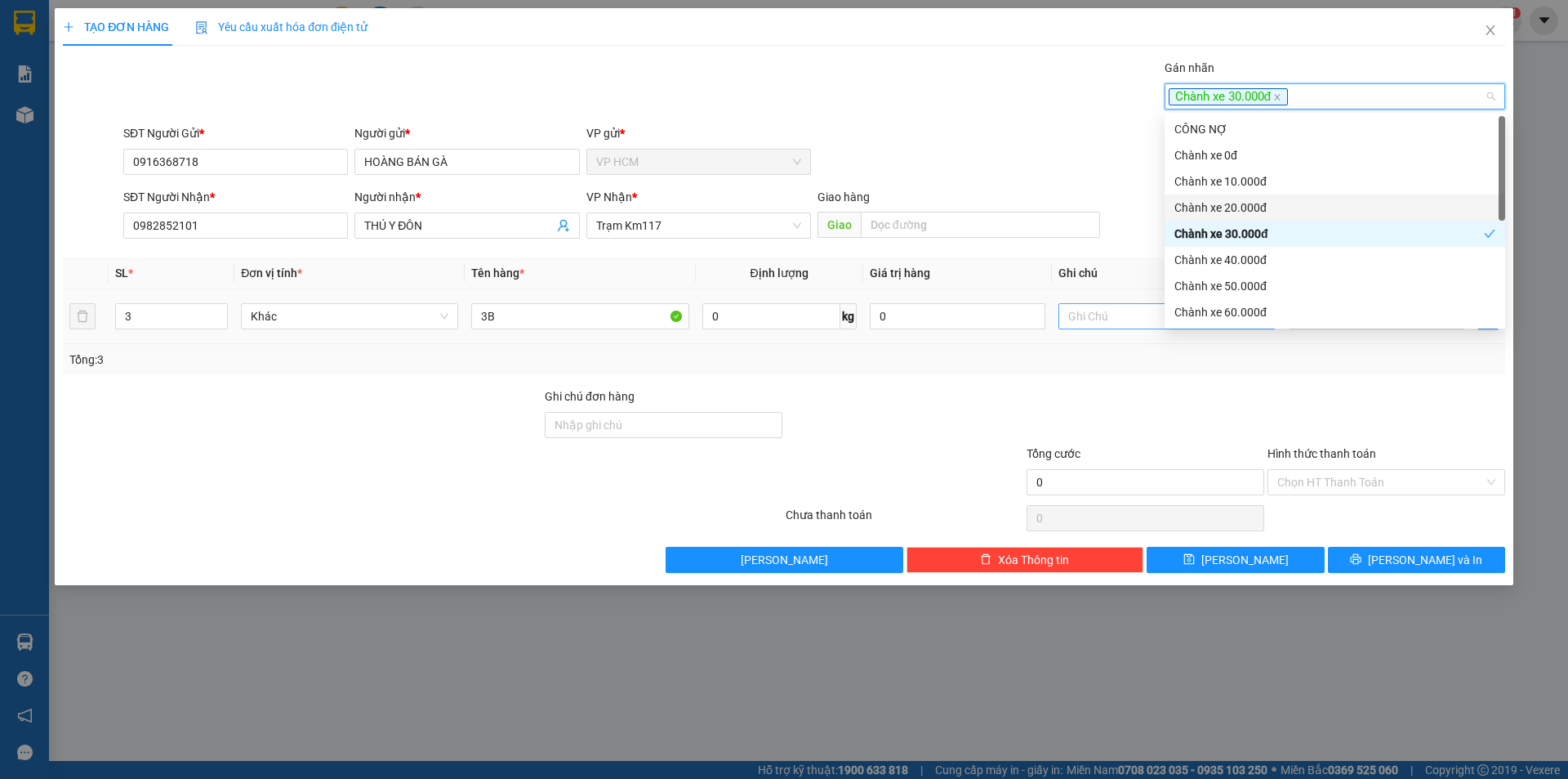
drag, startPoint x: 885, startPoint y: 101, endPoint x: 1256, endPoint y: 307, distance: 424.4
click at [886, 101] on div "Gán nhãn Chành xe 30.000đ" at bounding box center [814, 87] width 1389 height 57
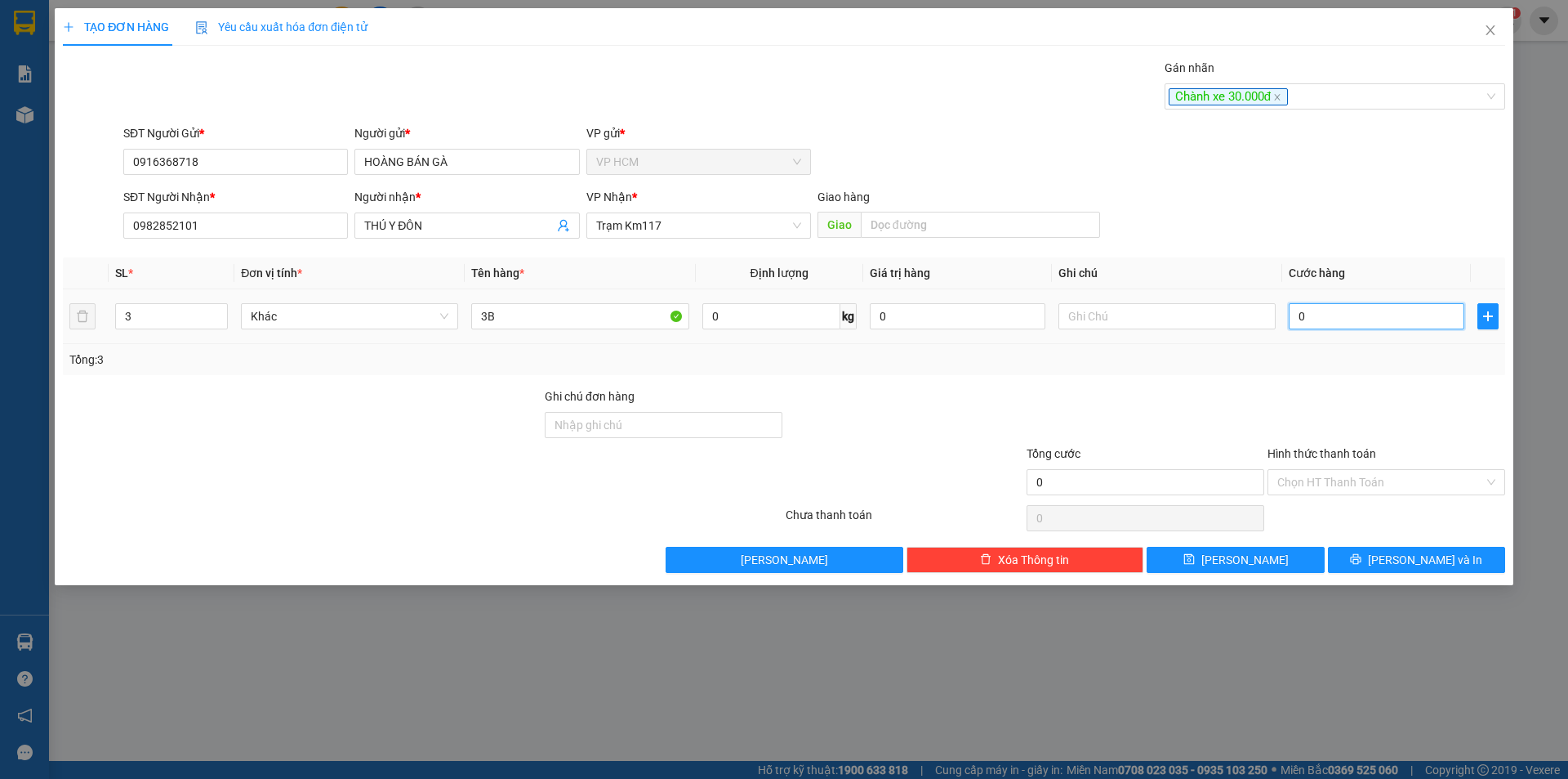
click at [1360, 322] on input "0" at bounding box center [1376, 316] width 176 height 26
type input "1"
type input "10"
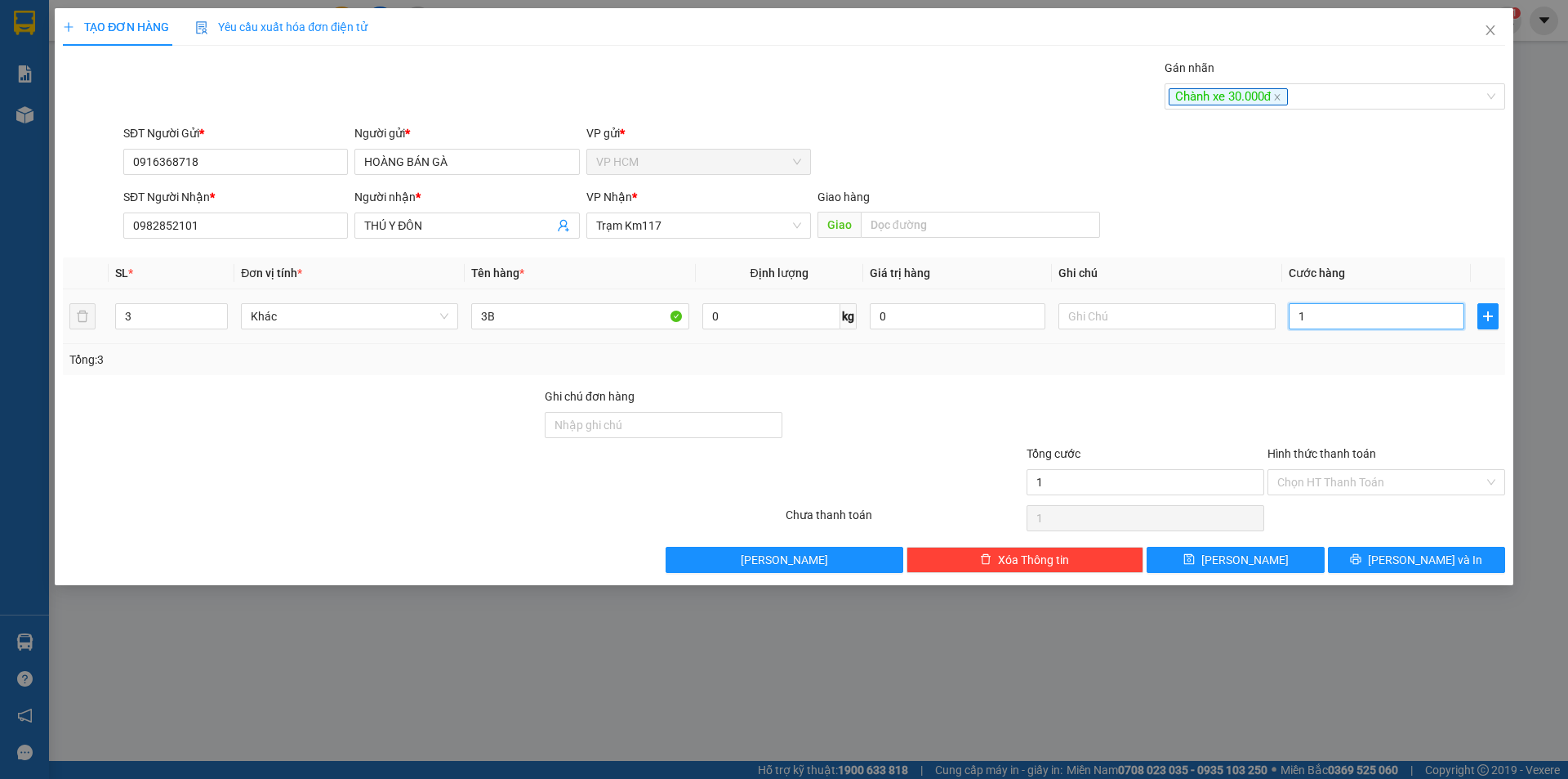
type input "10"
type input "100"
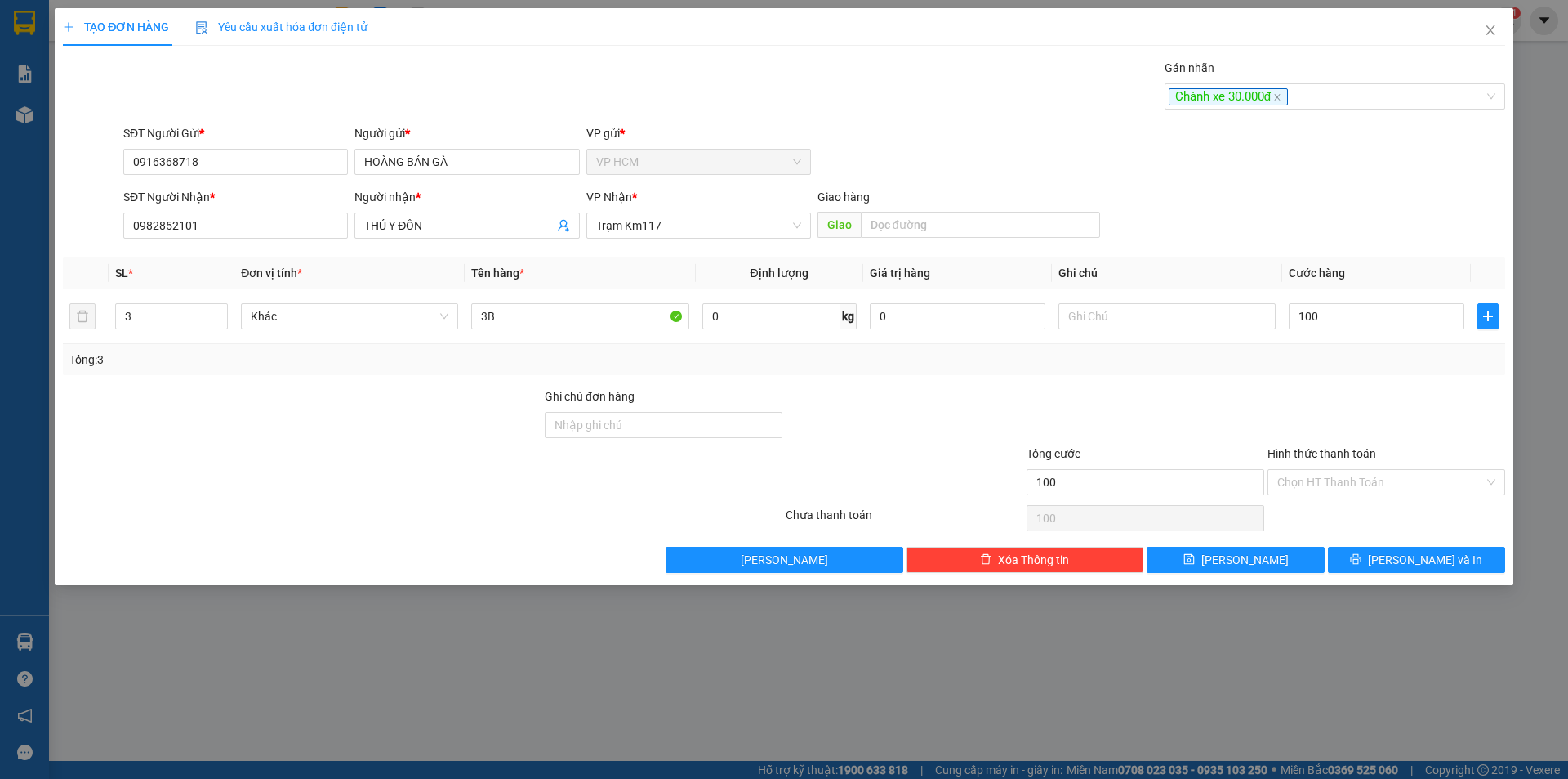
type input "100.000"
click at [1351, 392] on div at bounding box center [1386, 416] width 241 height 57
click at [1339, 486] on input "Hình thức thanh toán" at bounding box center [1381, 482] width 207 height 24
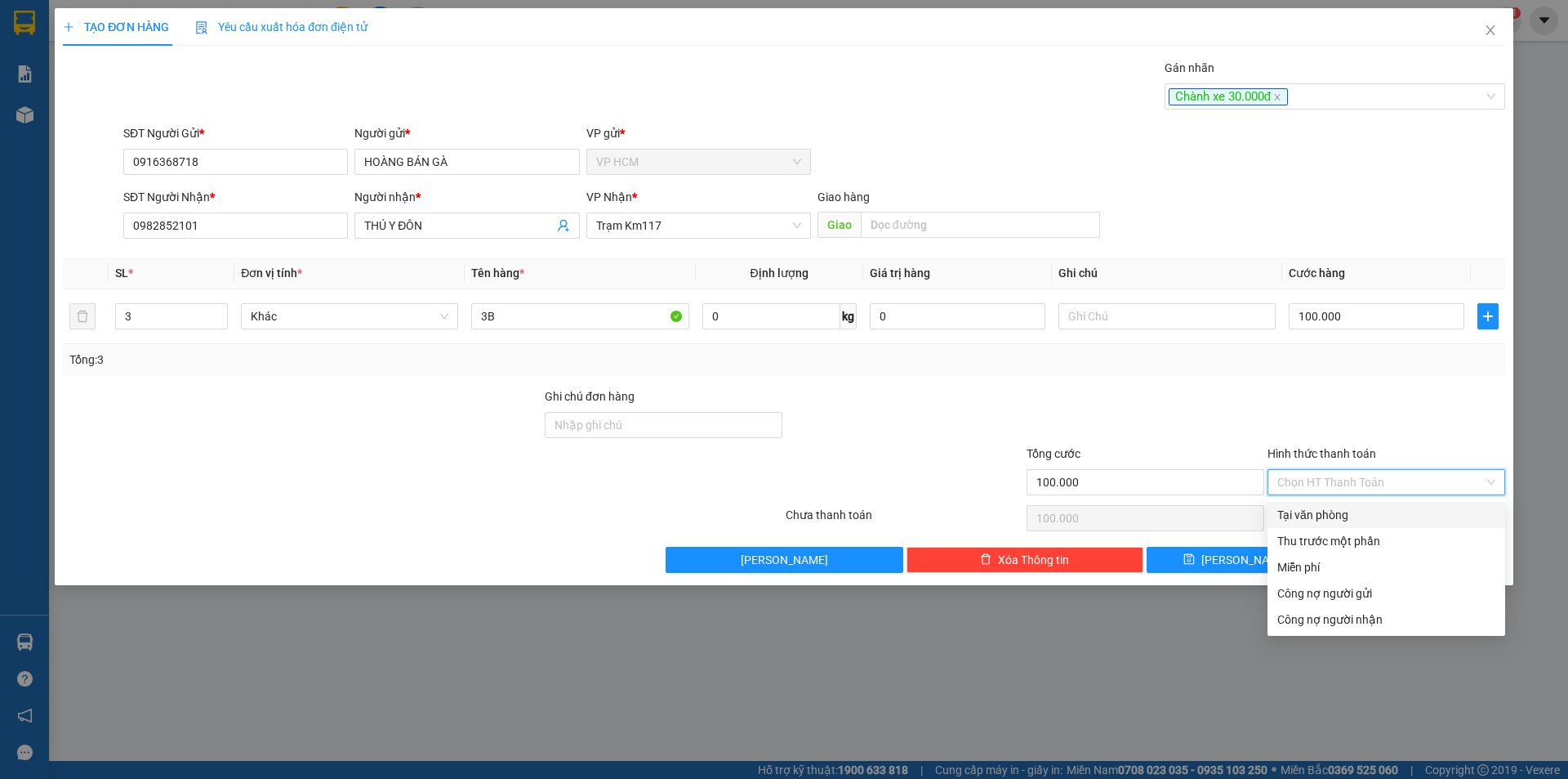
click at [1305, 535] on div "Thu trước một phần" at bounding box center [1386, 542] width 218 height 18
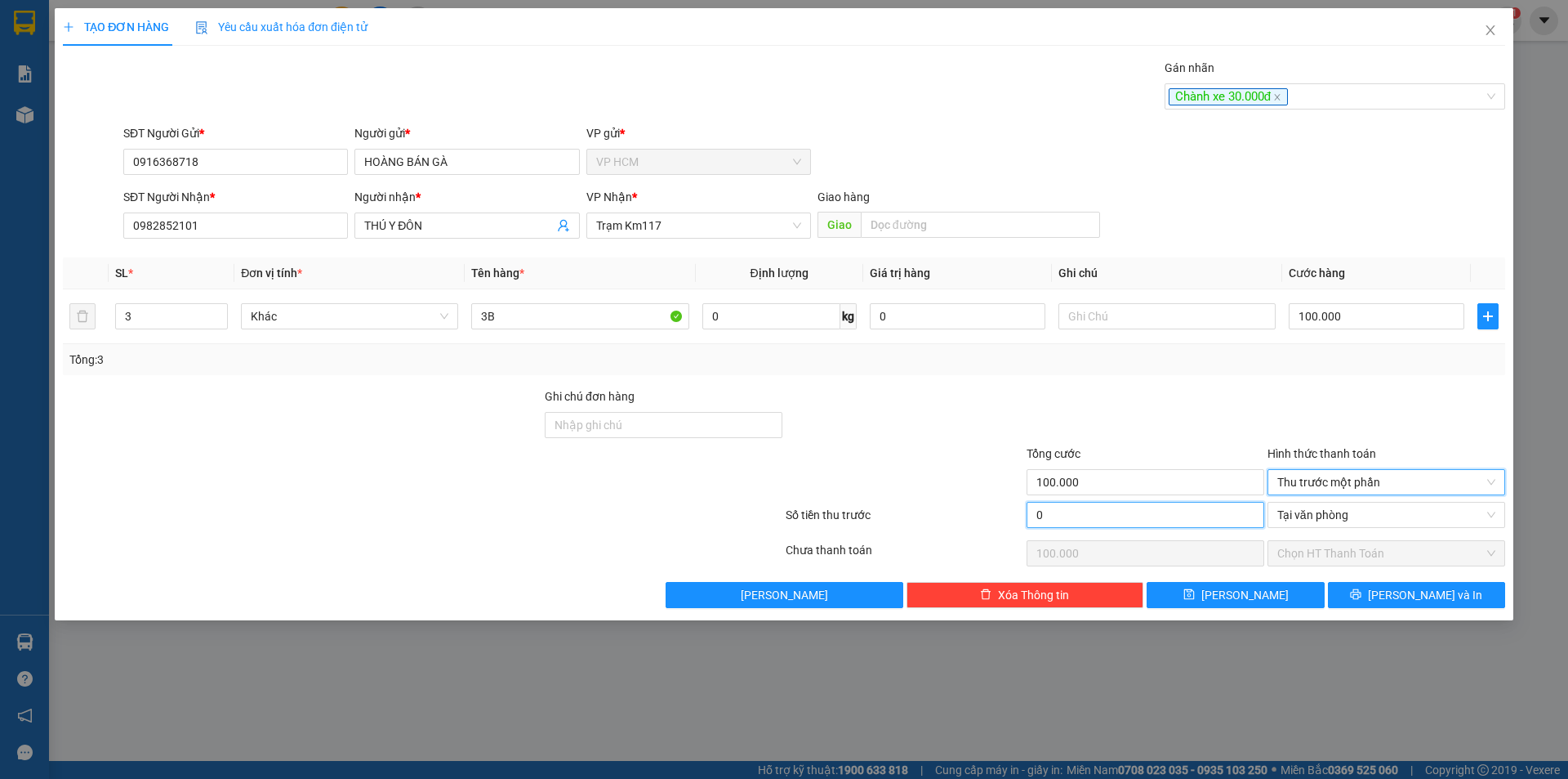
click at [1160, 523] on input "0" at bounding box center [1145, 514] width 237 height 26
type input "3"
type input "99.997"
type input "30"
type input "99.970"
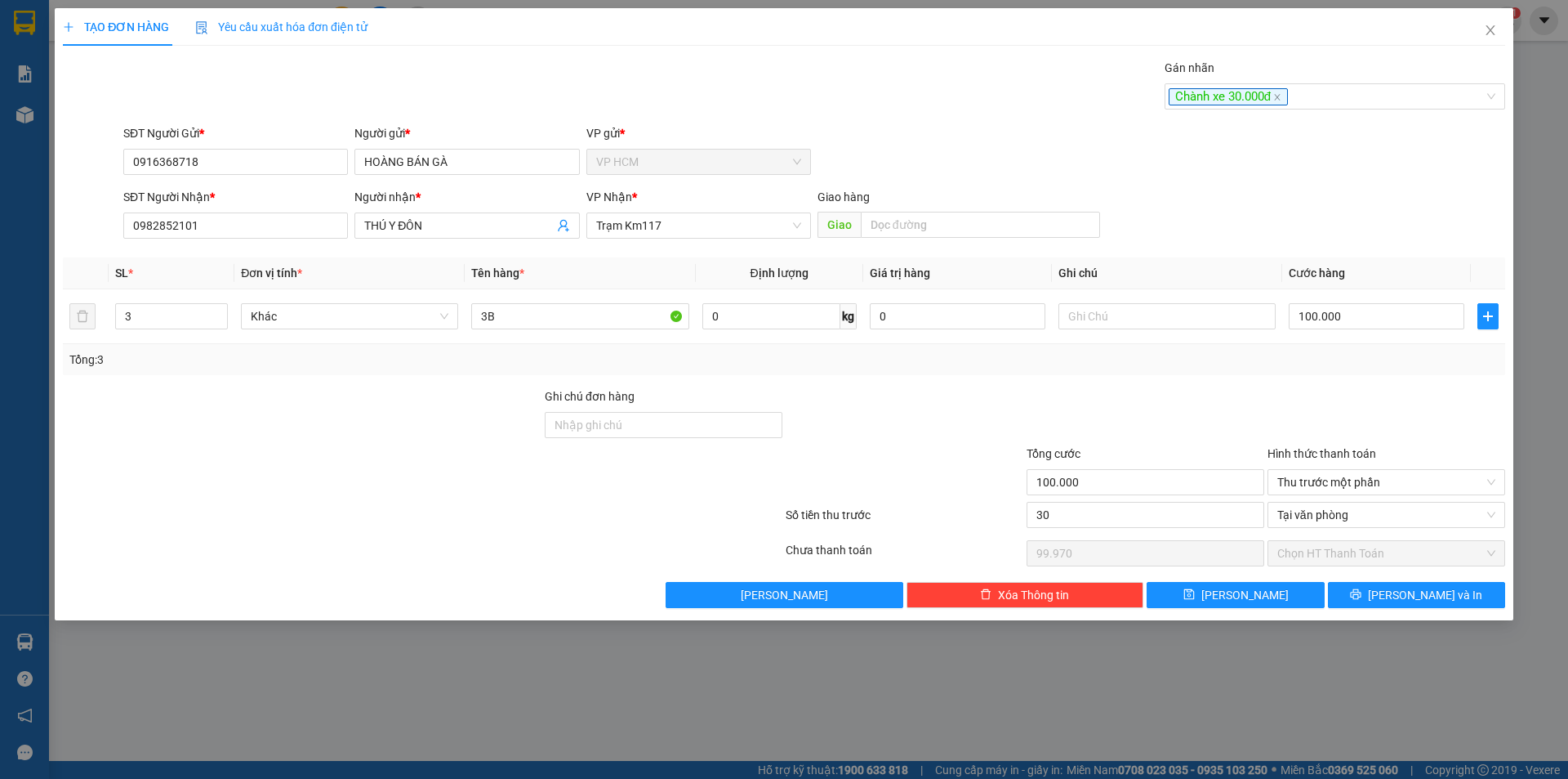
type input "30.000"
type input "70.000"
click at [1161, 388] on div at bounding box center [1145, 416] width 241 height 57
click at [1401, 585] on button "[PERSON_NAME] và In" at bounding box center [1416, 594] width 177 height 26
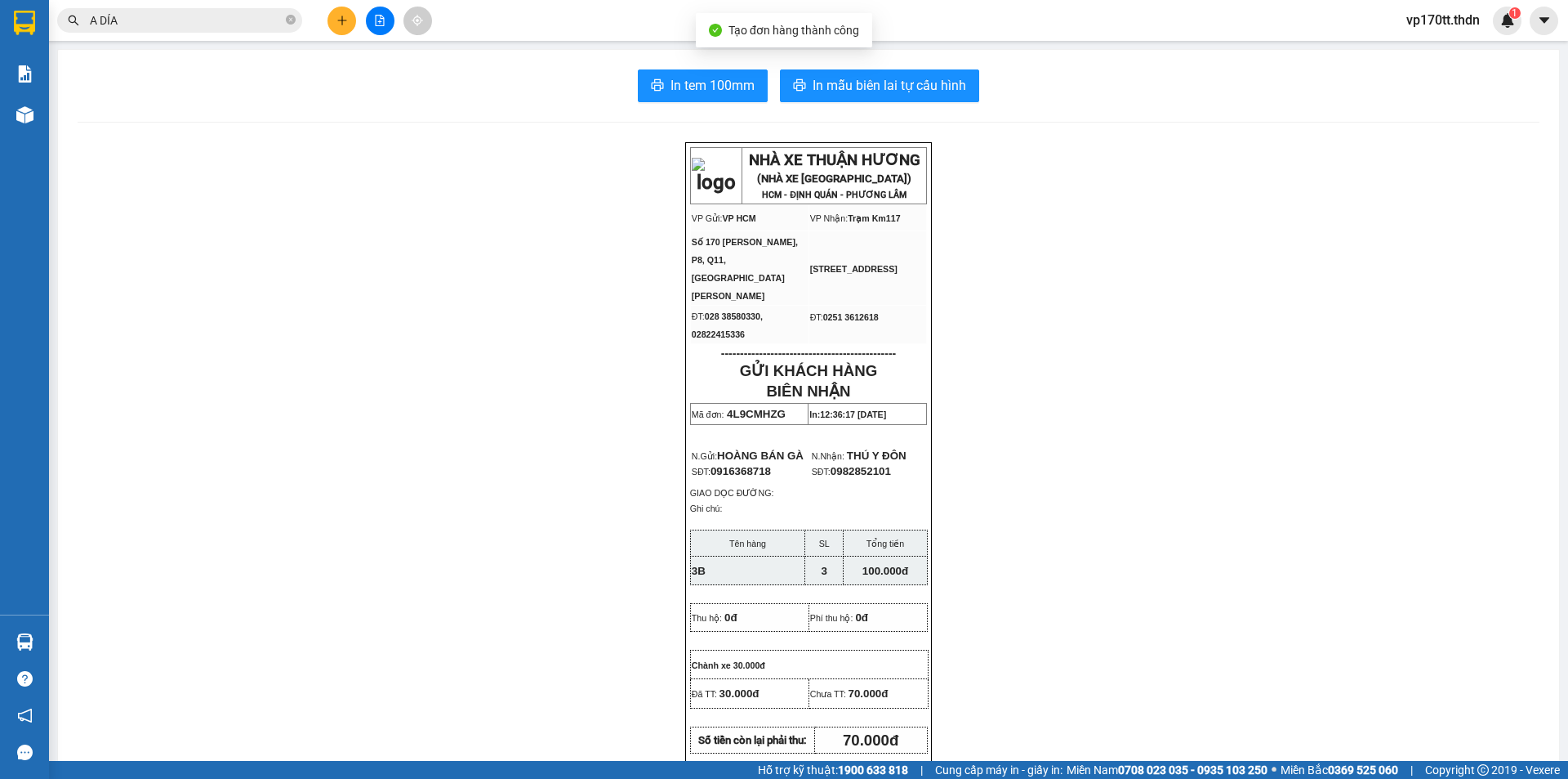
click at [846, 52] on div "In tem 100mm In mẫu biên lai tự cấu hình NHÀ XE THUẬN HƯƠNG (NHÀ XE [GEOGRAPHIC…" at bounding box center [809, 720] width 1501 height 1341
click at [860, 70] on button "In mẫu biên lai tự cấu hình" at bounding box center [879, 85] width 199 height 32
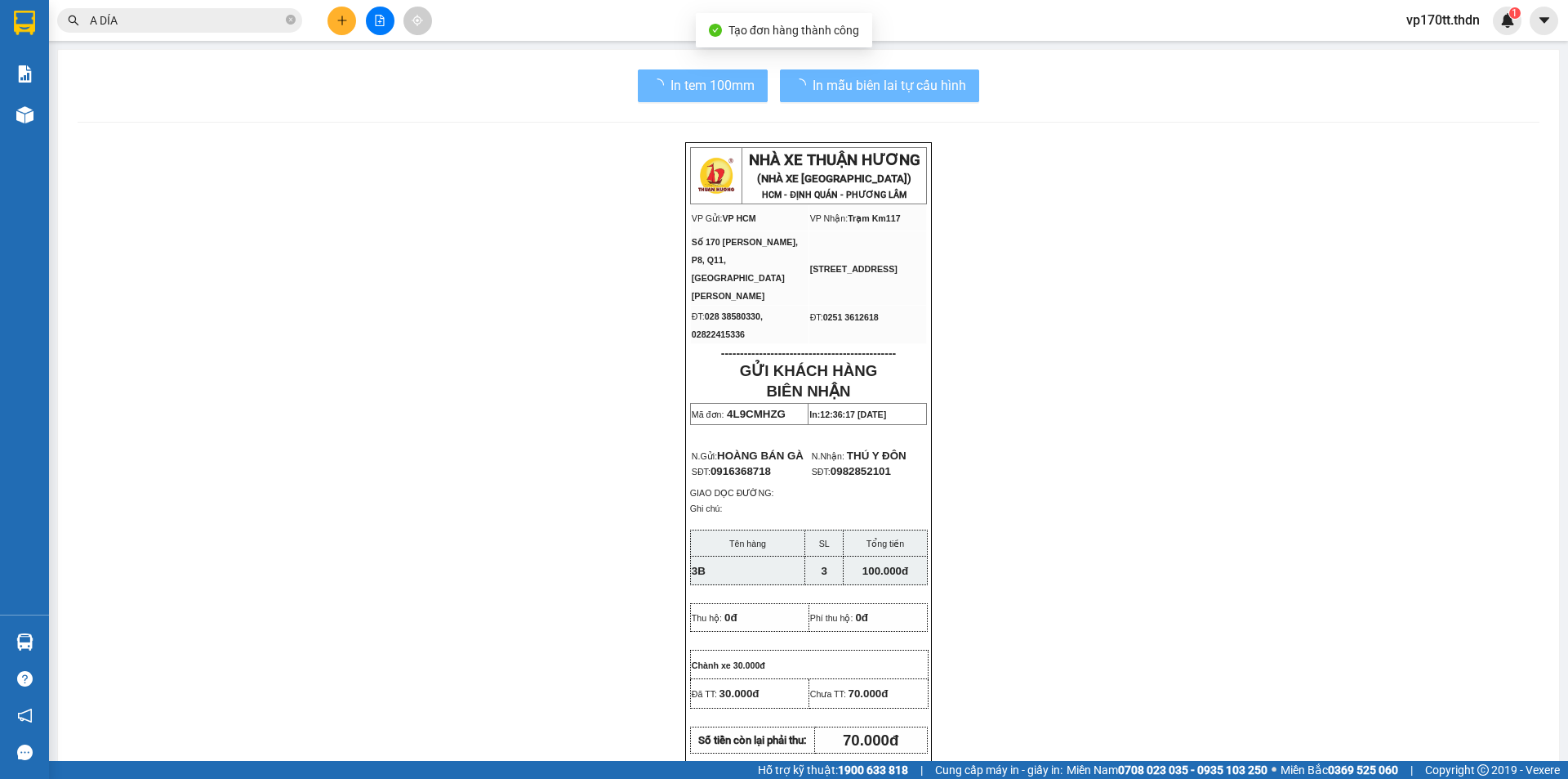
click at [337, 20] on icon "plus" at bounding box center [342, 21] width 12 height 12
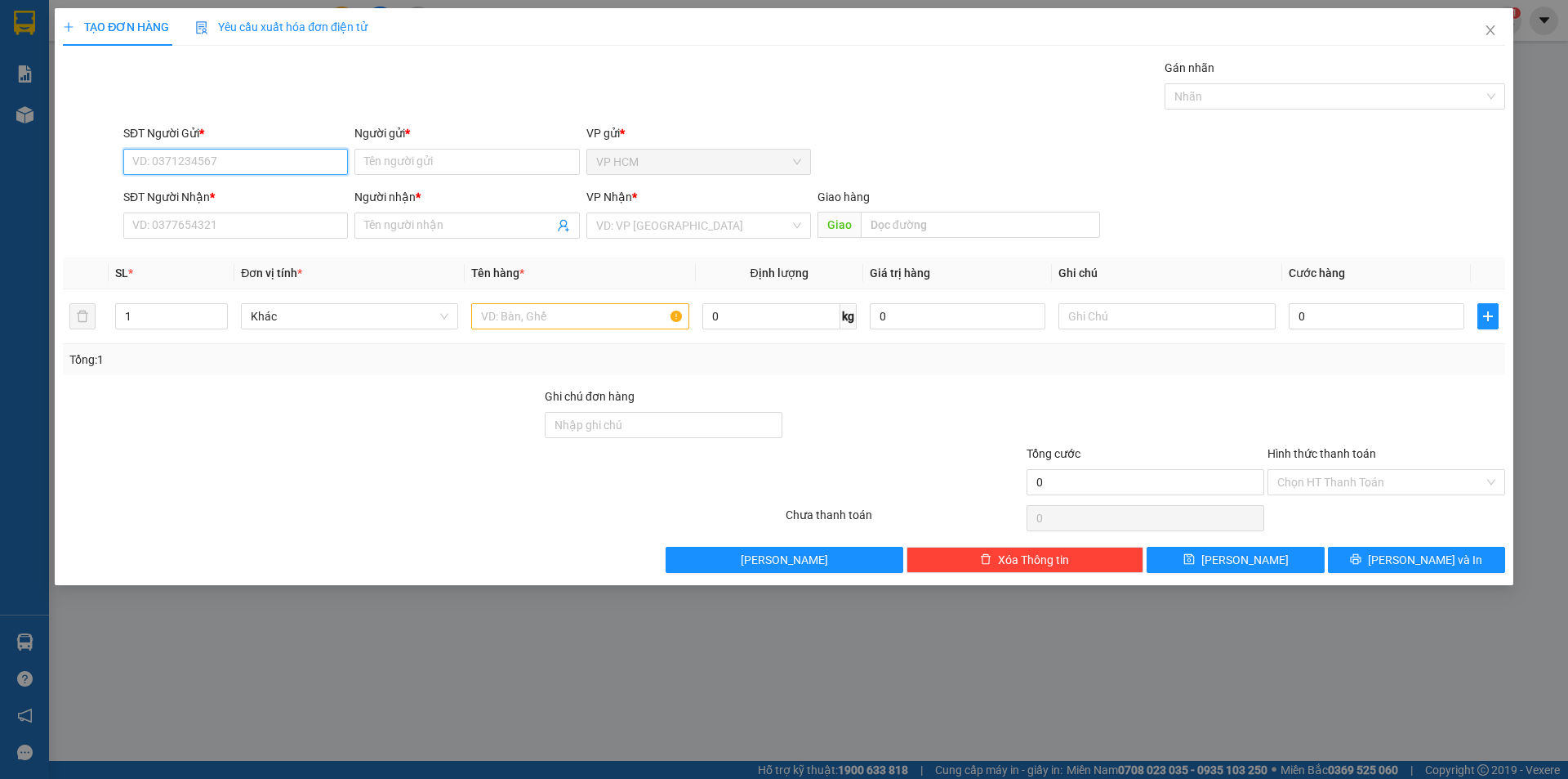
click at [258, 156] on input "SĐT Người Gửi *" at bounding box center [236, 162] width 225 height 26
click at [246, 195] on div "0779938656 - HÙNG" at bounding box center [236, 195] width 205 height 18
type input "0779938656"
type input "HÙNG"
type input "0356221723"
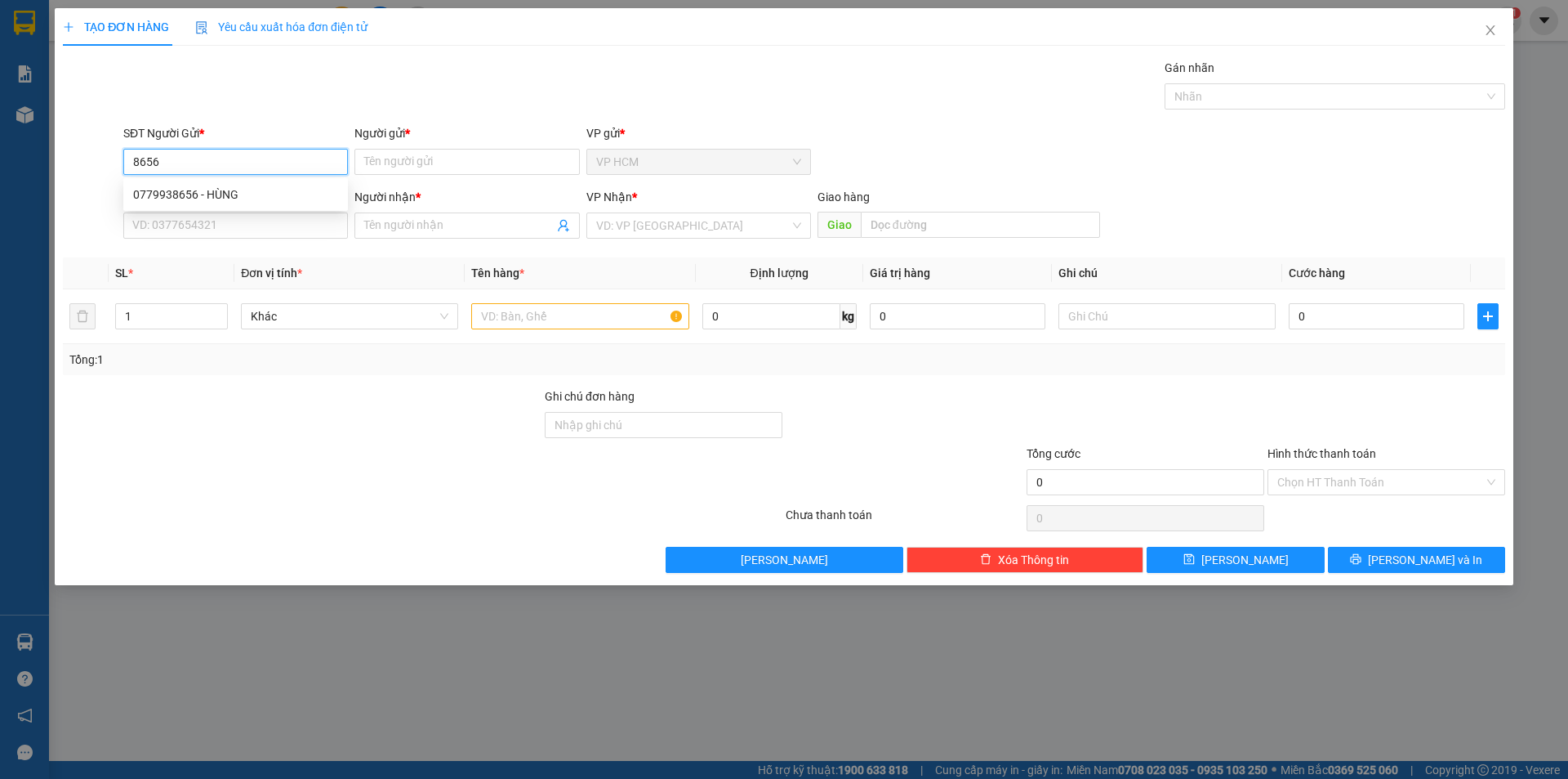
type input "THI PL"
type input "[PERSON_NAME]"
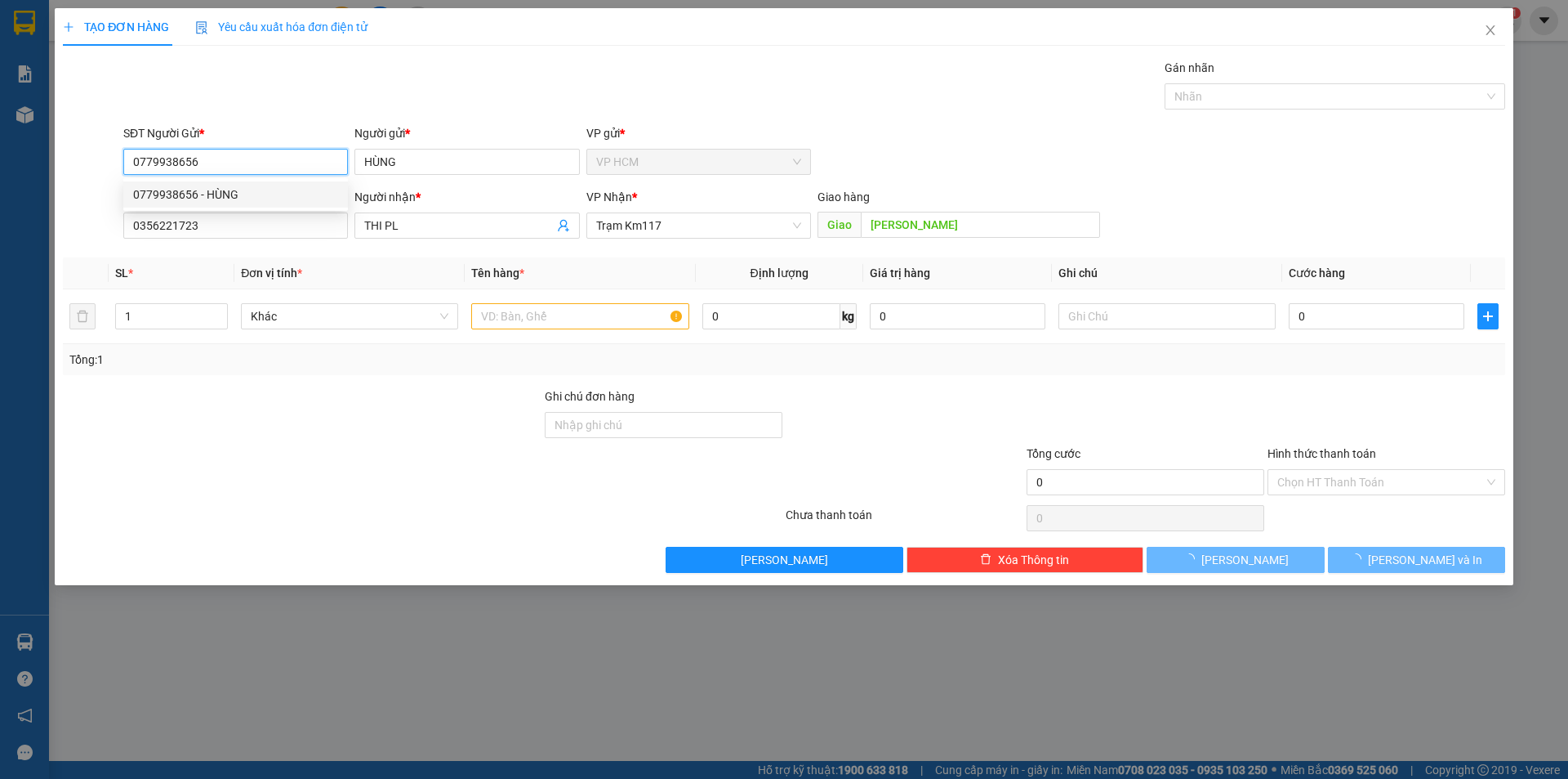
type input "30.000"
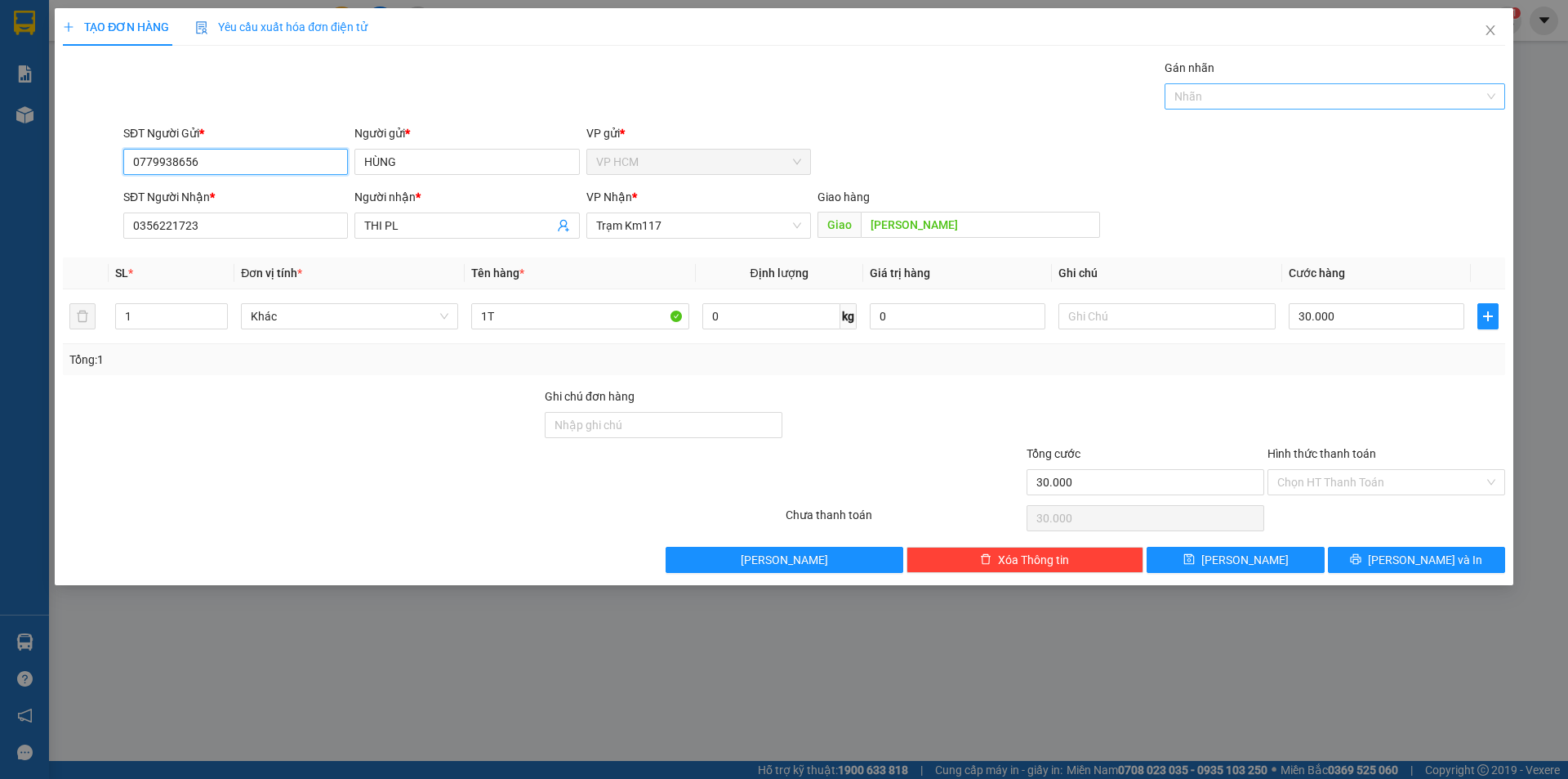
click at [1273, 107] on div "Nhãn" at bounding box center [1335, 96] width 341 height 26
type input "0779938656"
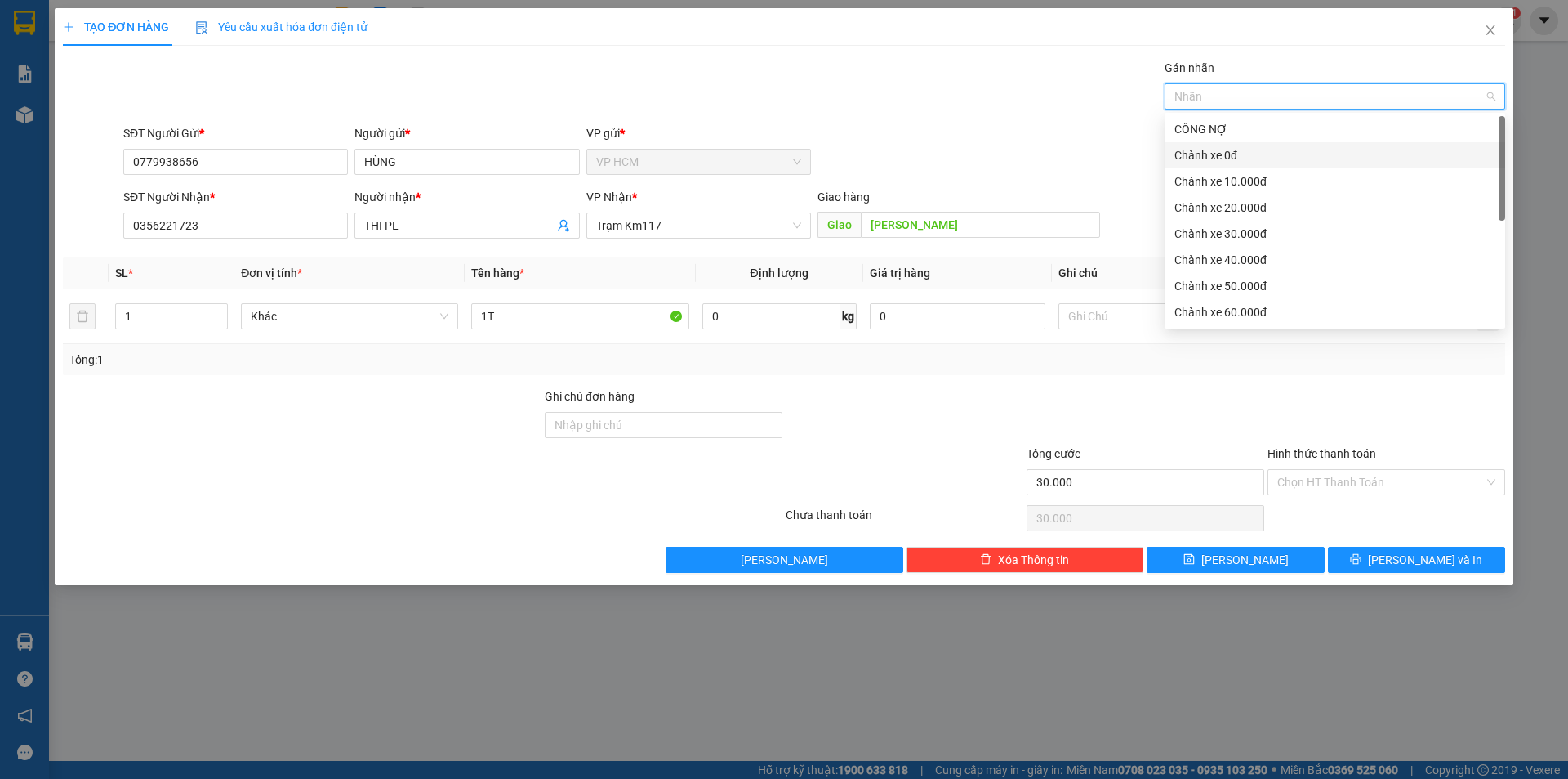
click at [1227, 161] on div "Chành xe 0đ" at bounding box center [1335, 156] width 321 height 18
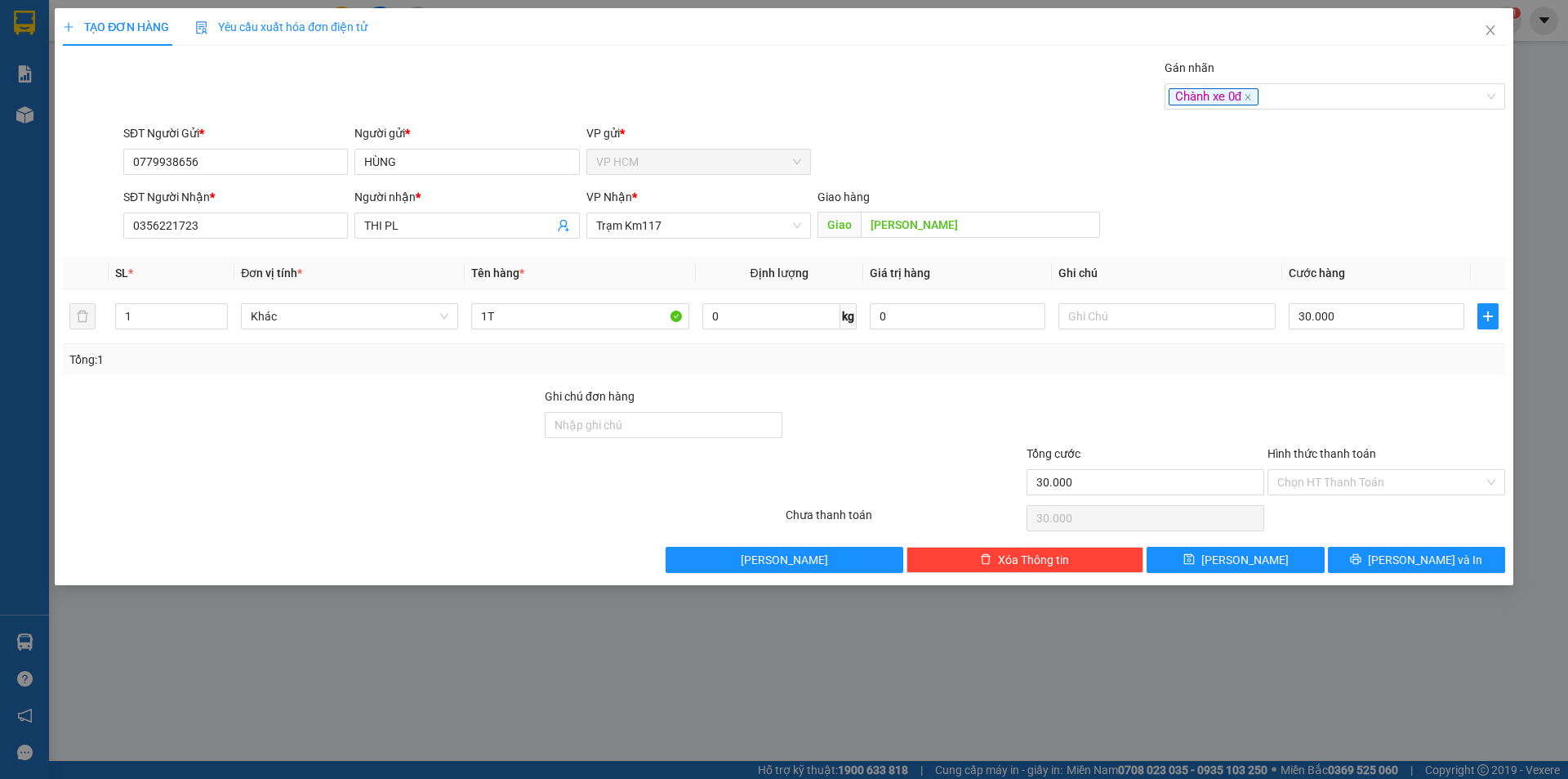
click at [891, 105] on div "Gán nhãn Chành xe 0đ" at bounding box center [814, 87] width 1389 height 57
click at [1331, 496] on div "Hình thức thanh toán Chọn HT Thanh Toán" at bounding box center [1386, 473] width 237 height 57
click at [1335, 483] on input "Hình thức thanh toán" at bounding box center [1381, 482] width 207 height 24
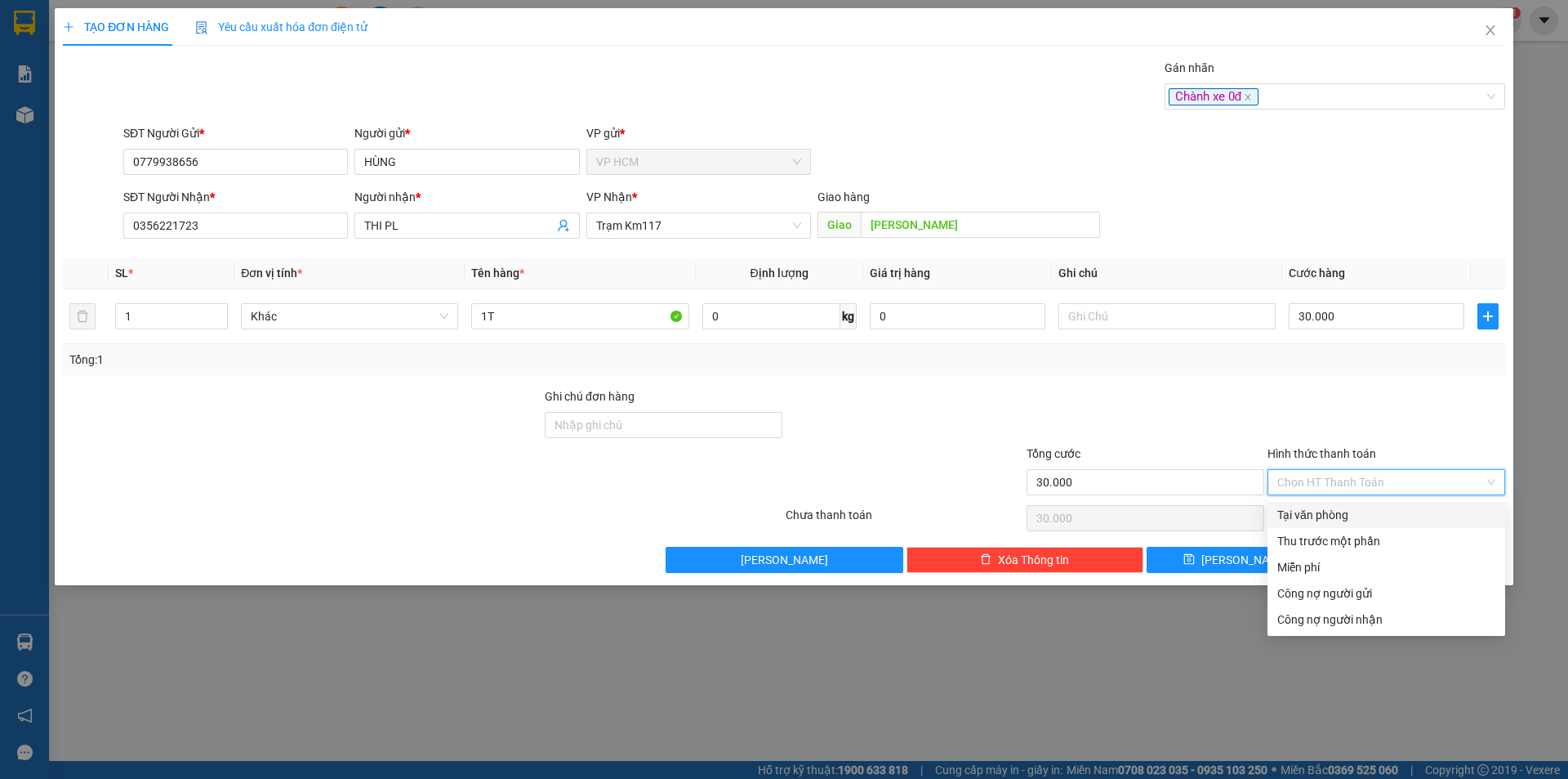
click at [1328, 504] on div "Tại văn phòng" at bounding box center [1386, 514] width 237 height 26
type input "0"
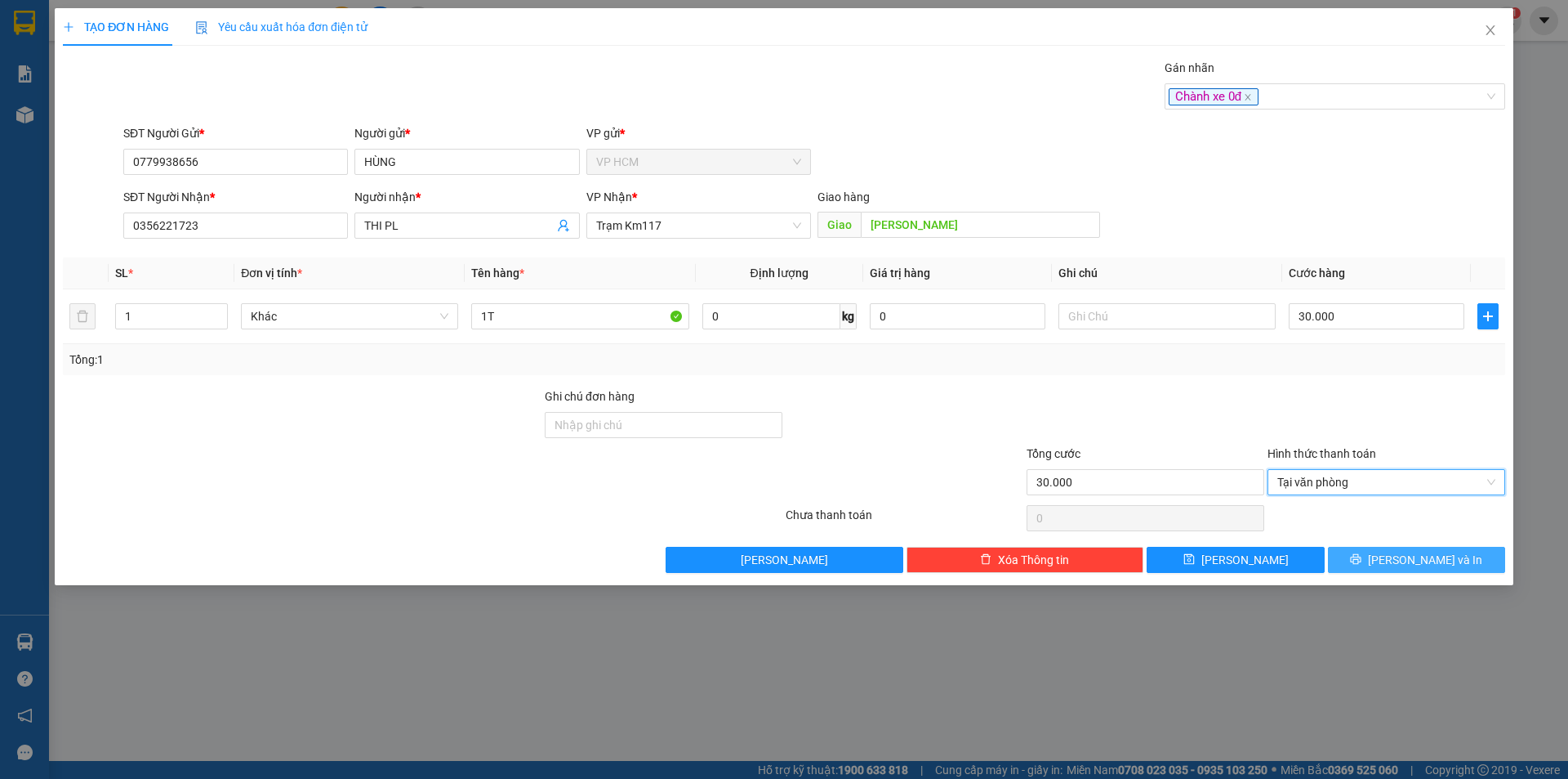
click at [1406, 551] on span "[PERSON_NAME] và In" at bounding box center [1425, 560] width 114 height 18
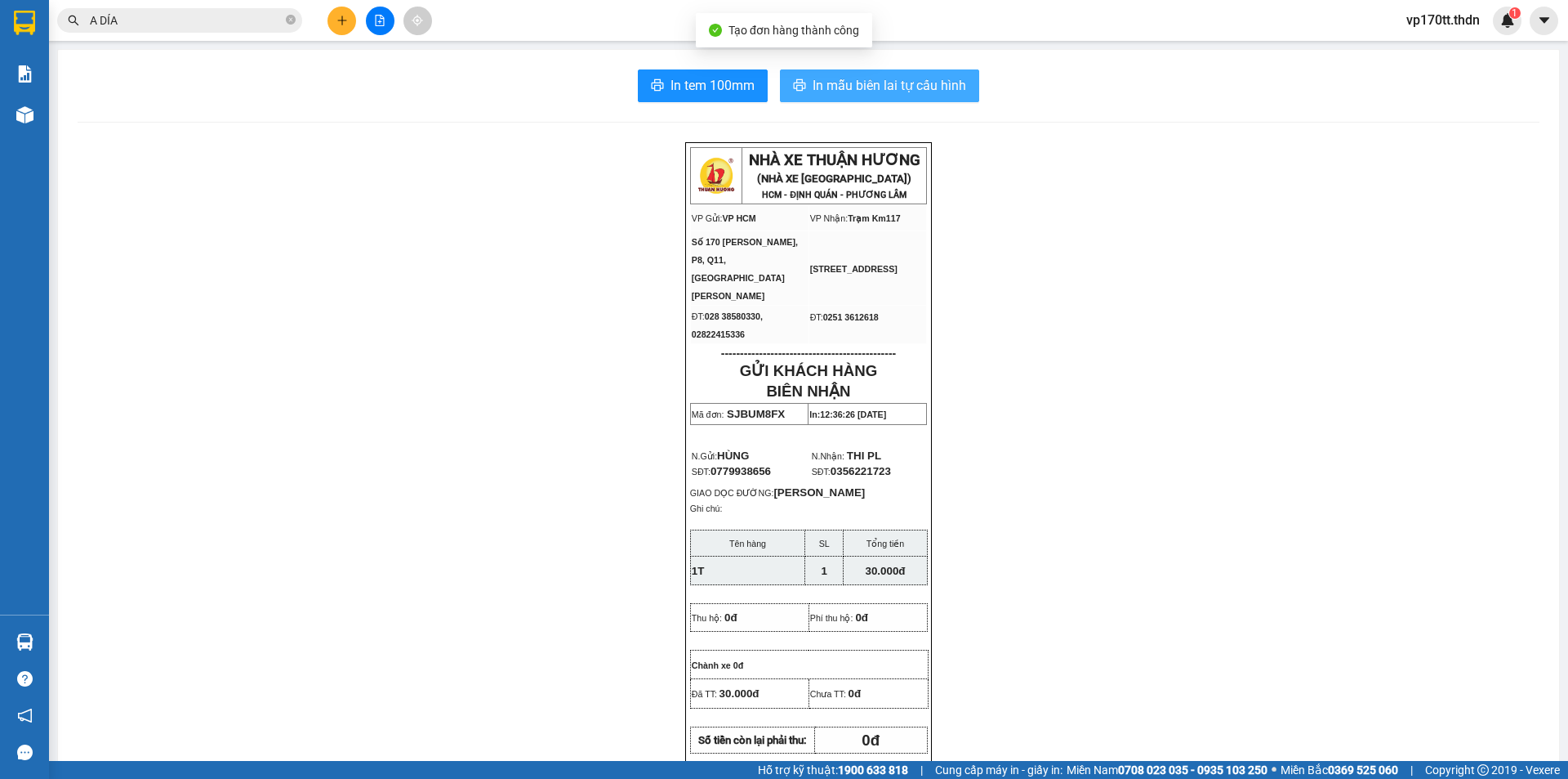
click at [815, 77] on span "In mẫu biên lai tự cấu hình" at bounding box center [889, 85] width 153 height 21
click at [177, 17] on input "A DÍA" at bounding box center [186, 21] width 192 height 18
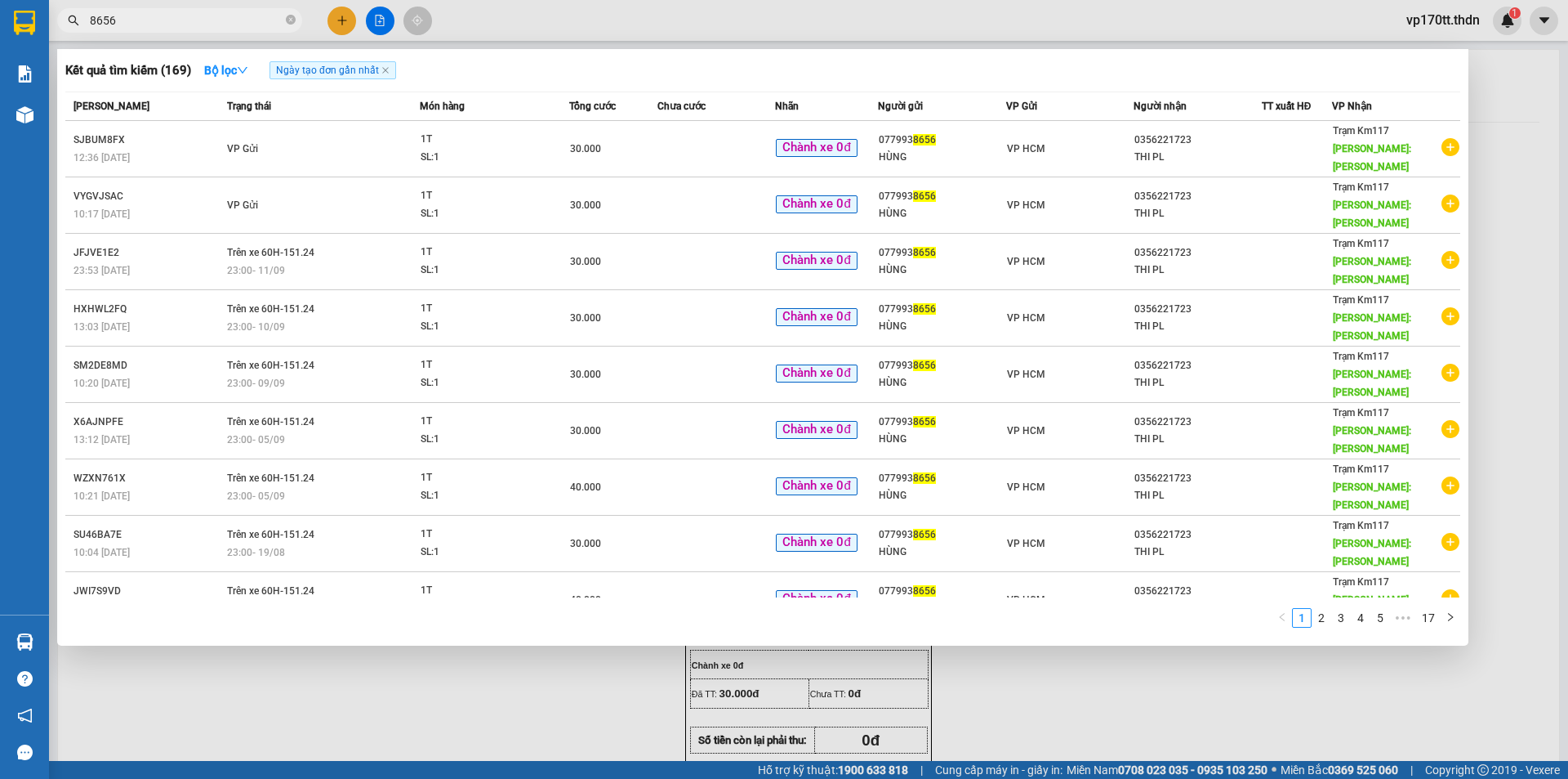
type input "8656"
click at [458, 656] on div at bounding box center [784, 389] width 1568 height 779
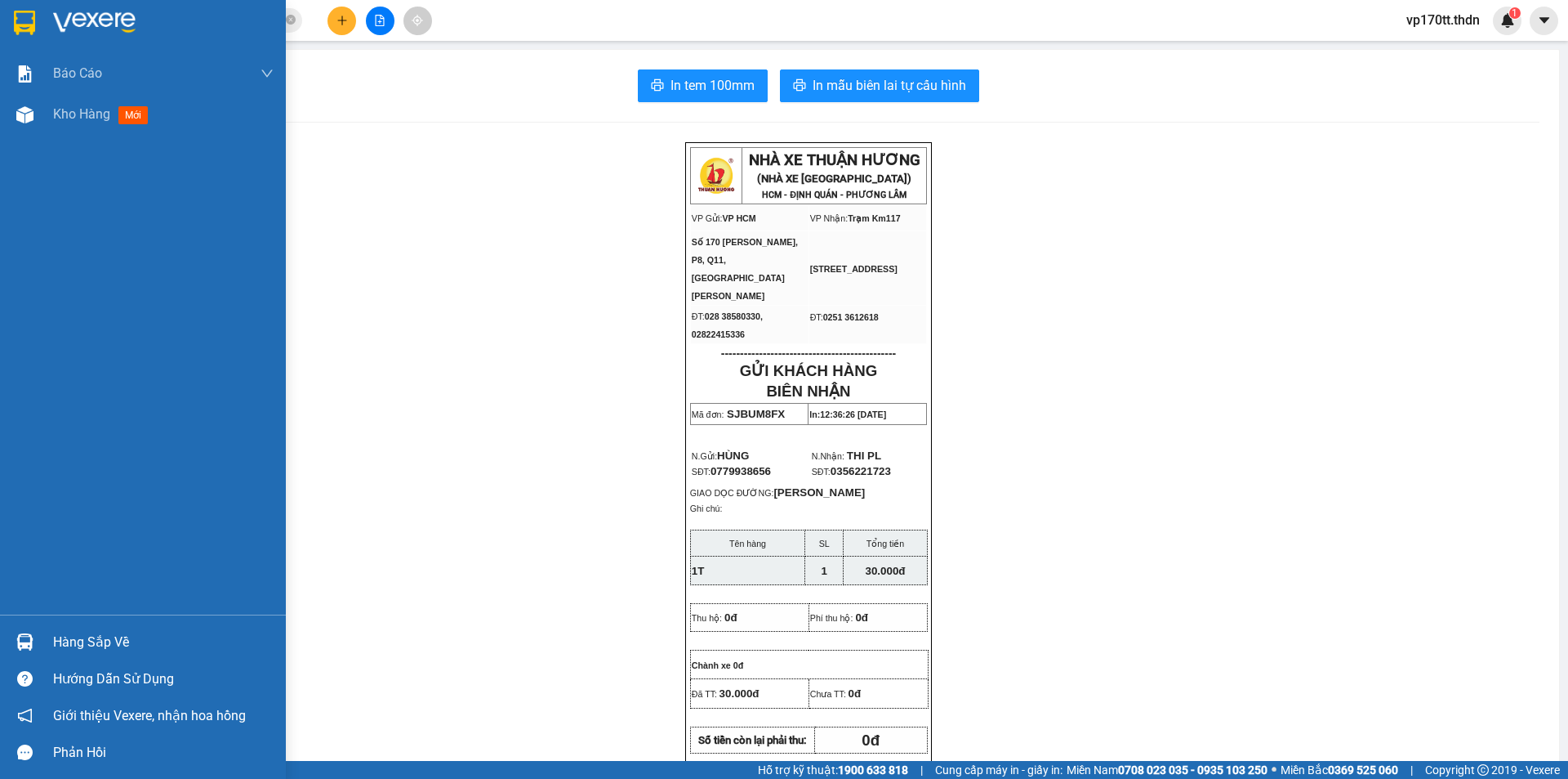
click at [40, 20] on div at bounding box center [142, 27] width 286 height 53
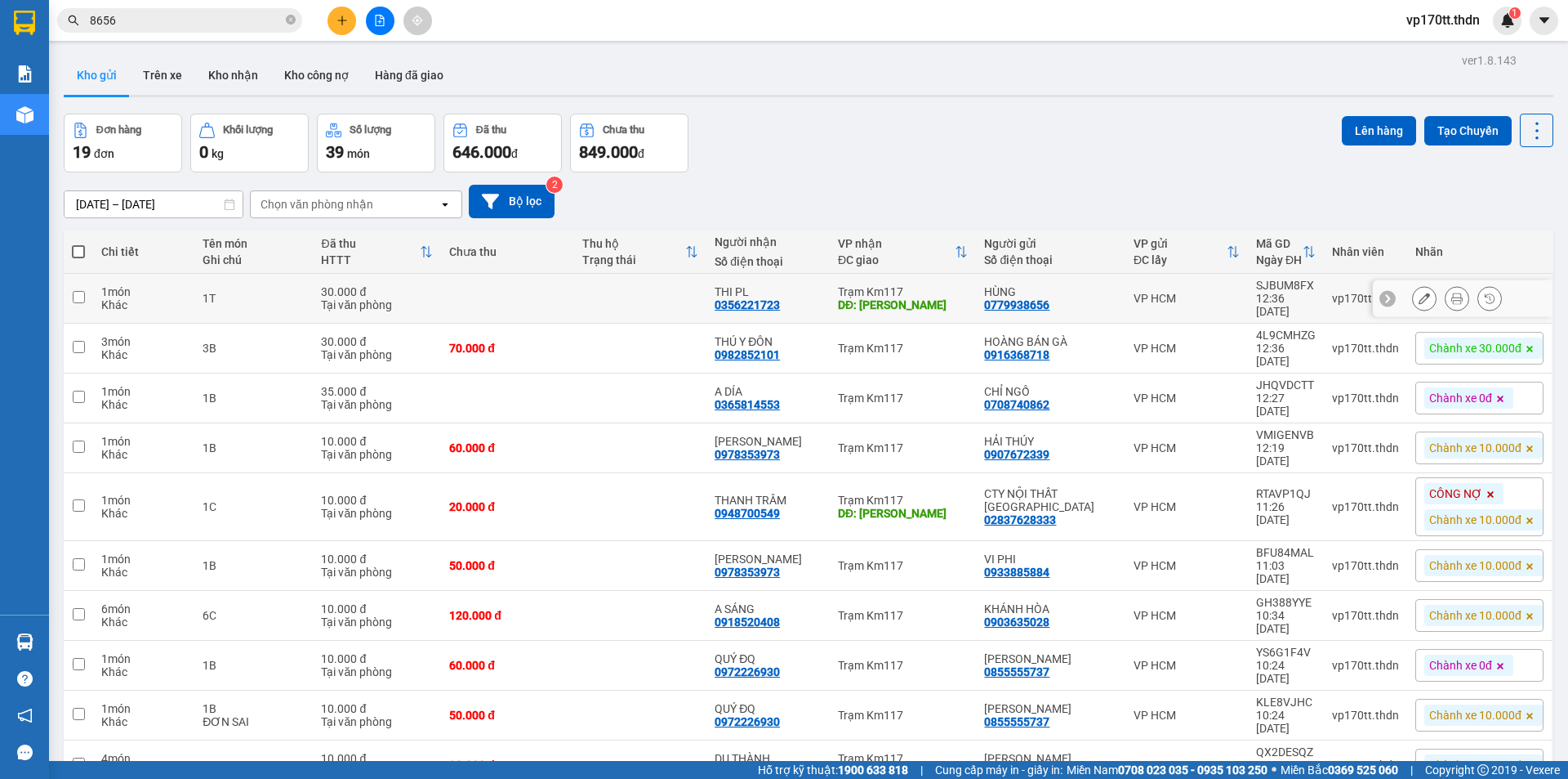
click at [1419, 296] on icon at bounding box center [1425, 298] width 12 height 12
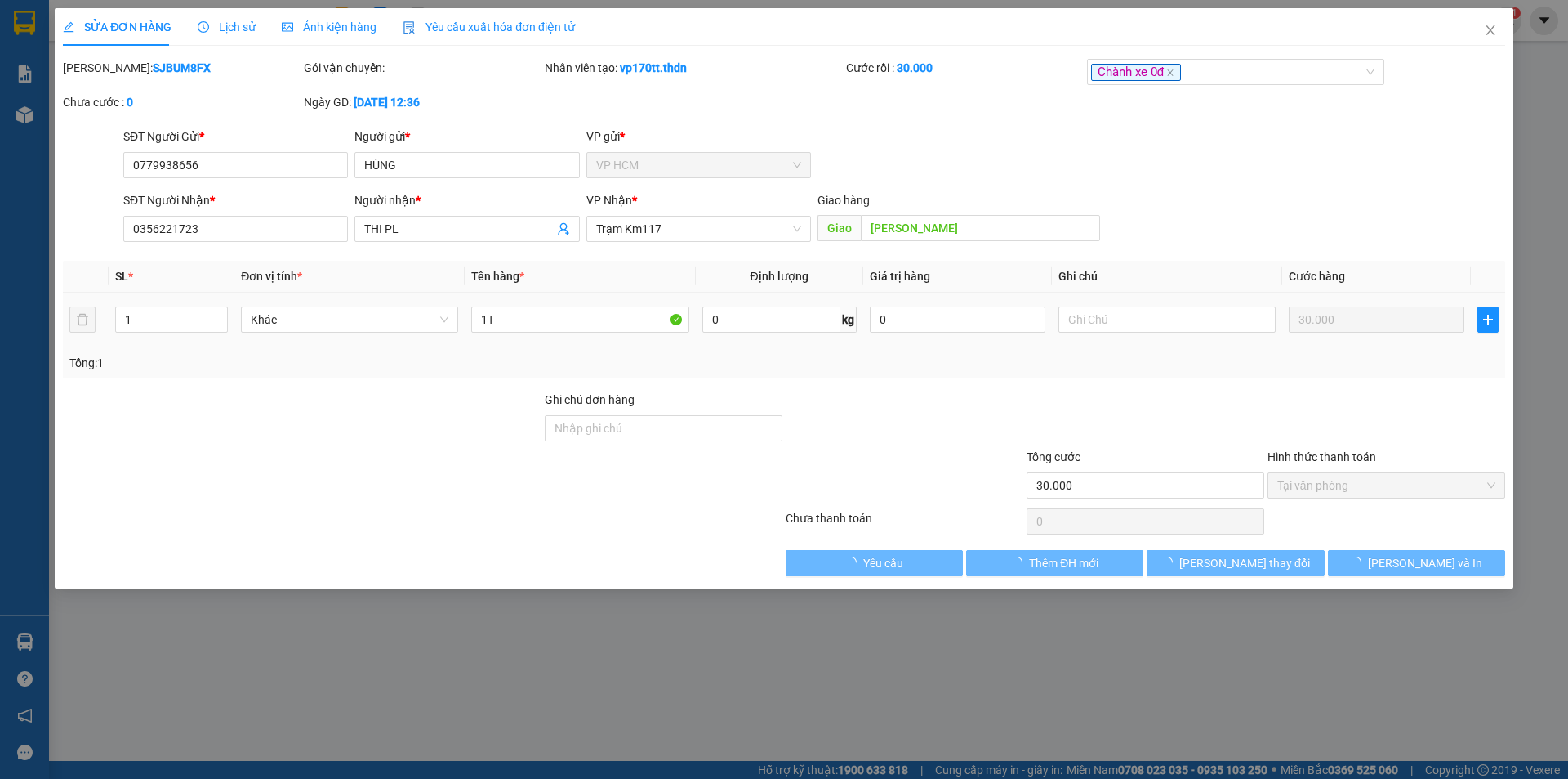
type input "0779938656"
type input "HÙNG"
type input "0356221723"
type input "THI PL"
type input "[PERSON_NAME]"
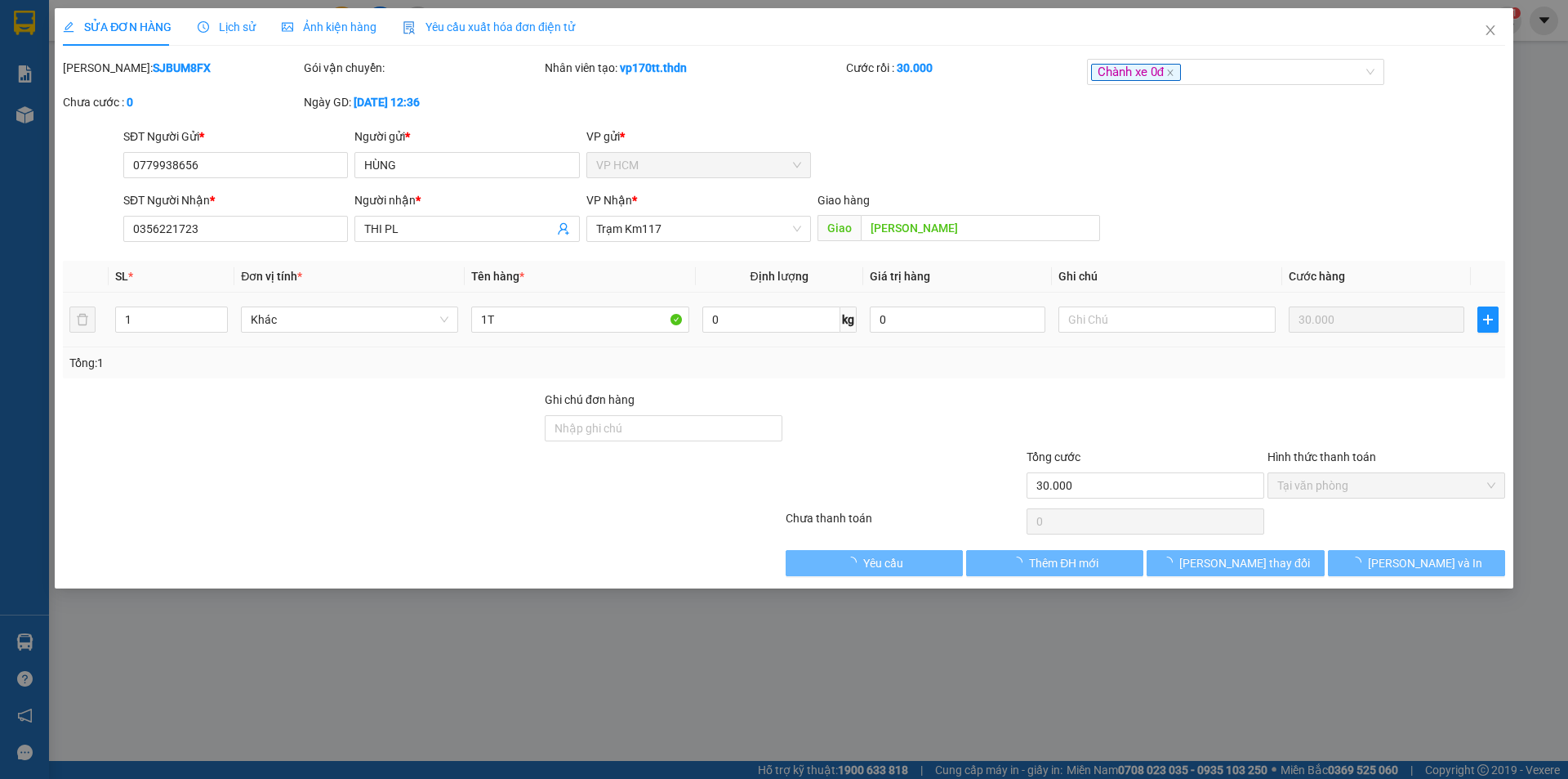
type input "30.000"
click at [1158, 329] on input "text" at bounding box center [1167, 319] width 217 height 26
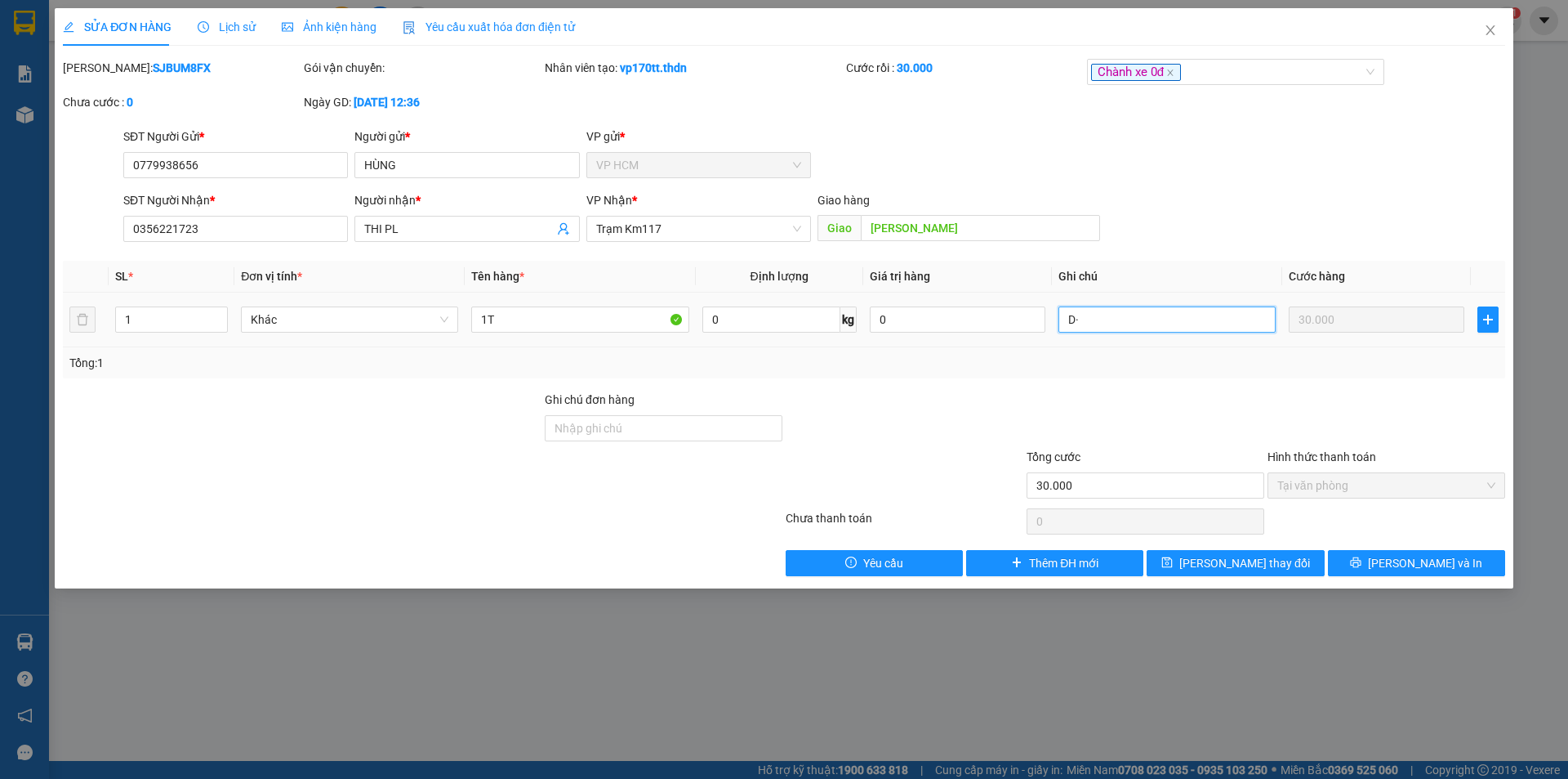
type input "D"
type input "ĐƠN SAI"
click at [1231, 570] on span "[PERSON_NAME] thay đổi" at bounding box center [1244, 563] width 131 height 18
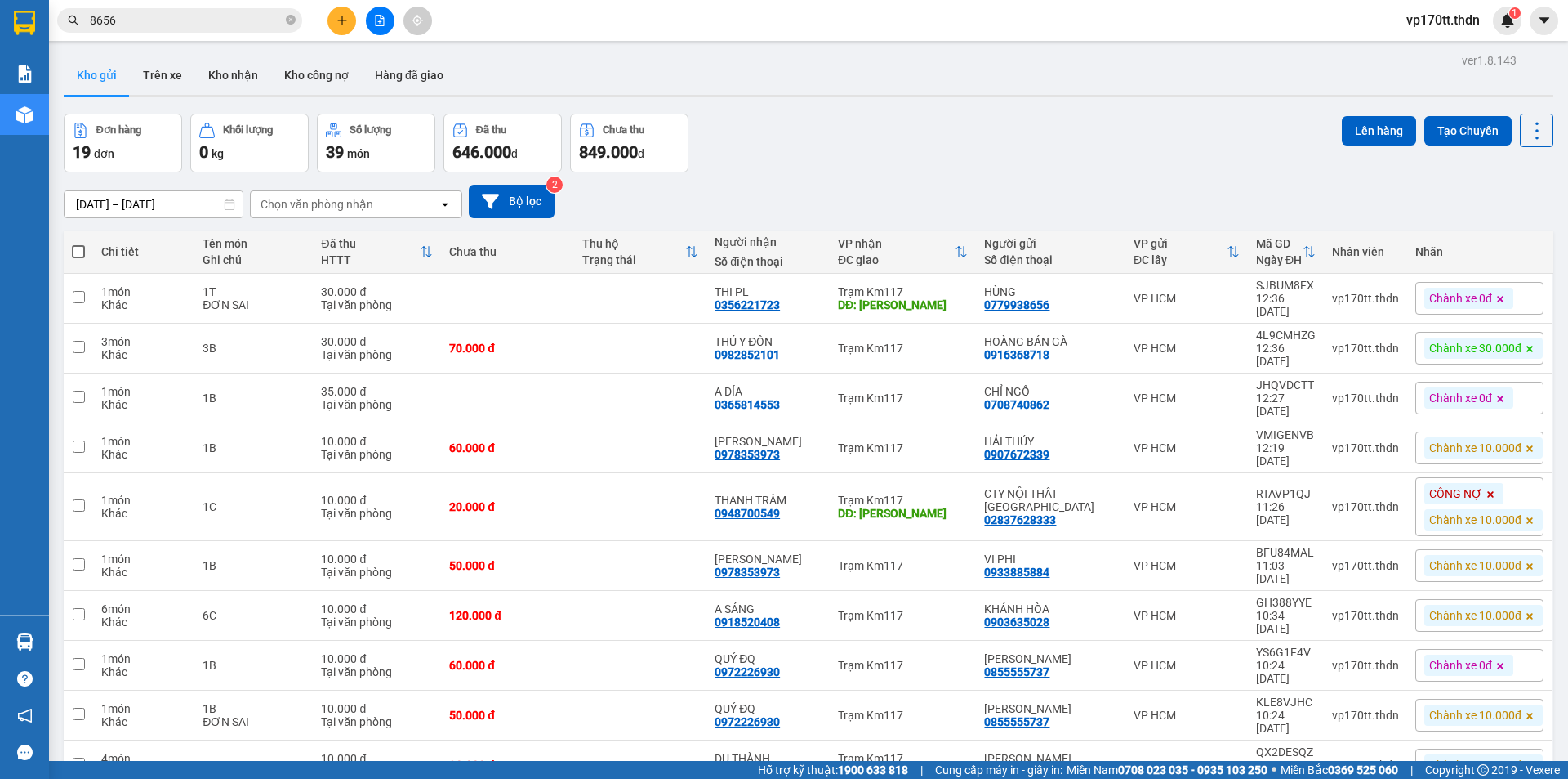
click at [349, 20] on button at bounding box center [341, 21] width 28 height 28
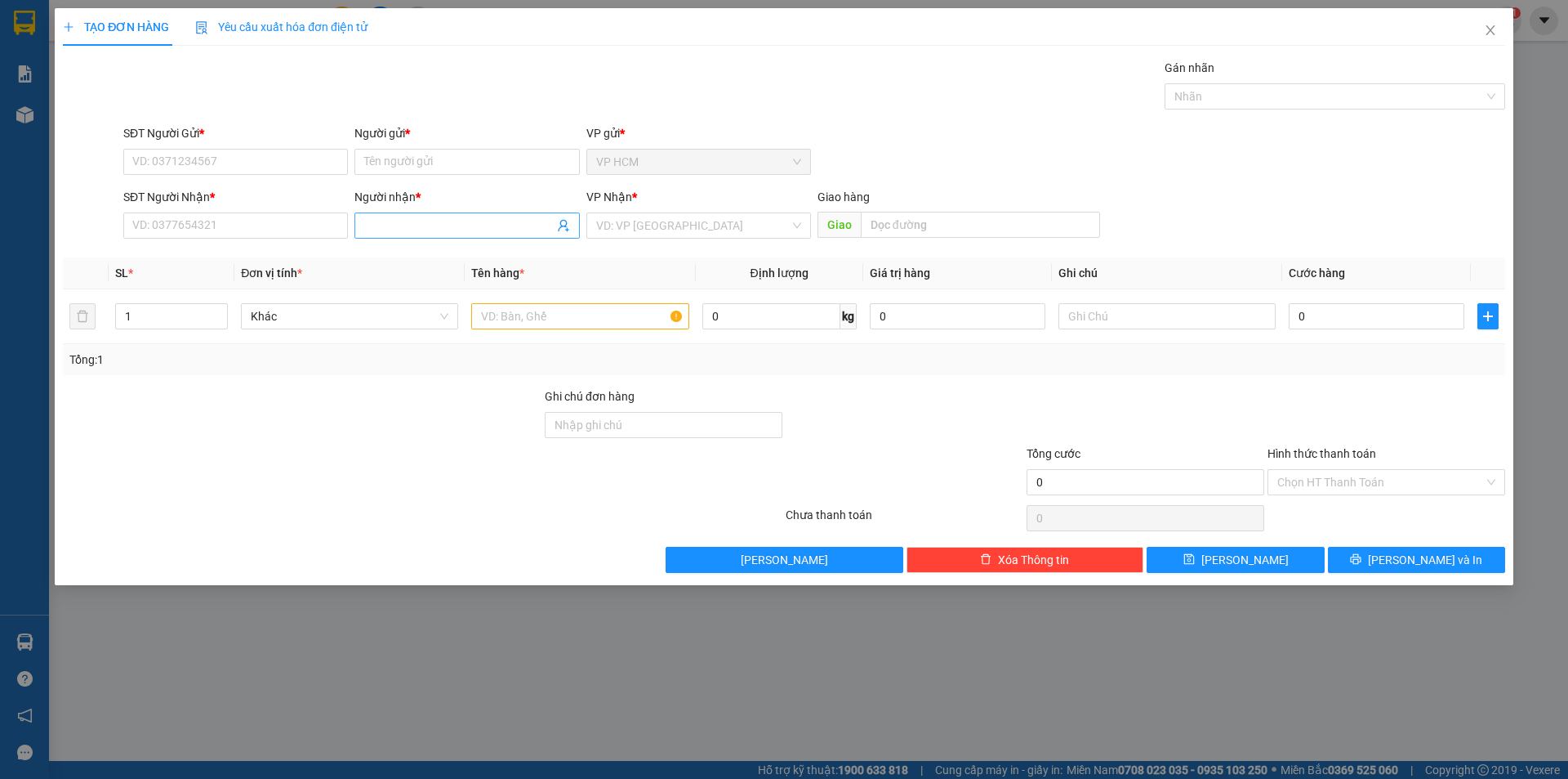
click at [402, 222] on input "Người nhận *" at bounding box center [458, 226] width 189 height 18
type input "[PERSON_NAME]"
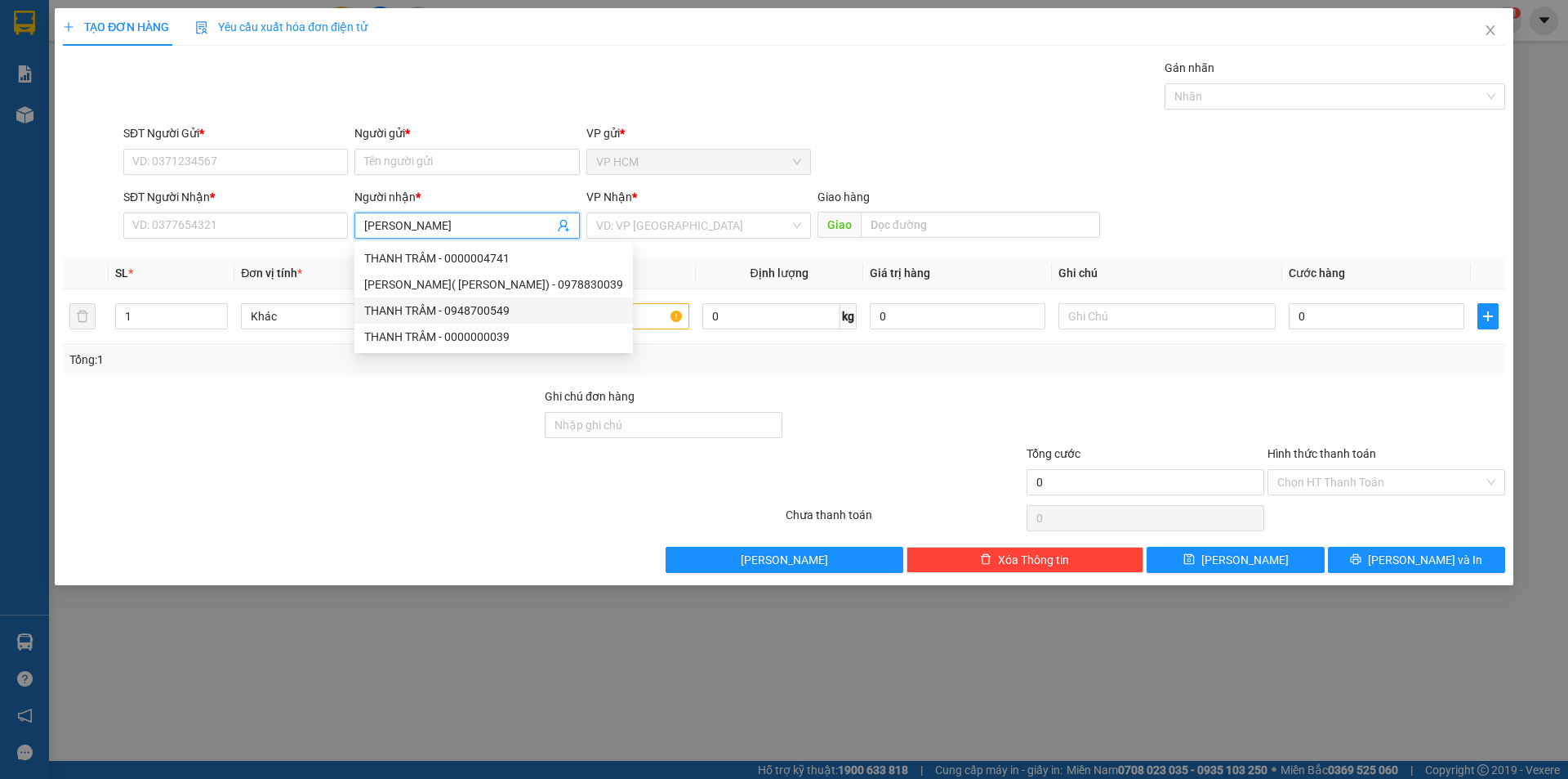
click at [490, 308] on div "THANH TRÂM - 0948700549" at bounding box center [493, 311] width 259 height 18
type input "0948700549"
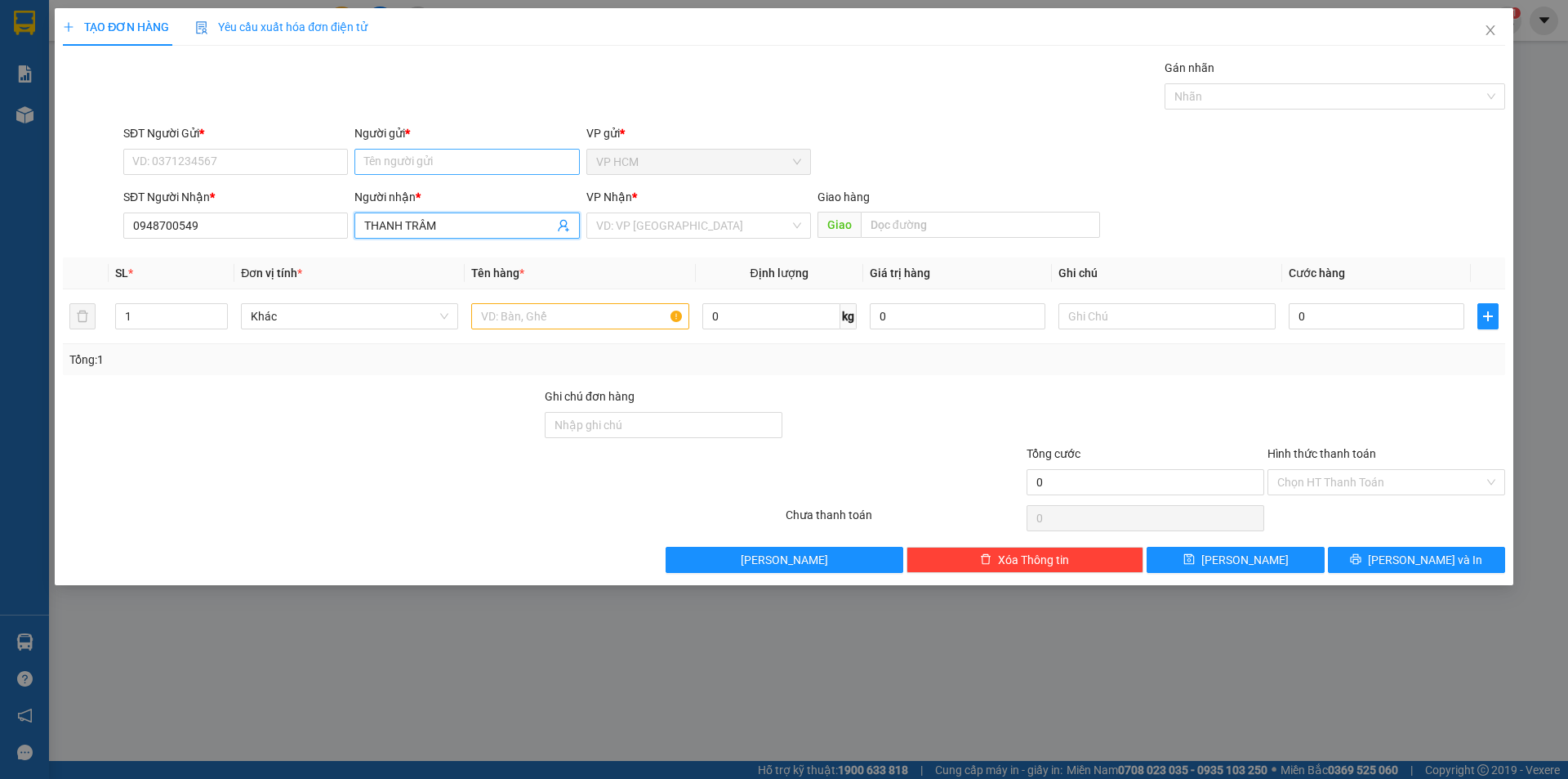
type input "THANH TRÂM"
click at [404, 161] on input "Người gửi *" at bounding box center [467, 162] width 225 height 26
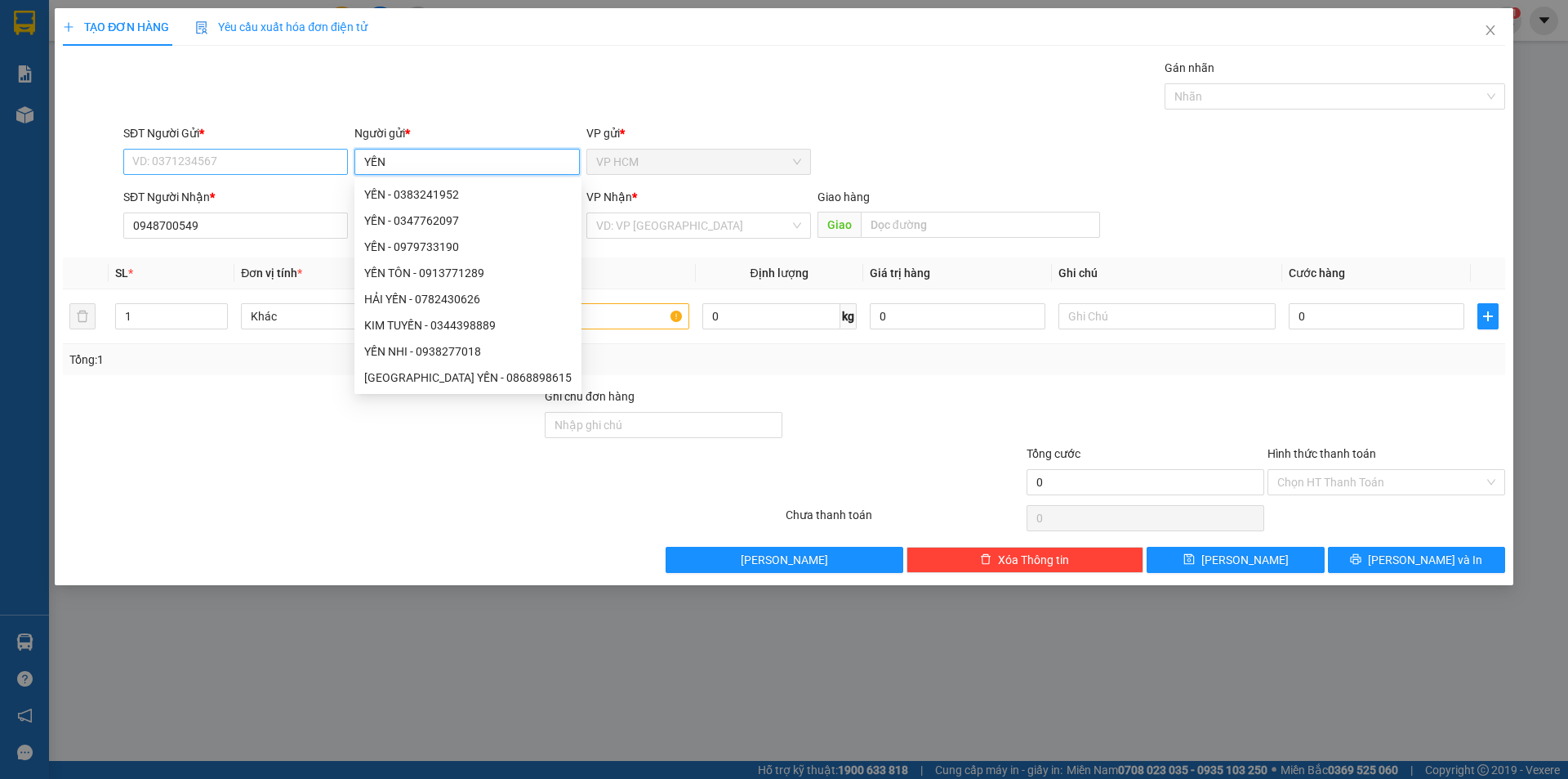
type input "YẾN"
click at [269, 160] on input "SĐT Người Gửi *" at bounding box center [236, 162] width 225 height 26
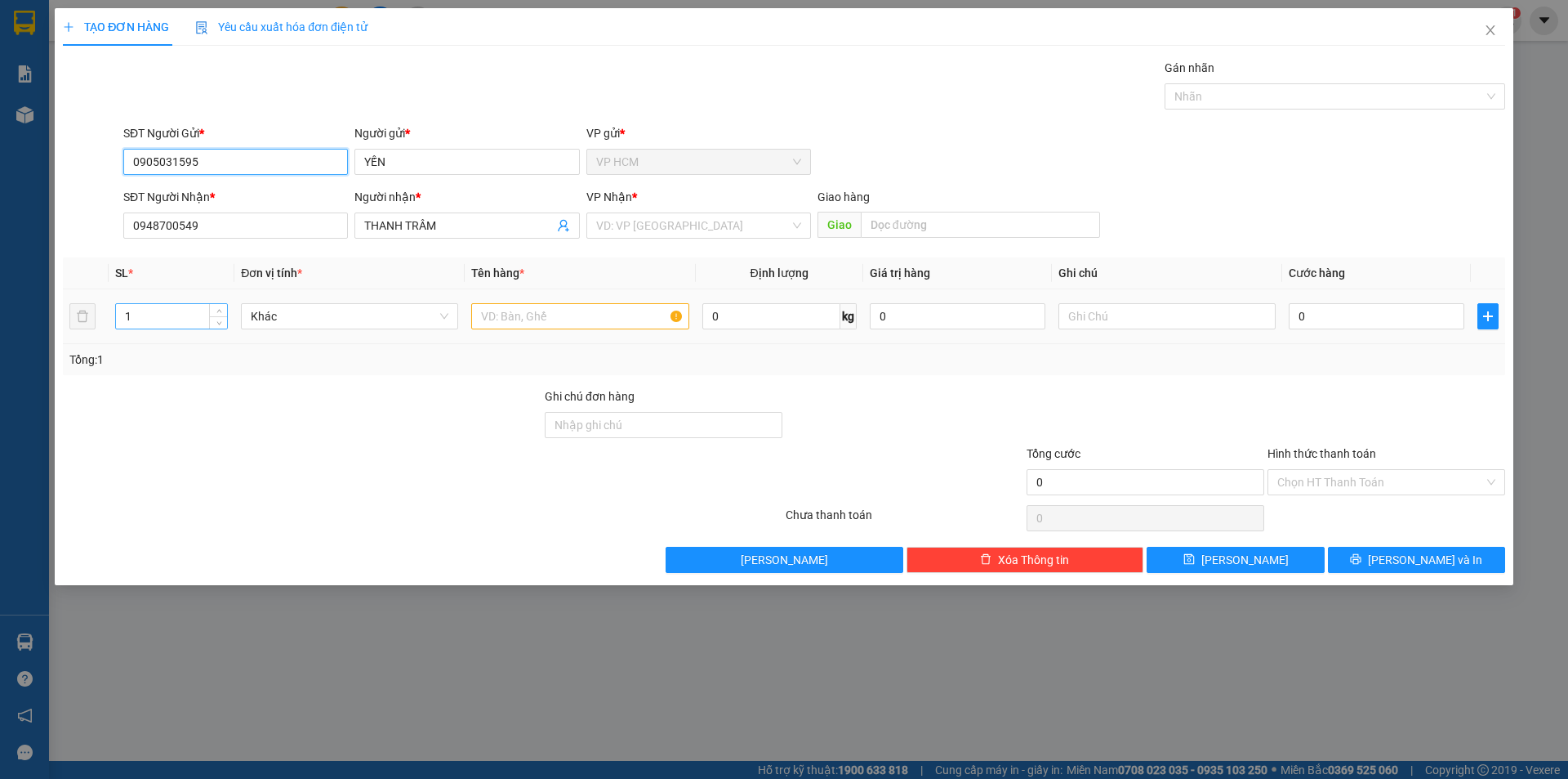
type input "0905031595"
click at [162, 317] on input "1" at bounding box center [171, 316] width 111 height 24
type input "16"
click at [497, 313] on input "text" at bounding box center [580, 316] width 217 height 26
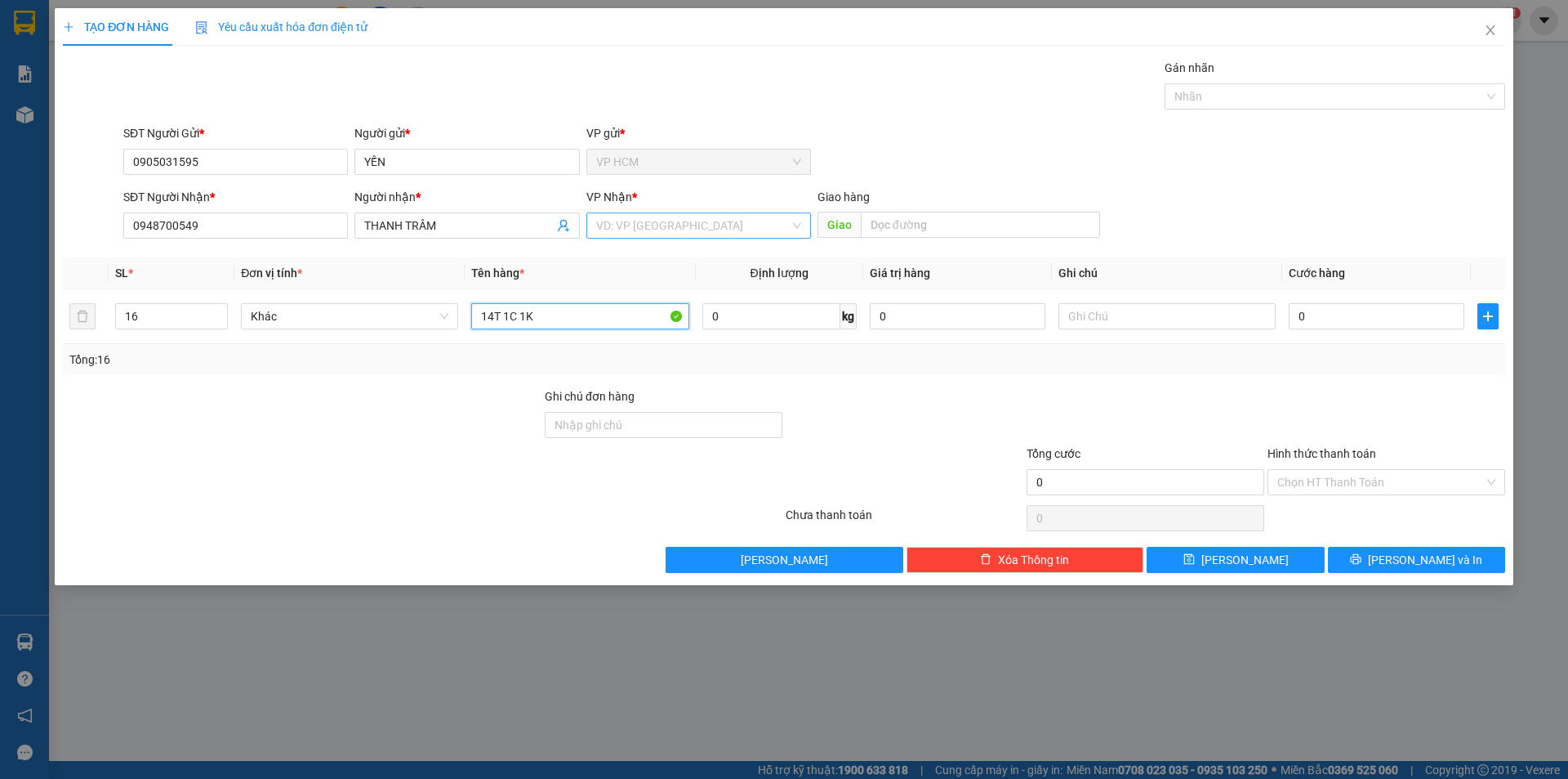
type input "14T 1C 1K"
click at [700, 232] on input "search" at bounding box center [693, 225] width 193 height 24
click at [647, 288] on div "Trạm Km117" at bounding box center [699, 285] width 205 height 18
click at [866, 220] on input "text" at bounding box center [980, 224] width 239 height 26
type input "THANH TRÂM"
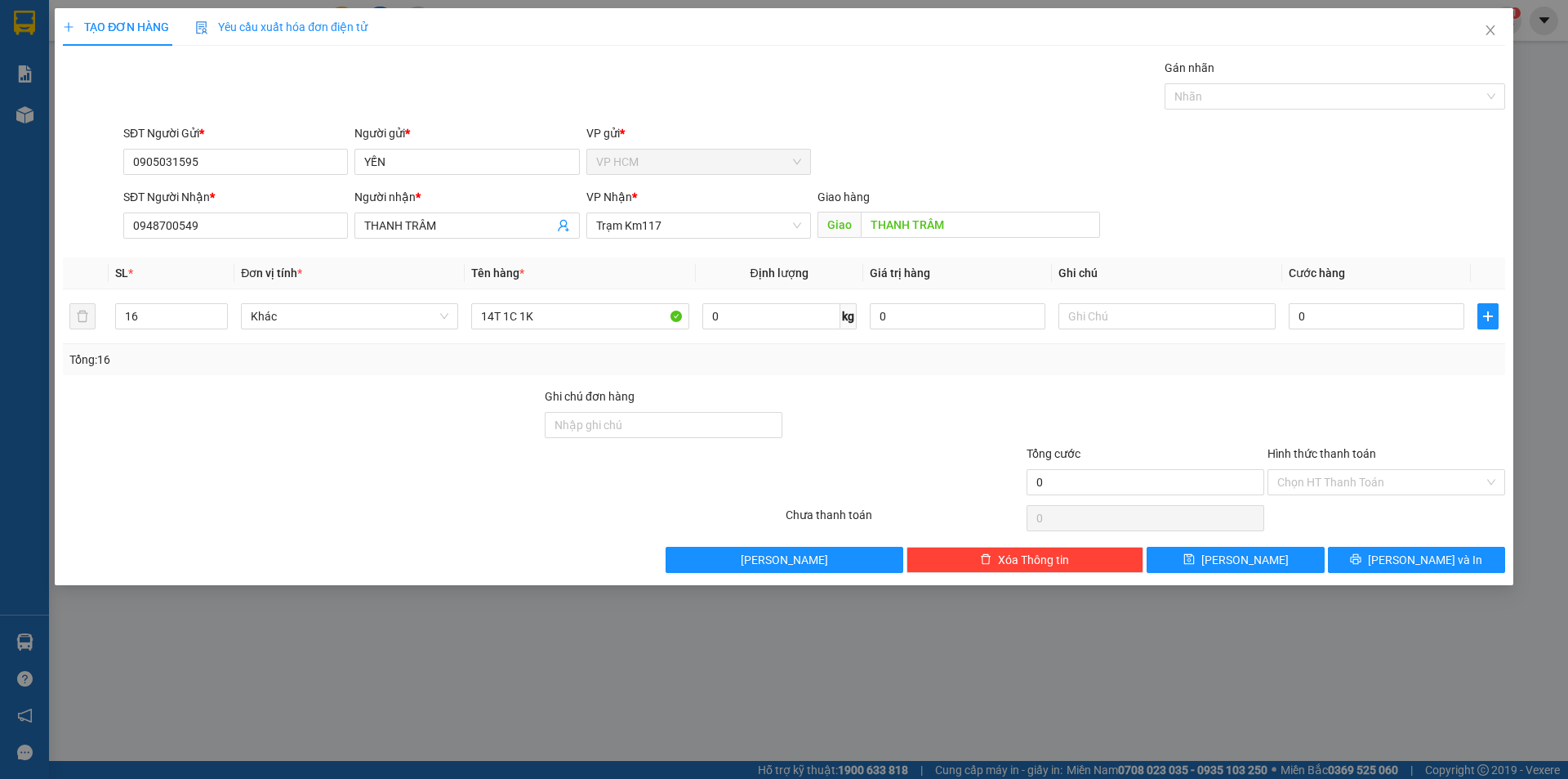
click at [1304, 79] on div "Gán nhãn" at bounding box center [1335, 71] width 341 height 24
click at [1294, 112] on div "Gán nhãn Nhãn" at bounding box center [1335, 87] width 341 height 57
click at [1291, 106] on div at bounding box center [1327, 97] width 316 height 20
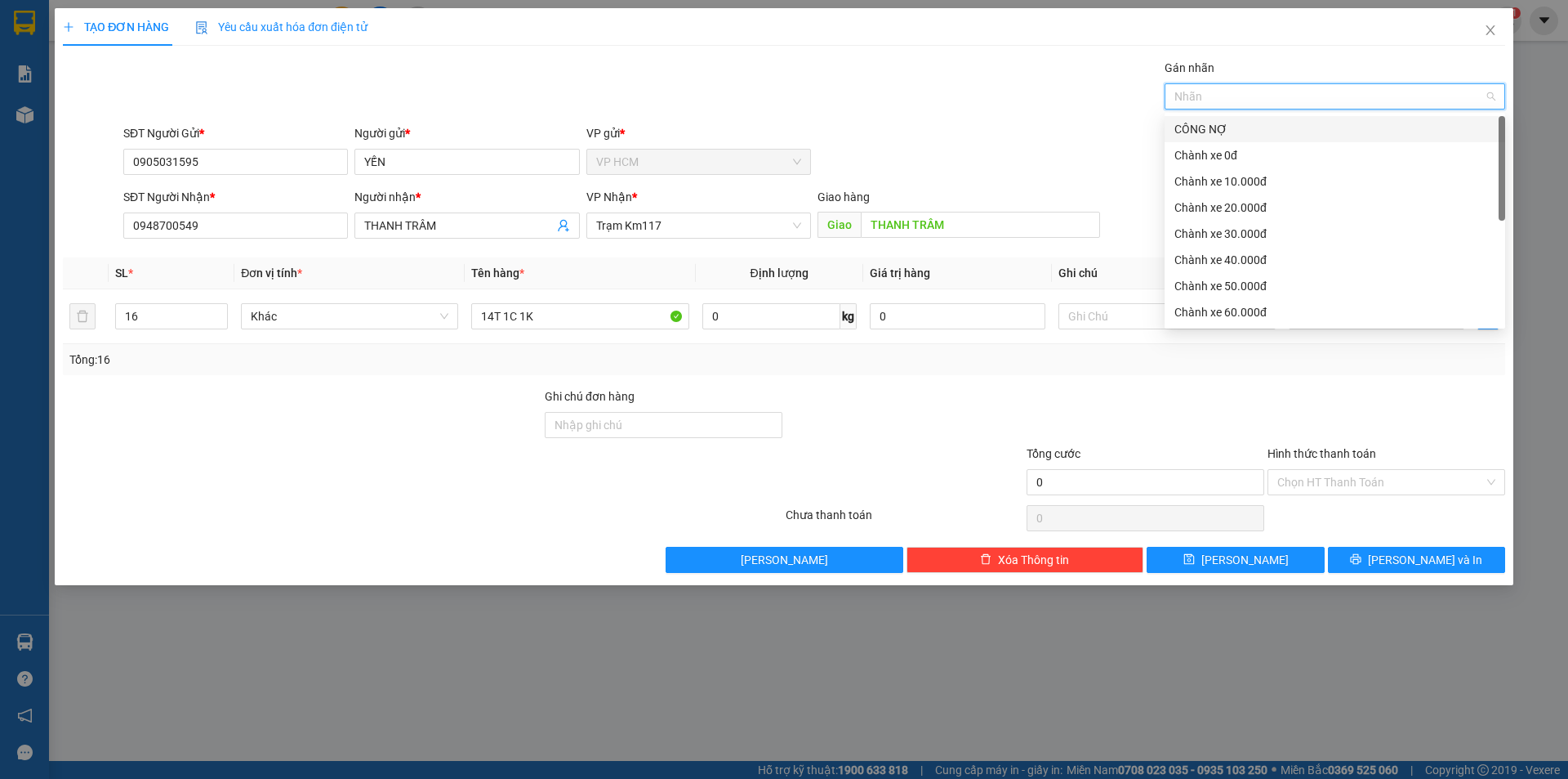
click at [1283, 130] on div "CÔNG NỢ" at bounding box center [1335, 129] width 321 height 18
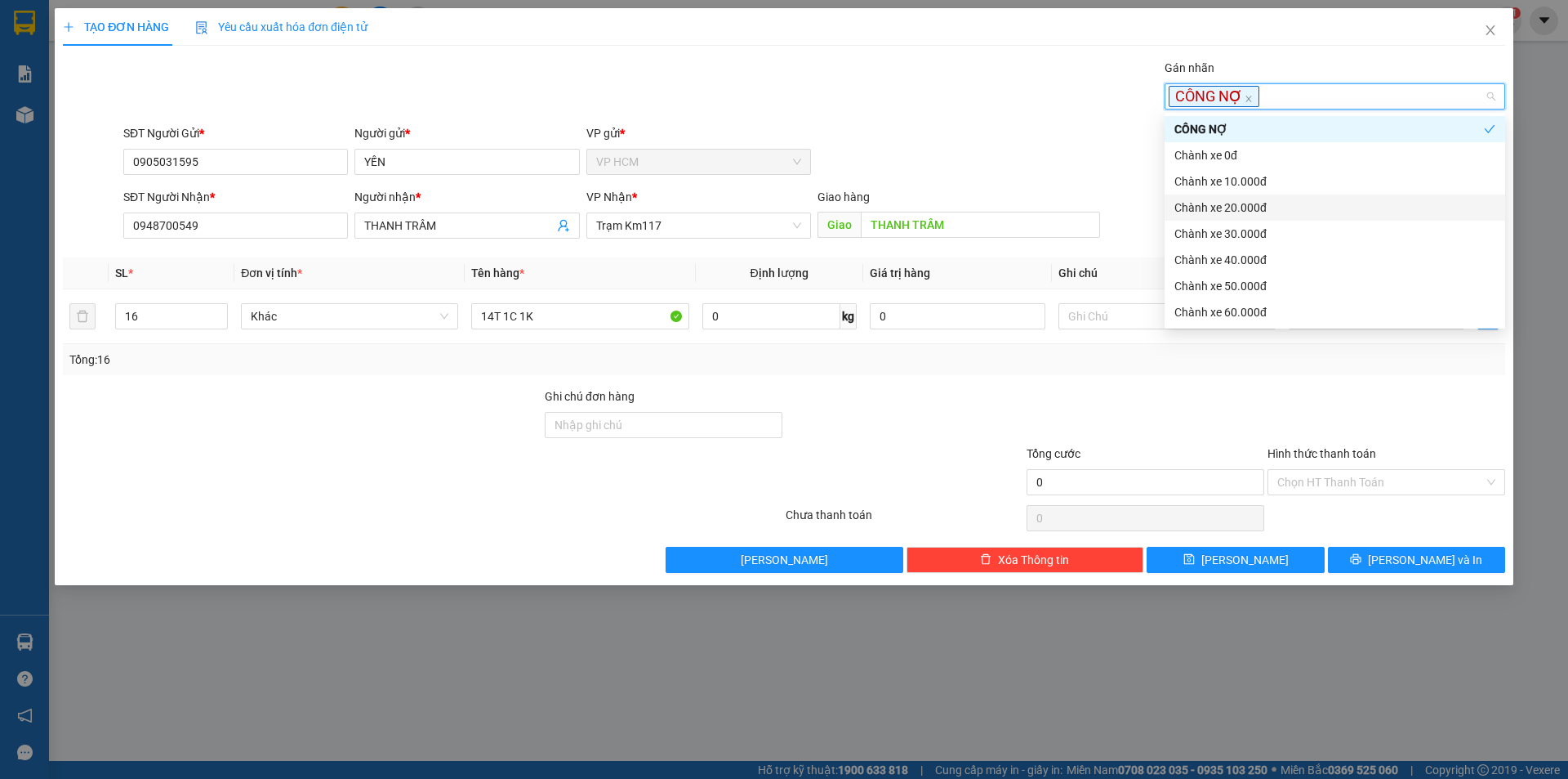
click at [1224, 207] on div "Chành xe 20.000đ" at bounding box center [1335, 207] width 321 height 18
click at [899, 114] on div "Gán nhãn CÔNG NỢ" at bounding box center [814, 87] width 1389 height 57
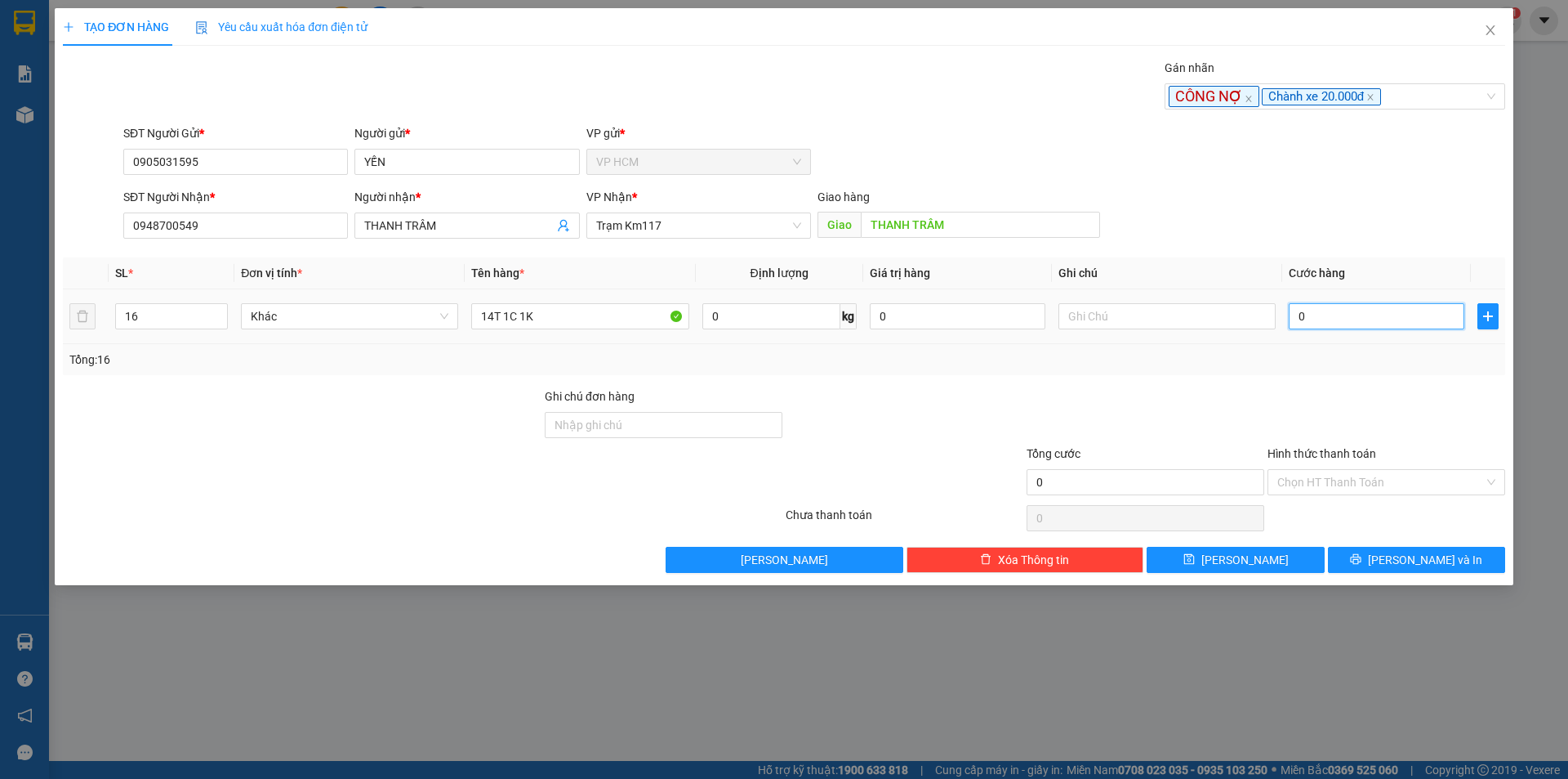
click at [1356, 310] on input "0" at bounding box center [1376, 316] width 176 height 26
type input "2"
type input "24"
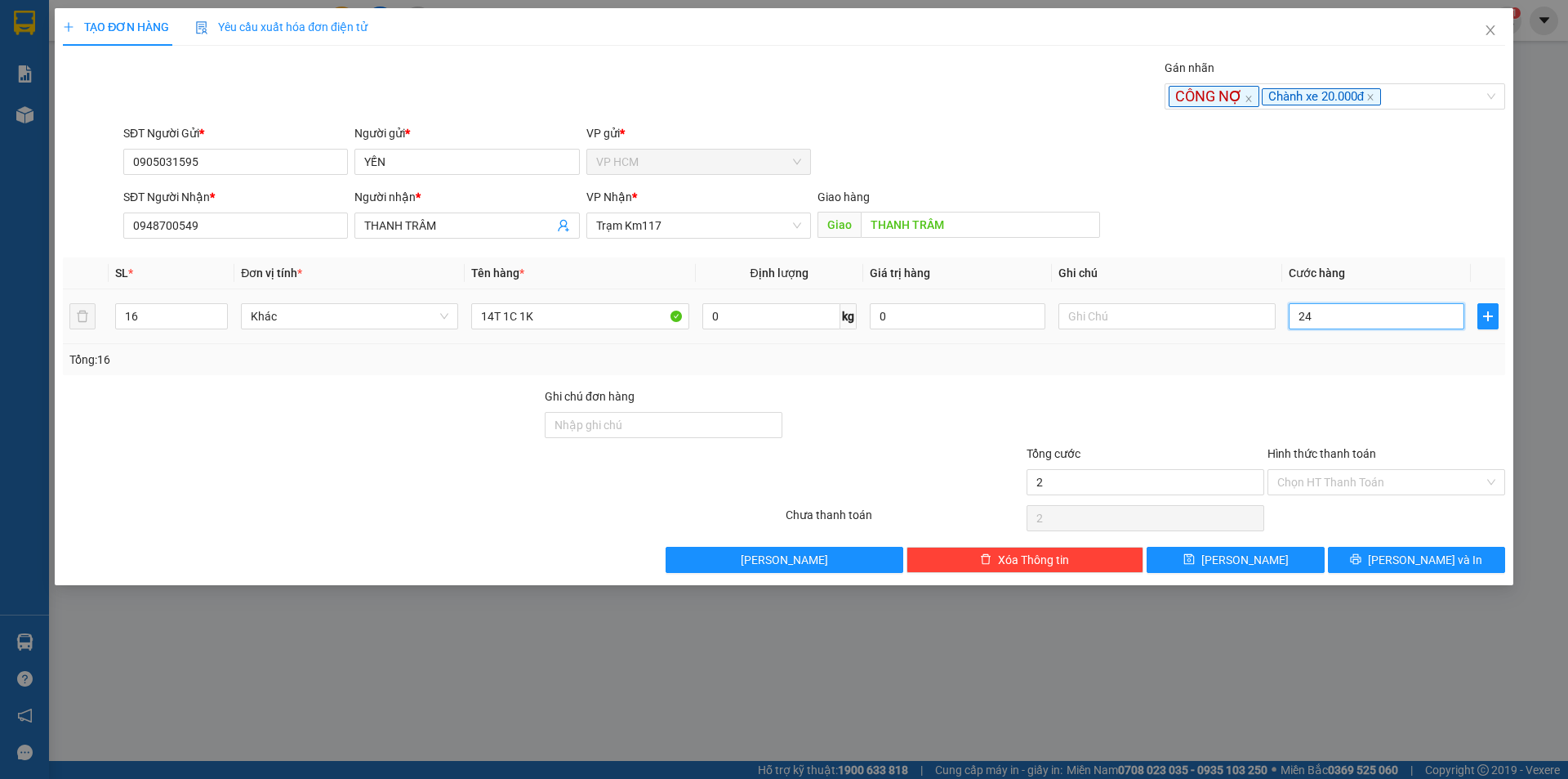
type input "24"
type input "240"
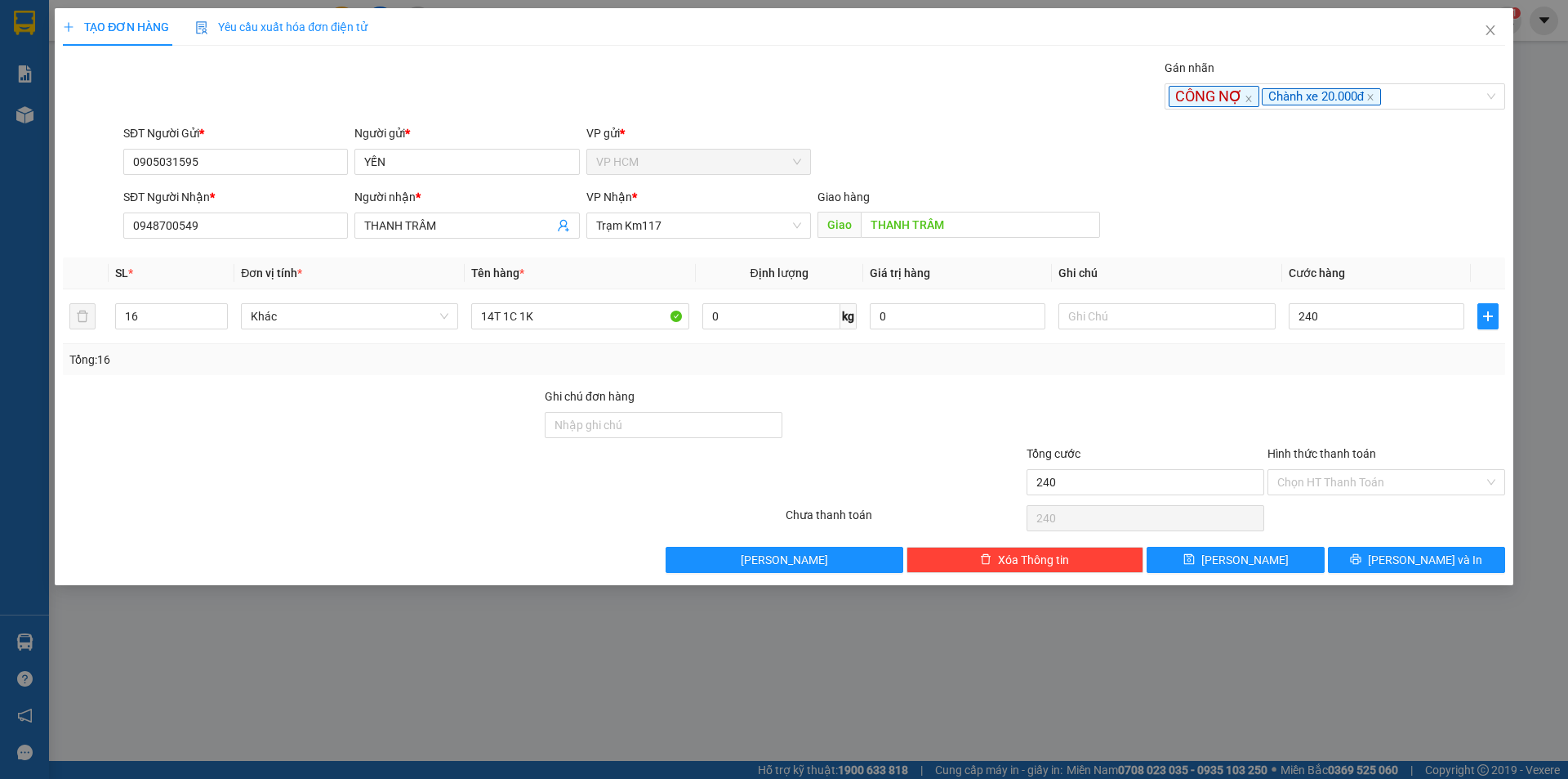
type input "240.000"
click at [1353, 384] on div "Transit Pickup Surcharge Ids Transit Deliver Surcharge Ids Transit Deliver Surc…" at bounding box center [784, 316] width 1442 height 514
click at [1332, 482] on input "Hình thức thanh toán" at bounding box center [1381, 482] width 207 height 24
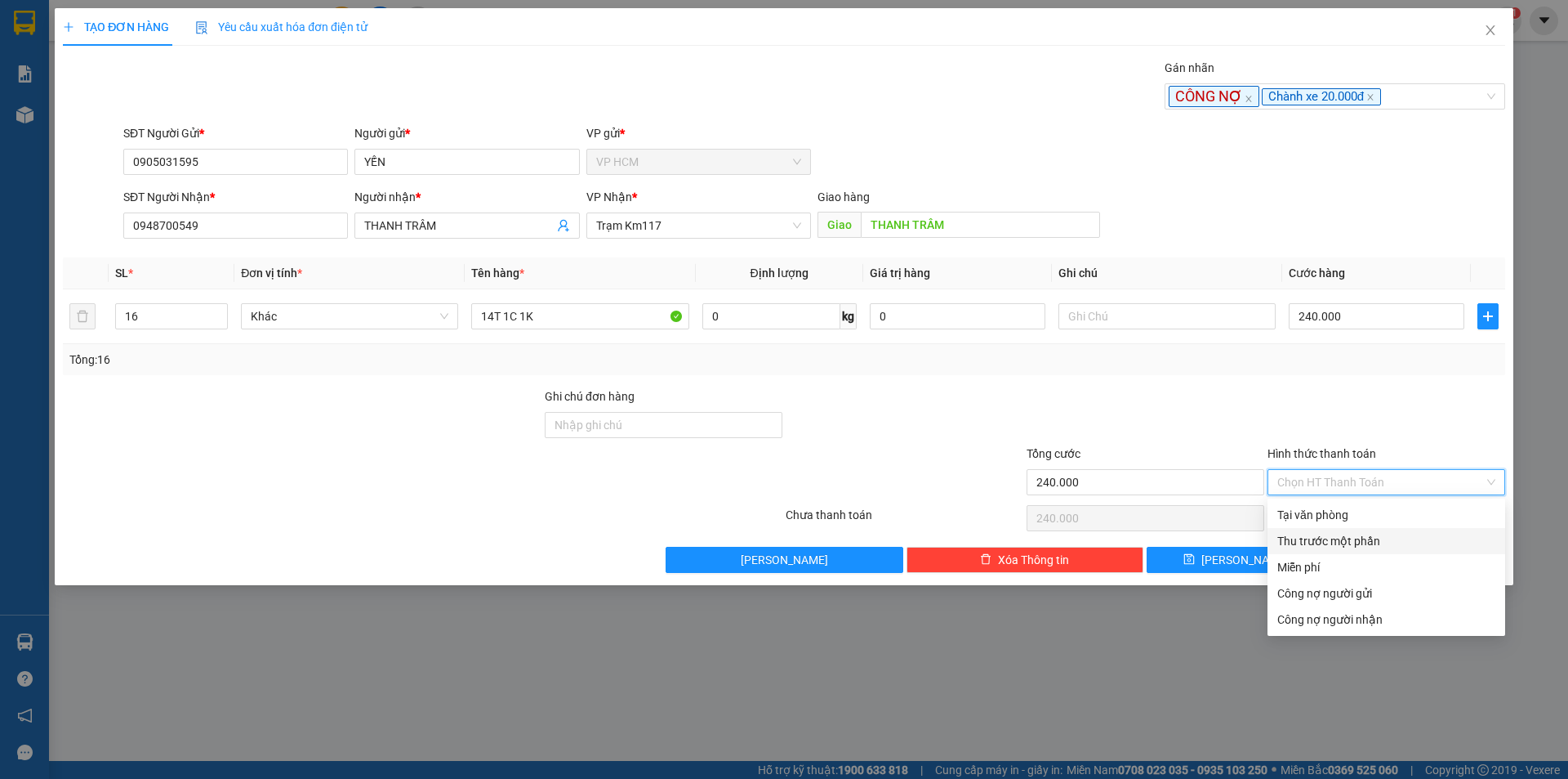
click at [1325, 535] on div "Thu trước một phần" at bounding box center [1386, 542] width 218 height 18
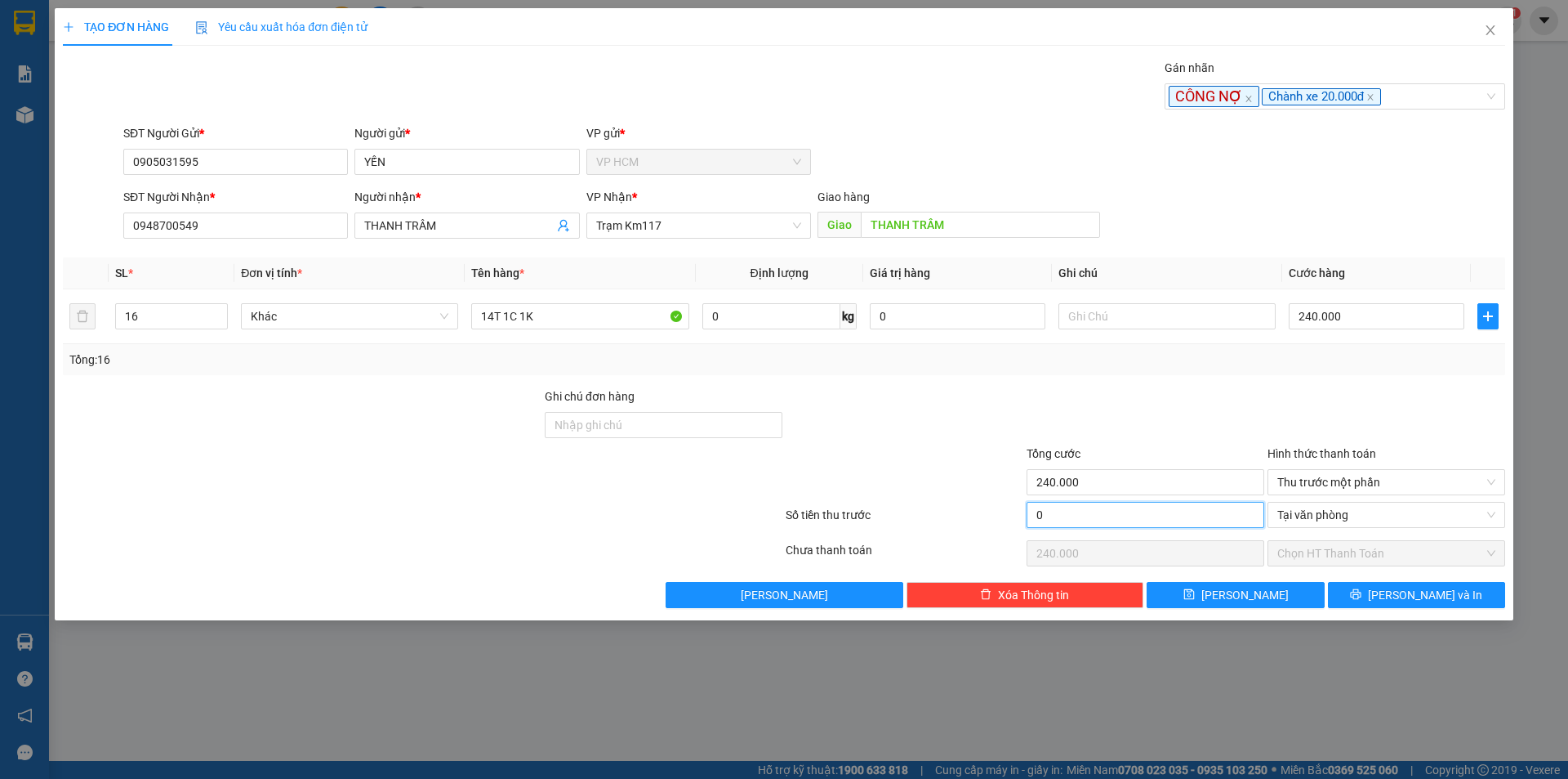
click at [1145, 516] on input "0" at bounding box center [1145, 514] width 237 height 26
type input "2"
type input "239.998"
type input "20"
type input "239.980"
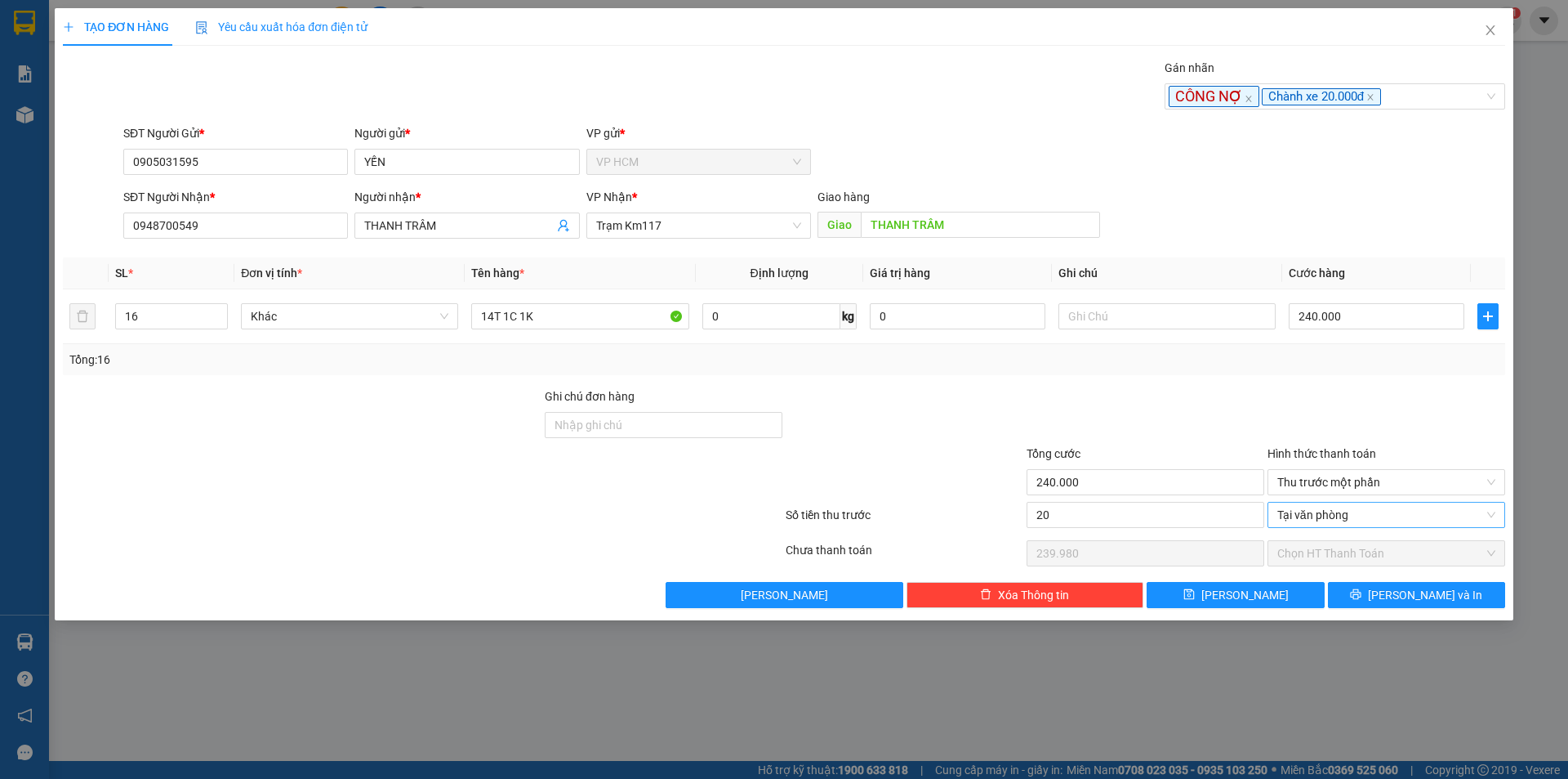
type input "20.000"
type input "220.000"
drag, startPoint x: 1155, startPoint y: 412, endPoint x: 1297, endPoint y: 511, distance: 173.1
click at [1155, 412] on div at bounding box center [1145, 416] width 241 height 57
click at [1452, 595] on button "[PERSON_NAME] và In" at bounding box center [1416, 594] width 177 height 26
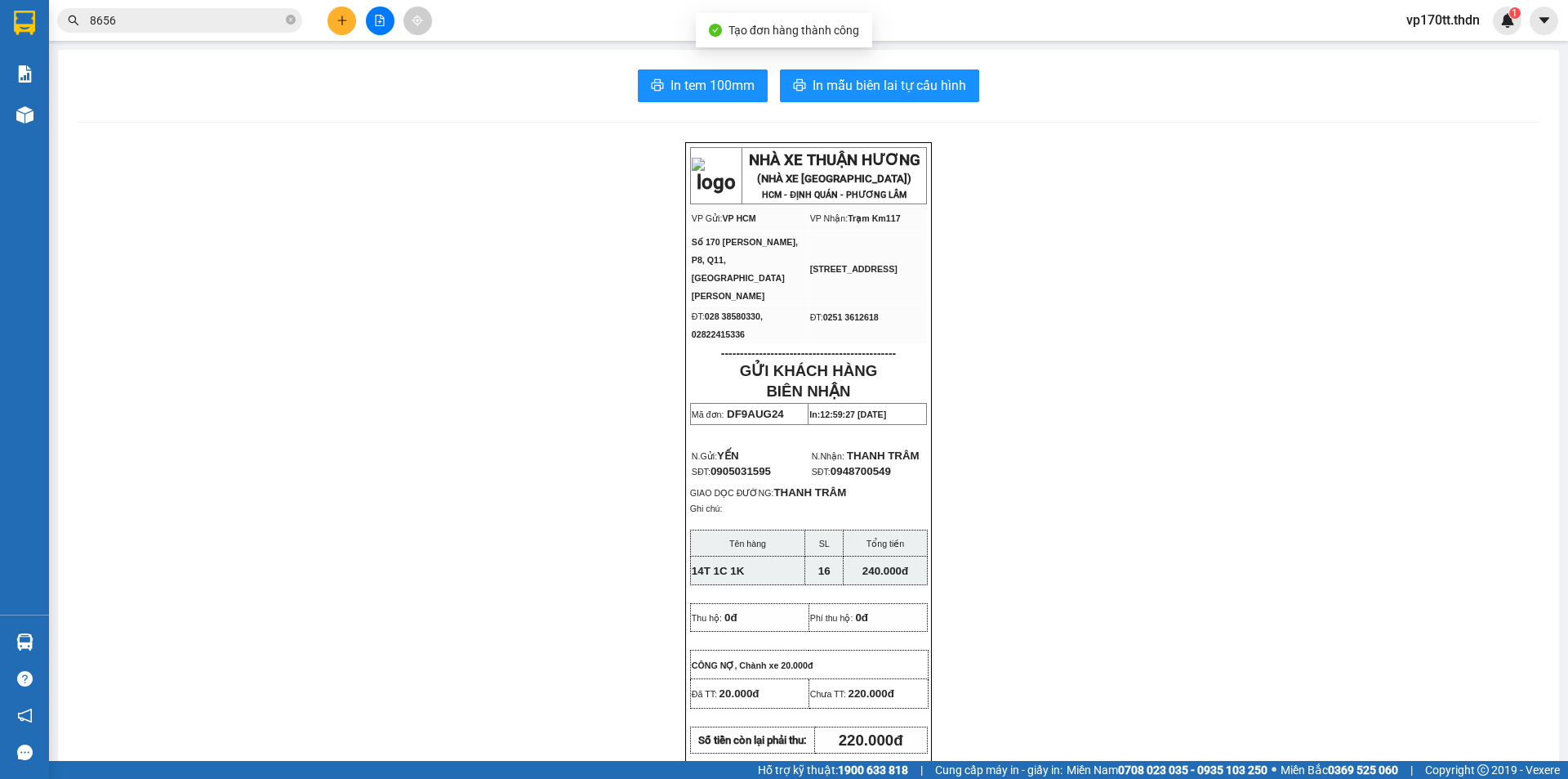
click at [904, 107] on div "In tem 100mm In mẫu biên lai tự cấu hình NHÀ XE THUẬN HƯƠNG (NHÀ XE [GEOGRAPHIC…" at bounding box center [809, 739] width 1501 height 1379
click at [919, 79] on span "In mẫu biên lai tự cấu hình" at bounding box center [889, 85] width 153 height 21
